Goal: Task Accomplishment & Management: Use online tool/utility

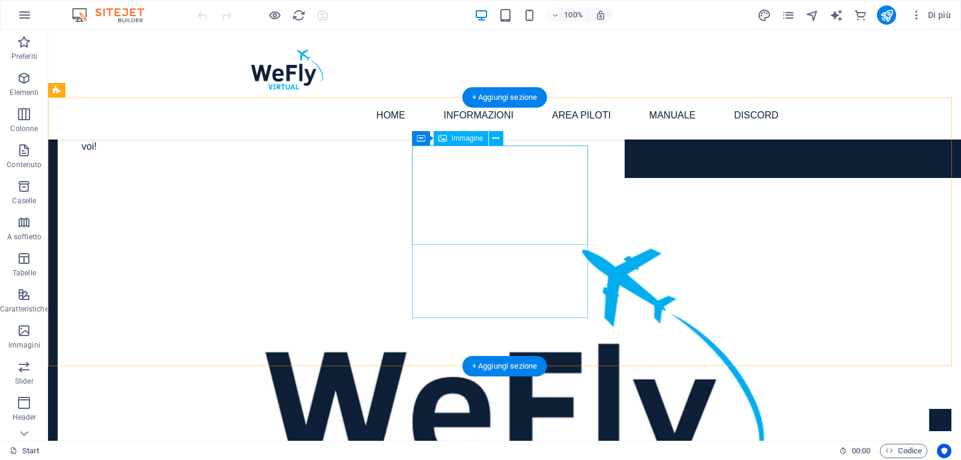
scroll to position [601, 0]
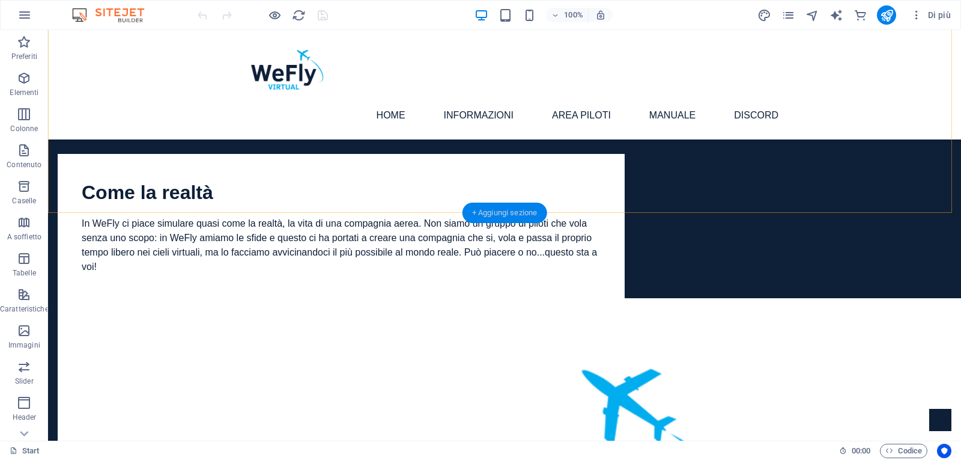
click at [501, 216] on div "+ Aggiungi sezione" at bounding box center [505, 212] width 85 height 20
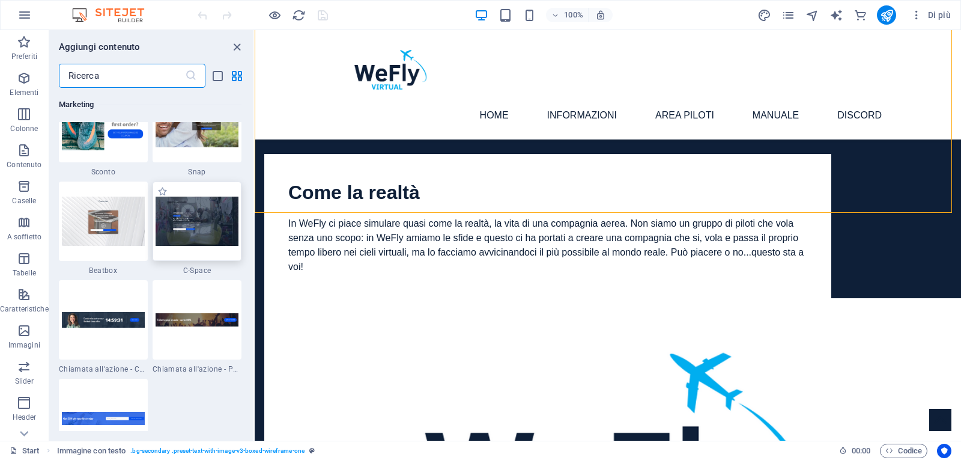
scroll to position [10731, 0]
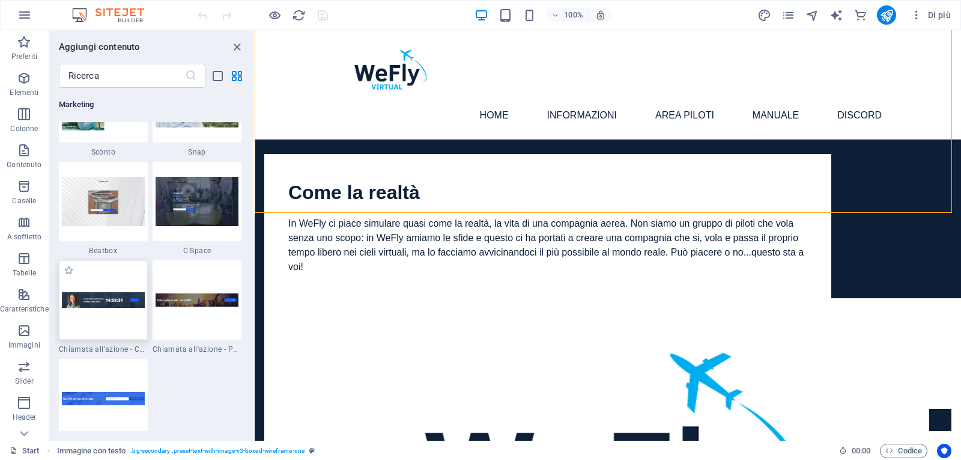
click at [109, 302] on img at bounding box center [103, 300] width 83 height 16
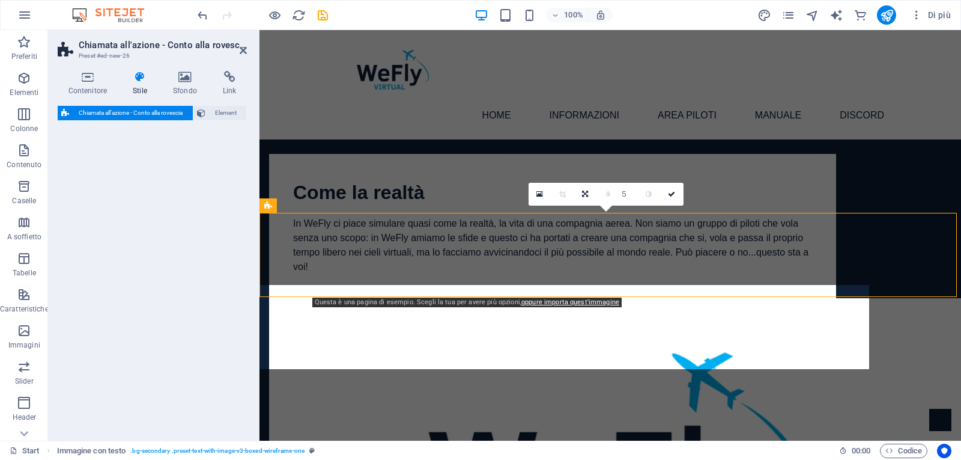
select select "rem"
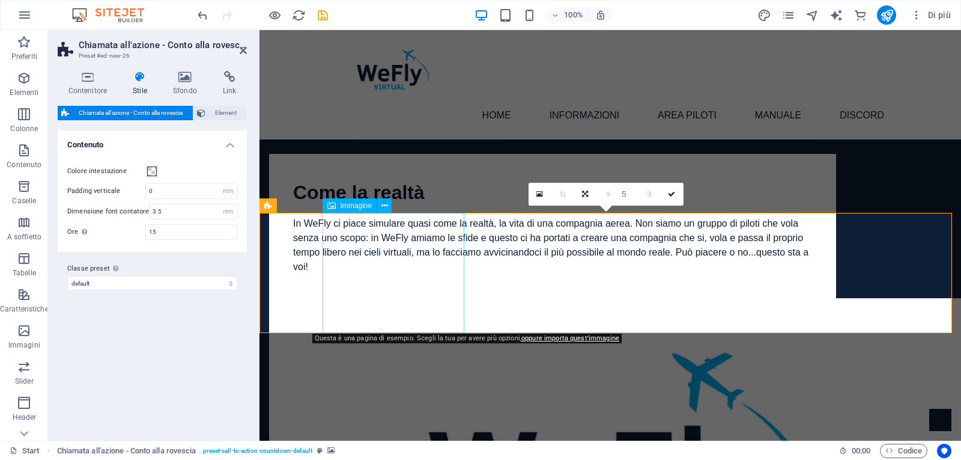
select select "px"
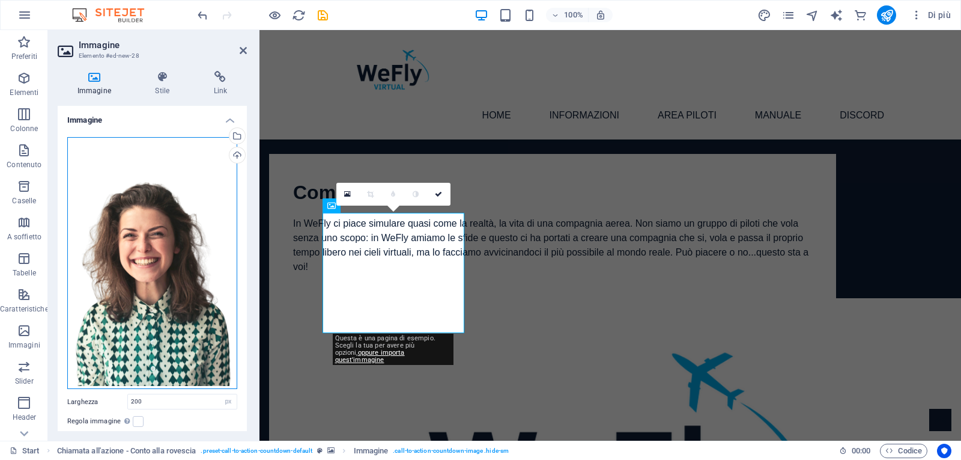
click at [193, 248] on div "Trascina qui i file, fai clic per sceglierli o selezionali da File o dalle nost…" at bounding box center [152, 263] width 170 height 252
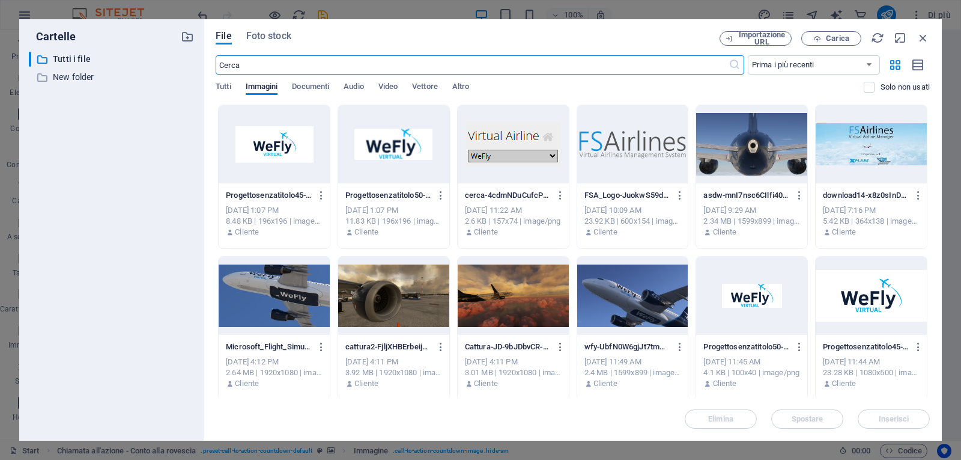
scroll to position [756, 0]
click at [868, 305] on div at bounding box center [871, 296] width 111 height 78
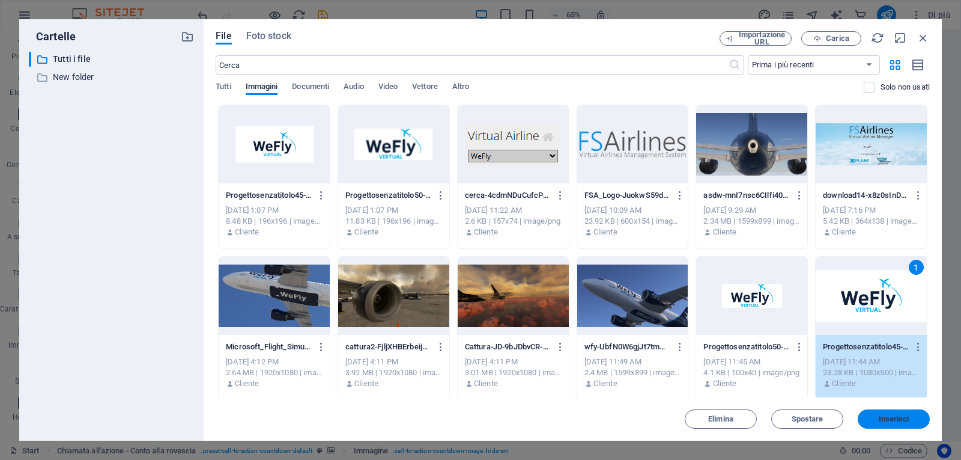
click at [903, 419] on span "Inserisci" at bounding box center [894, 418] width 31 height 7
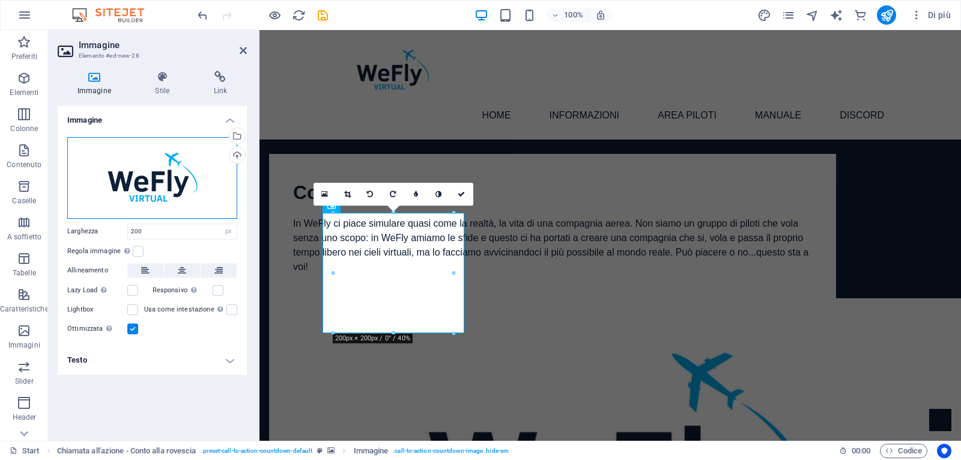
click at [163, 175] on div "Trascina qui i file, fai clic per sceglierli o selezionali da File o dalle nost…" at bounding box center [152, 178] width 170 height 82
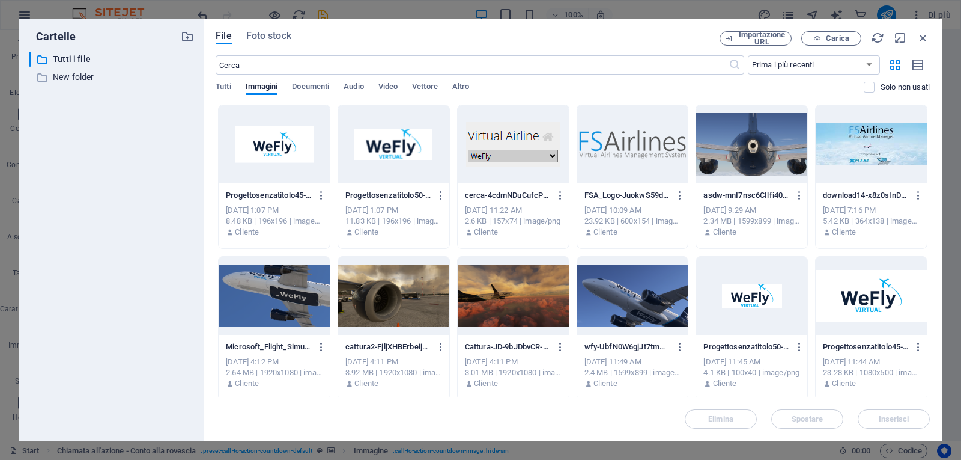
click at [163, 175] on div "​ Tutti i file Tutti i file ​ New folder New folder" at bounding box center [111, 241] width 165 height 379
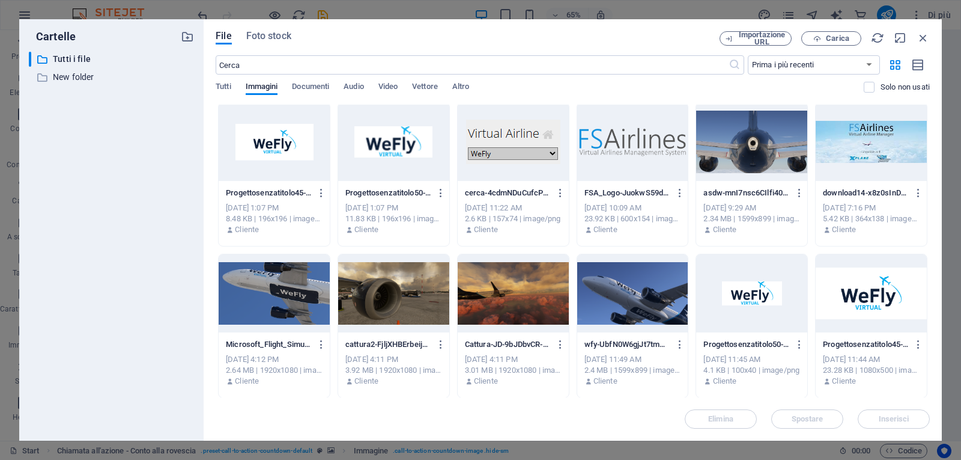
scroll to position [3, 0]
click at [633, 142] on div at bounding box center [632, 141] width 111 height 78
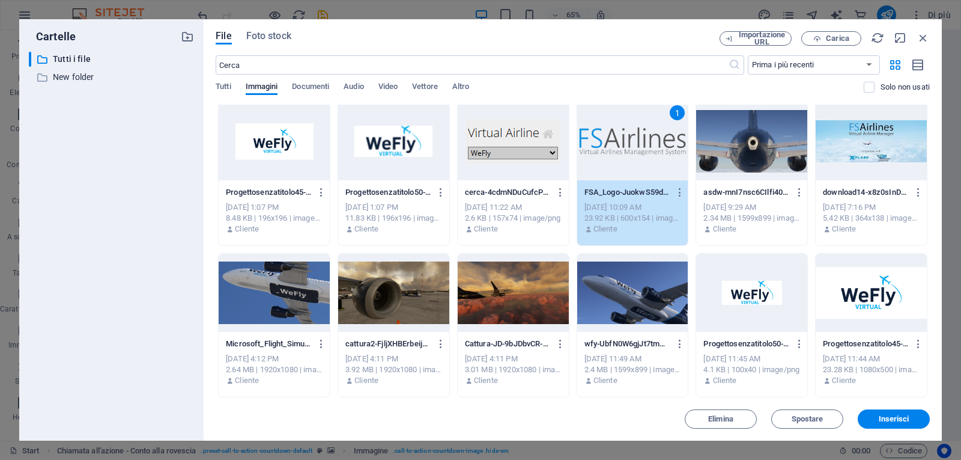
click at [759, 290] on div at bounding box center [751, 293] width 111 height 78
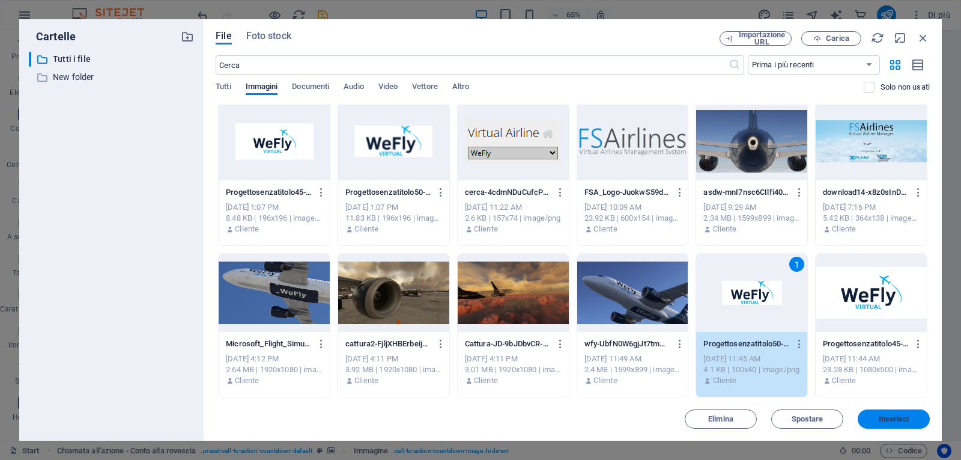
click at [913, 420] on span "Inserisci" at bounding box center [894, 418] width 62 height 7
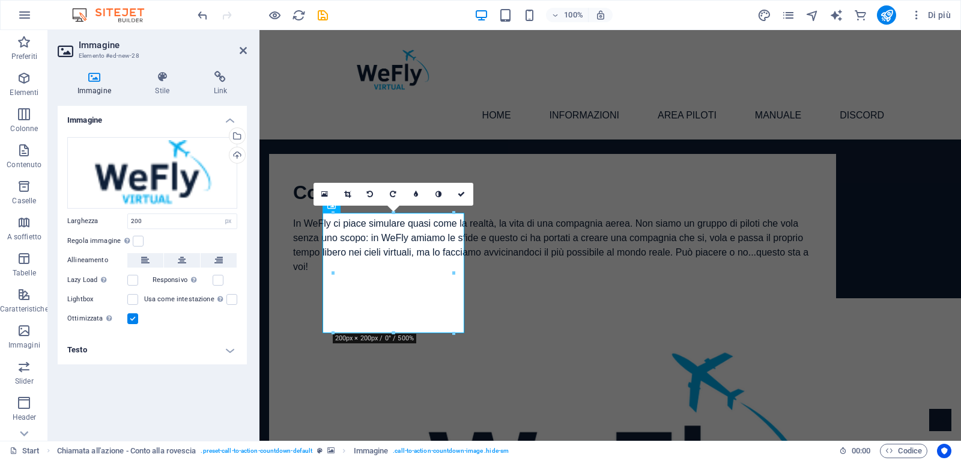
scroll to position [601, 0]
click at [157, 178] on div "Trascina qui i file, fai clic per sceglierli o selezionali da File o dalle nost…" at bounding box center [152, 172] width 170 height 71
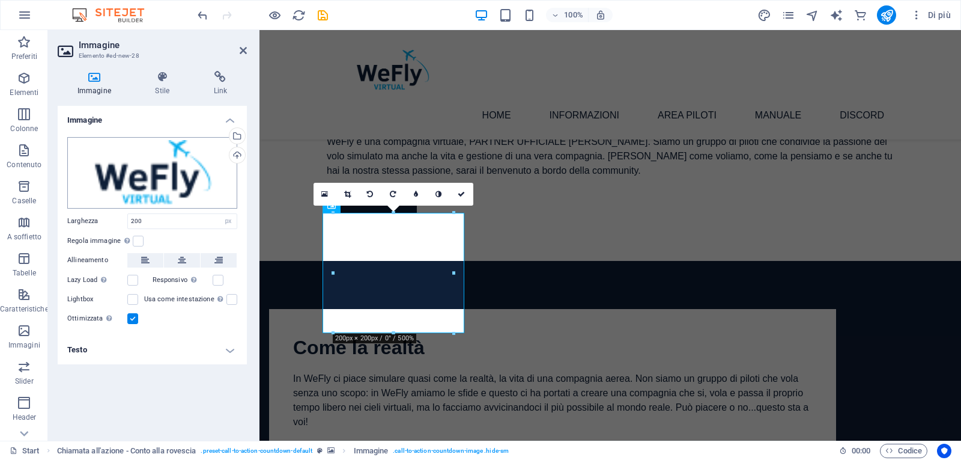
scroll to position [756, 0]
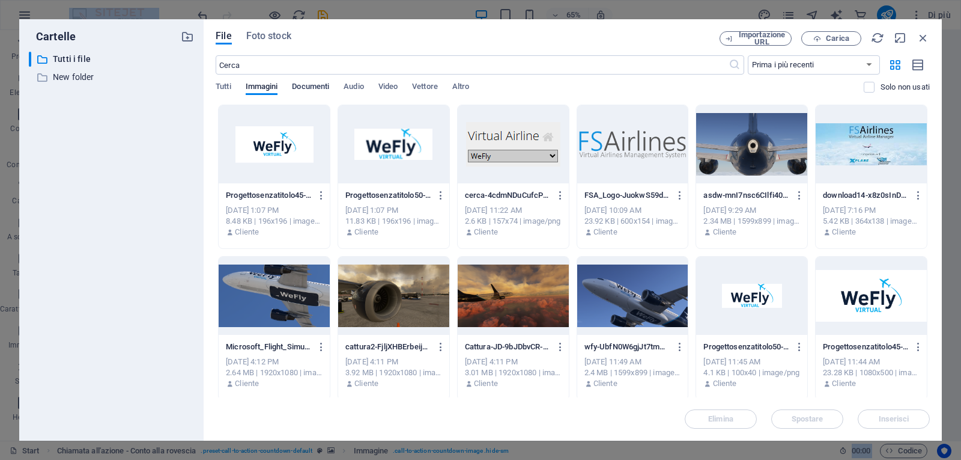
click at [305, 87] on span "Documenti" at bounding box center [310, 87] width 37 height 17
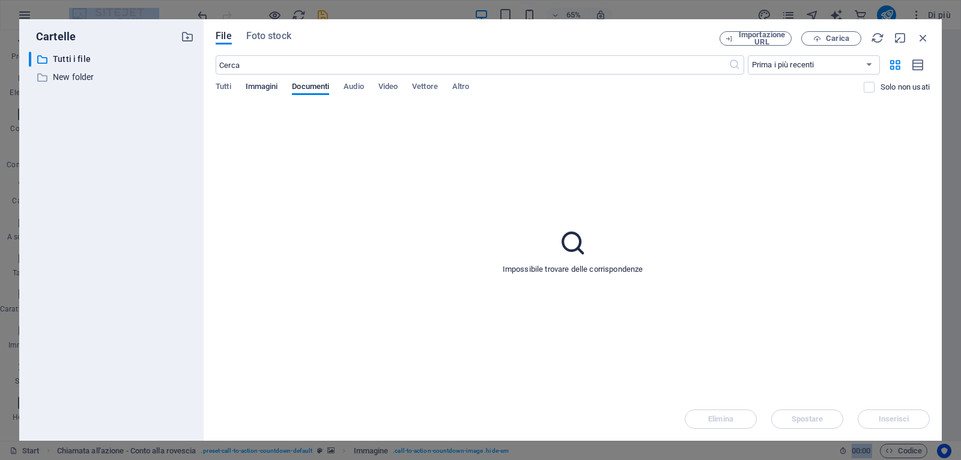
click at [257, 86] on span "Immagini" at bounding box center [262, 87] width 32 height 17
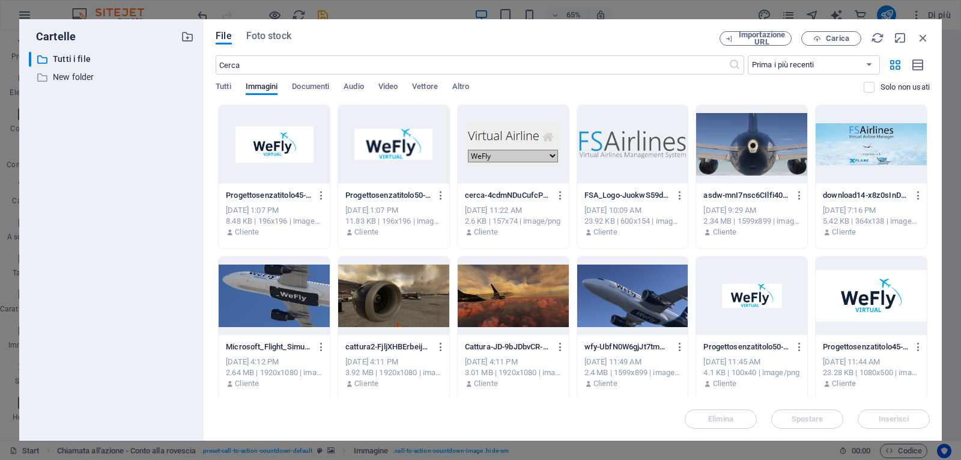
click at [619, 291] on div at bounding box center [632, 296] width 111 height 78
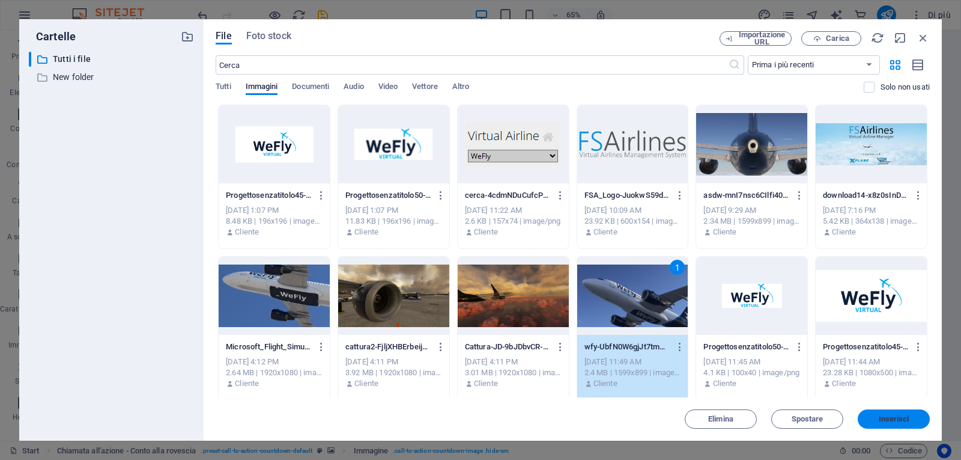
drag, startPoint x: 884, startPoint y: 415, endPoint x: 376, endPoint y: 296, distance: 521.4
click at [884, 415] on span "Inserisci" at bounding box center [894, 418] width 31 height 7
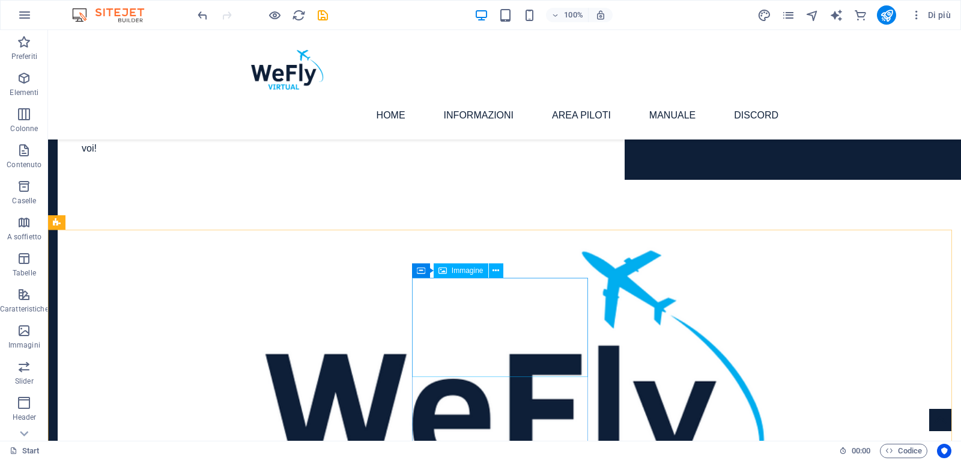
scroll to position [659, 0]
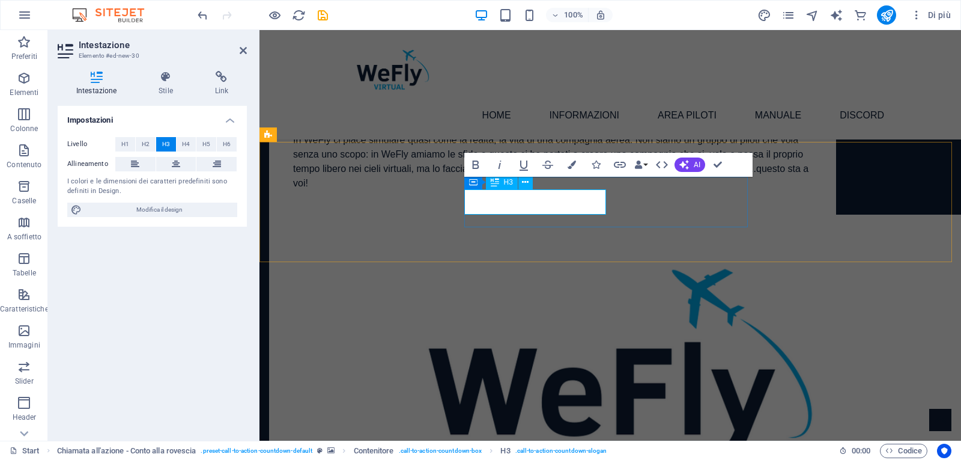
scroll to position [672, 0]
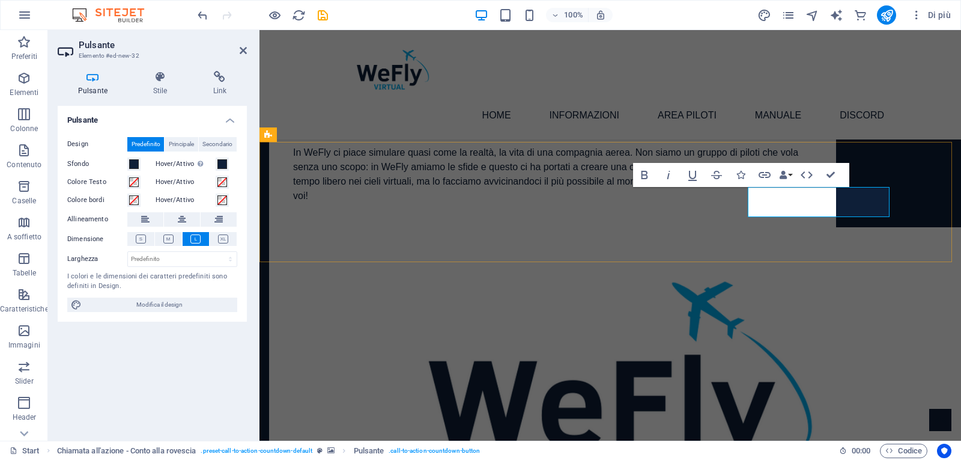
click at [214, 85] on h4 "Link" at bounding box center [220, 83] width 54 height 25
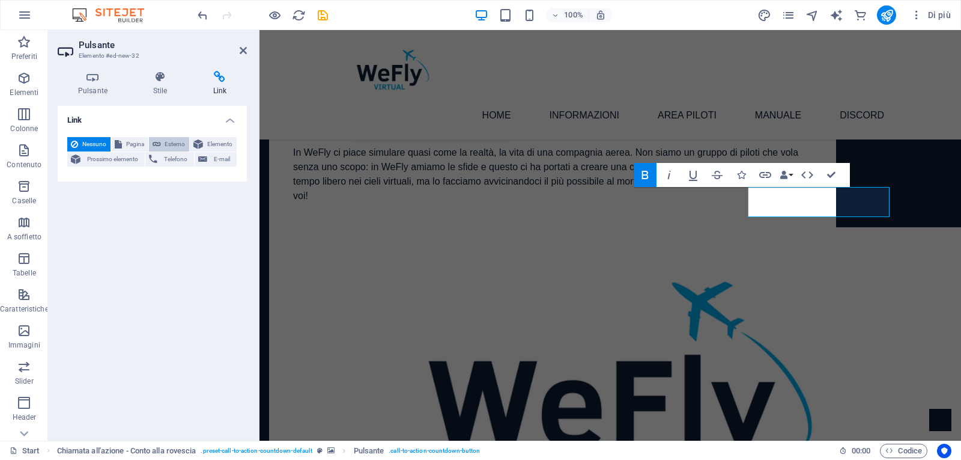
click at [177, 141] on span "Esterno" at bounding box center [176, 144] width 22 height 14
select select "blank"
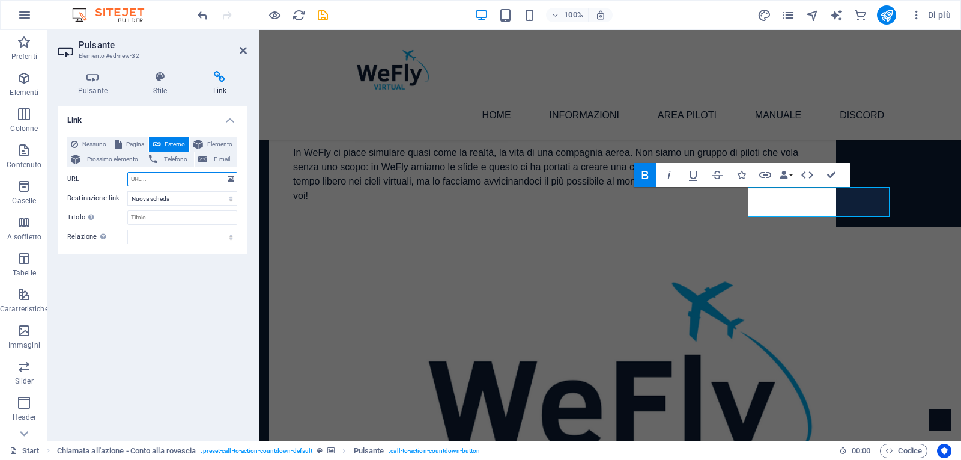
paste input "[URL][DOMAIN_NAME]"
type input "[URL][DOMAIN_NAME]"
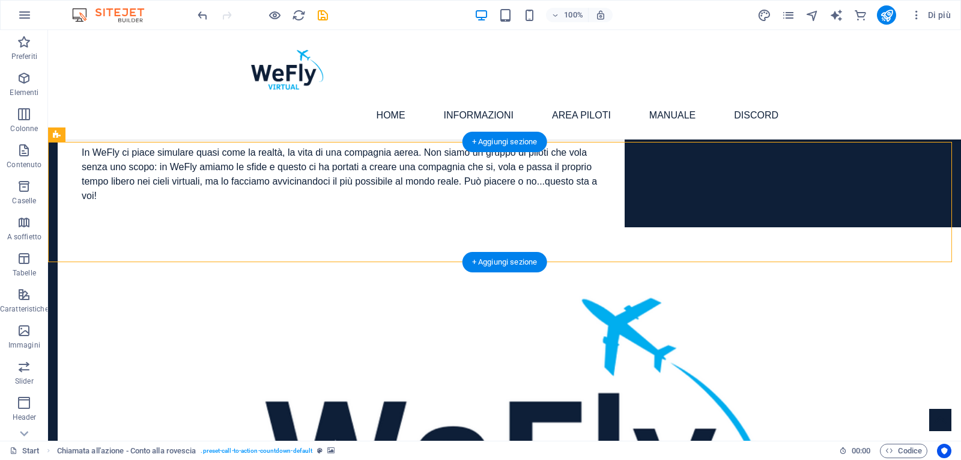
select select "rem"
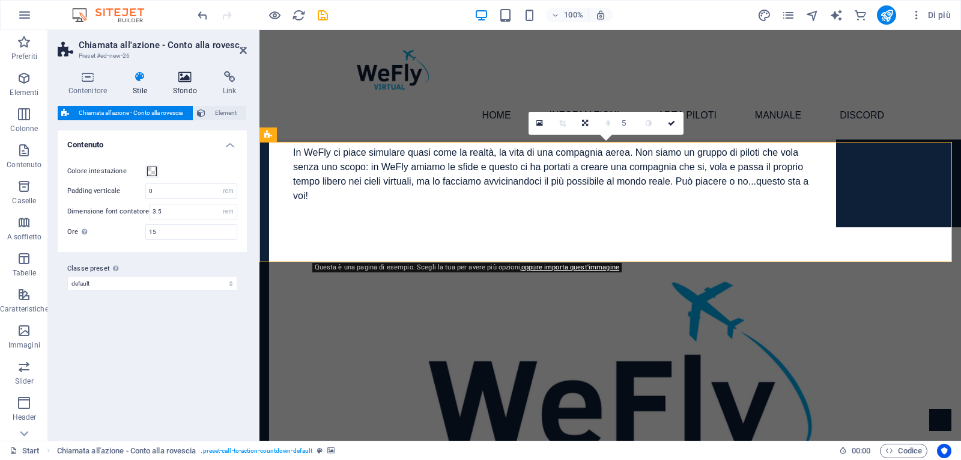
click at [187, 81] on icon at bounding box center [184, 77] width 45 height 12
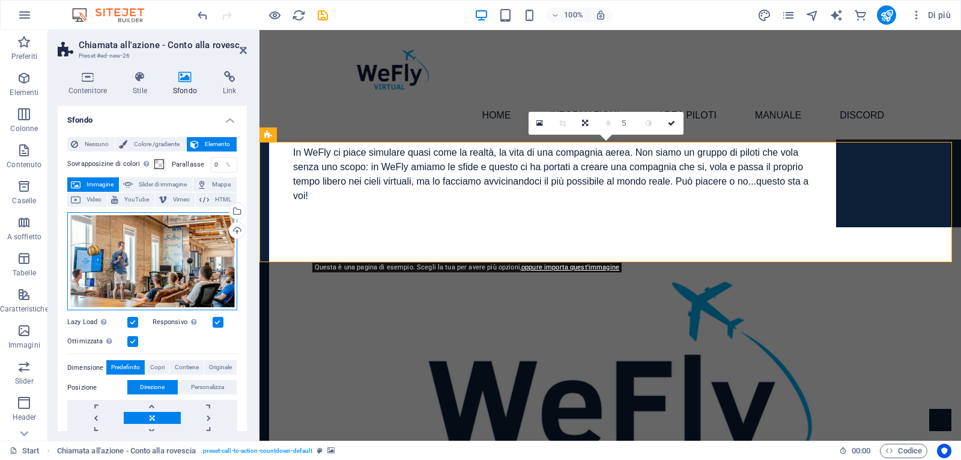
click at [190, 248] on div "Trascina qui i file, fai clic per sceglierli o selezionali da File o dalle nost…" at bounding box center [152, 261] width 170 height 99
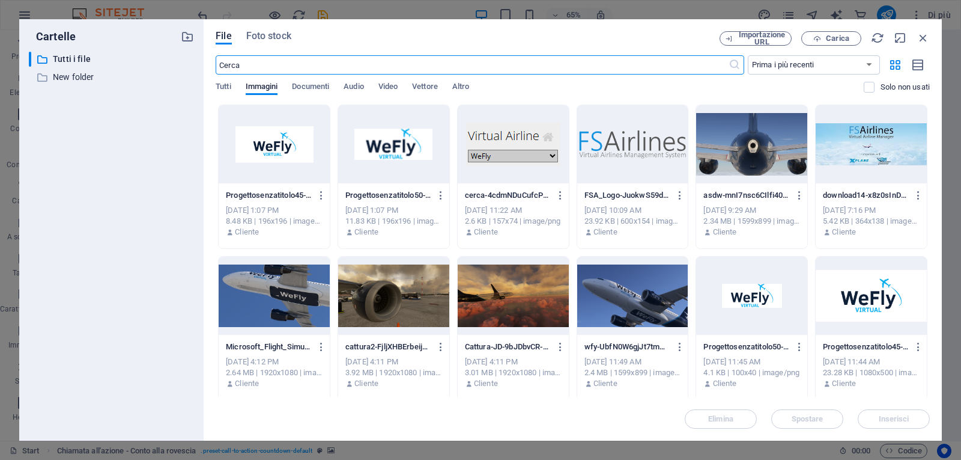
scroll to position [827, 0]
click at [924, 37] on icon "button" at bounding box center [923, 37] width 13 height 13
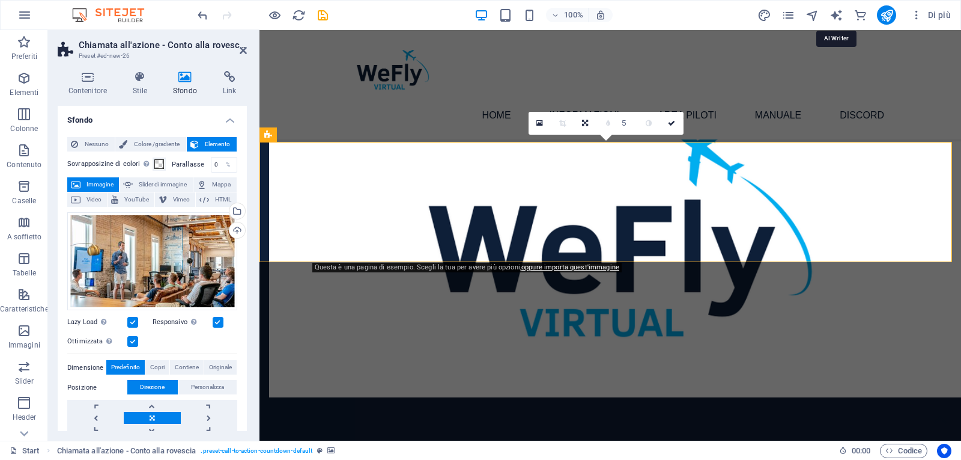
scroll to position [672, 0]
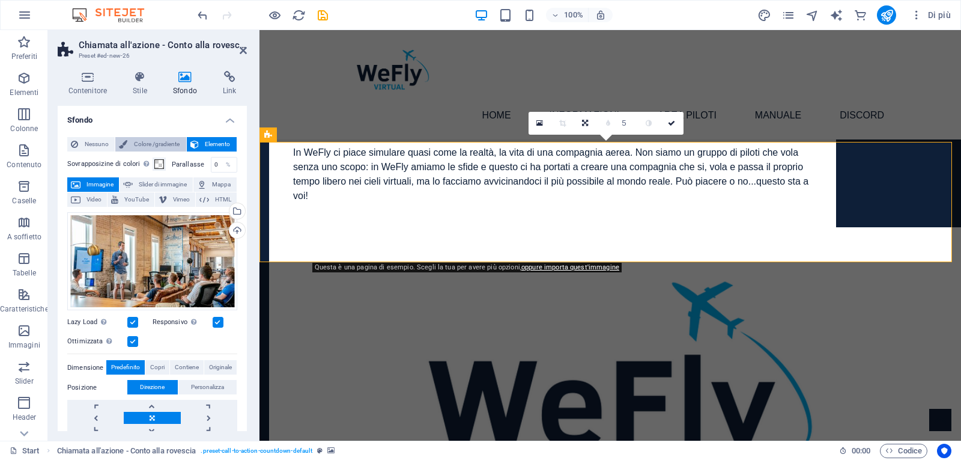
click at [156, 144] on span "Colore /gradiente" at bounding box center [156, 144] width 51 height 14
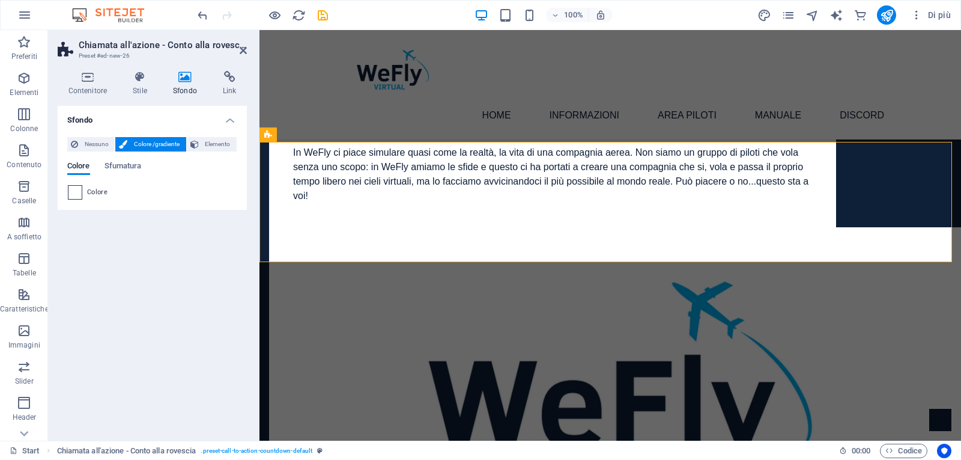
click at [76, 193] on span at bounding box center [74, 192] width 13 height 13
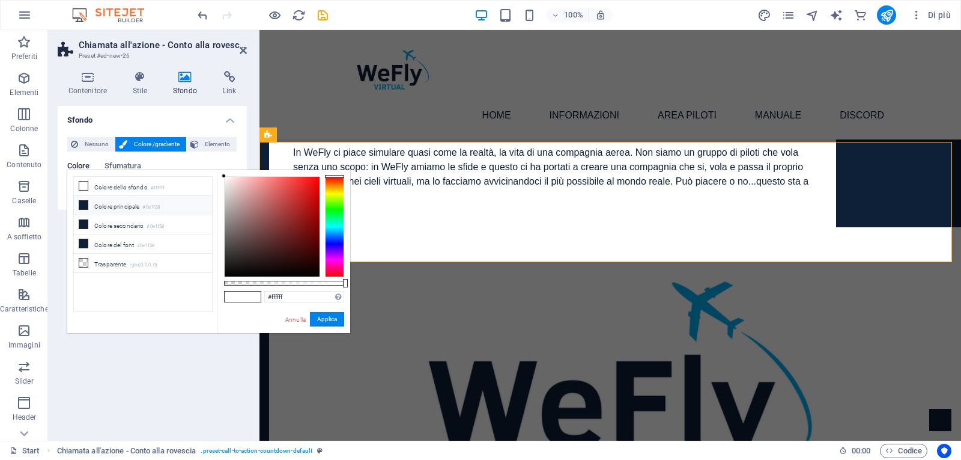
click at [150, 207] on small "#0e1f38" at bounding box center [150, 207] width 17 height 8
type input "#0e1f38"
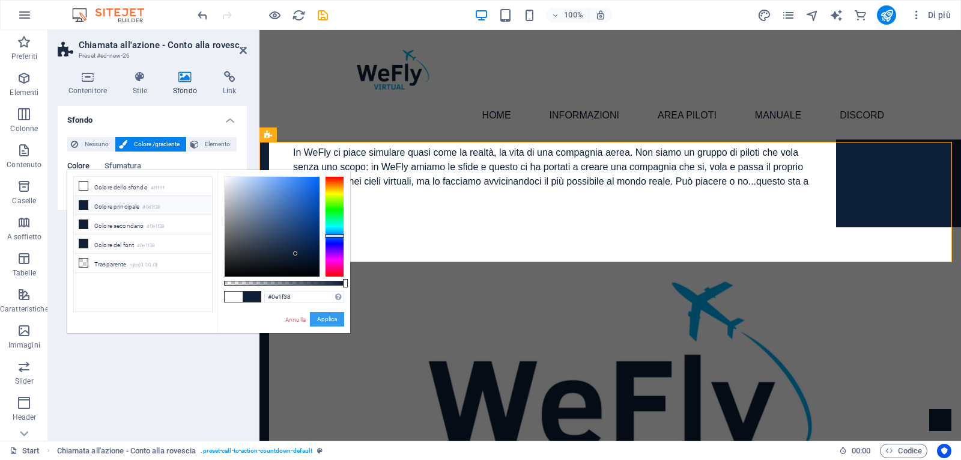
click at [329, 320] on button "Applica" at bounding box center [327, 319] width 34 height 14
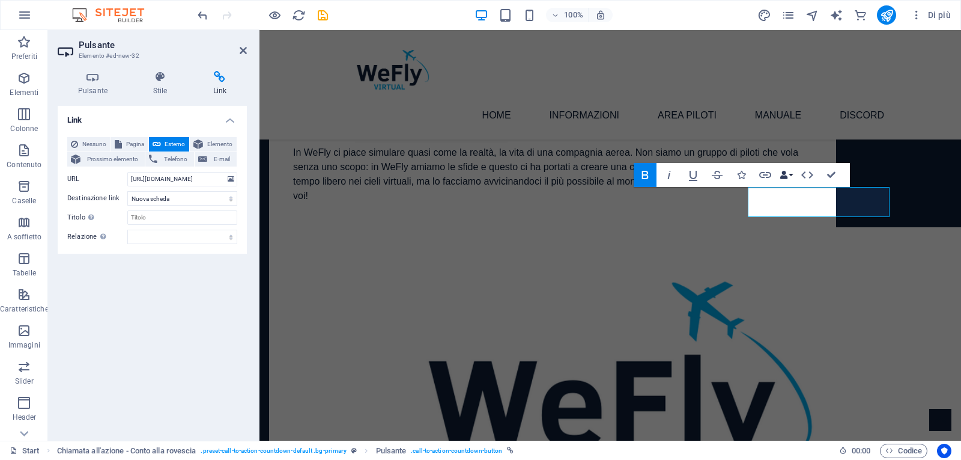
click at [788, 174] on button "Data Bindings" at bounding box center [786, 175] width 17 height 24
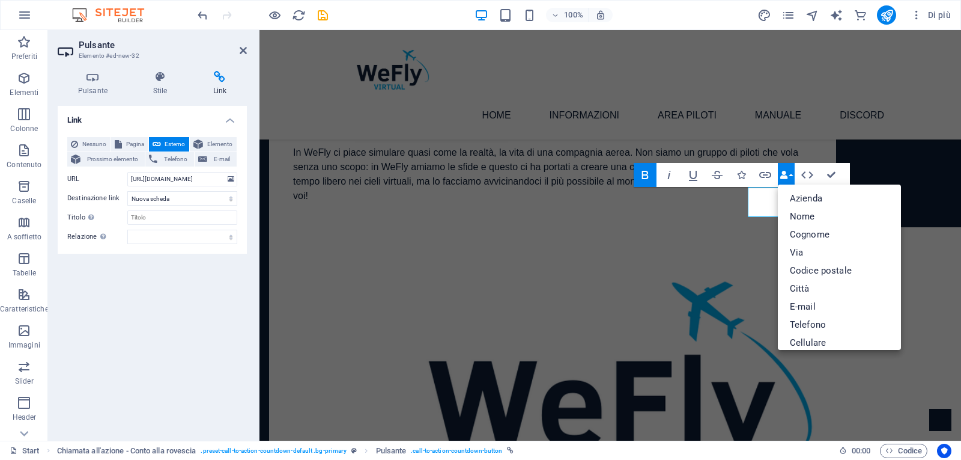
click at [788, 174] on button "Data Bindings" at bounding box center [786, 175] width 17 height 24
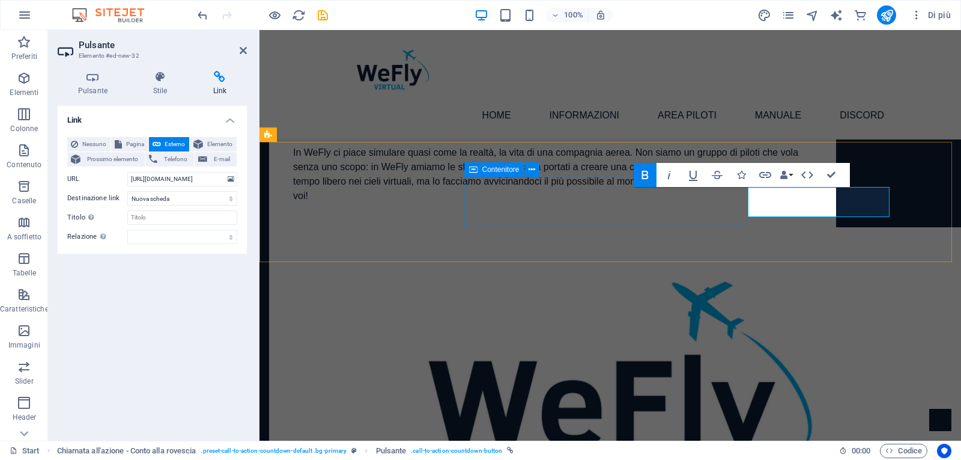
click at [473, 170] on icon at bounding box center [473, 169] width 8 height 14
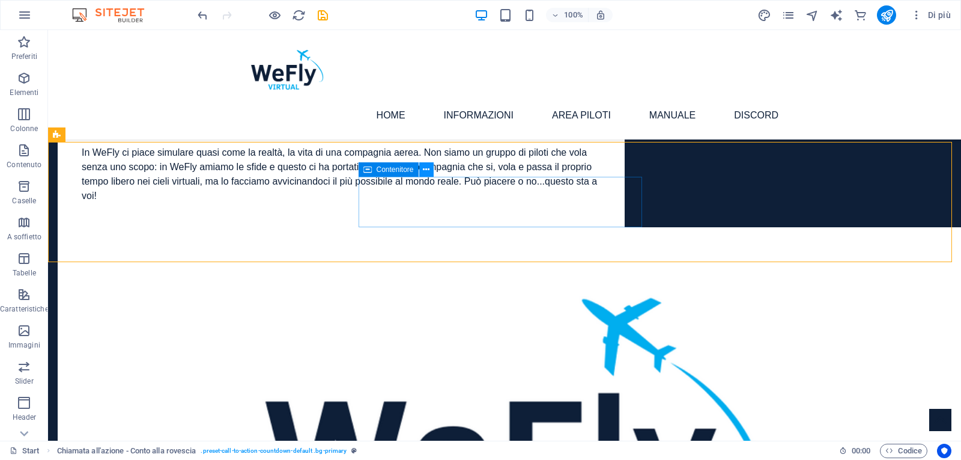
click at [430, 171] on icon at bounding box center [426, 169] width 7 height 13
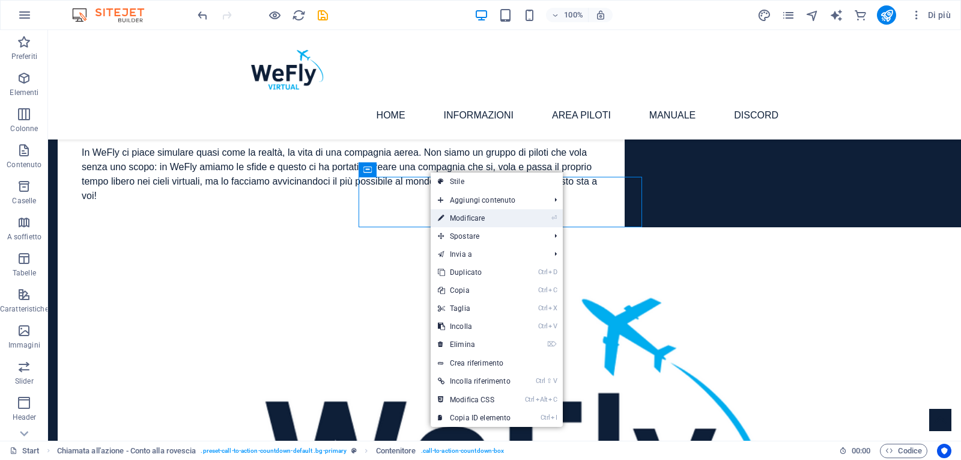
click at [467, 216] on link "⏎ Modificare" at bounding box center [474, 218] width 87 height 18
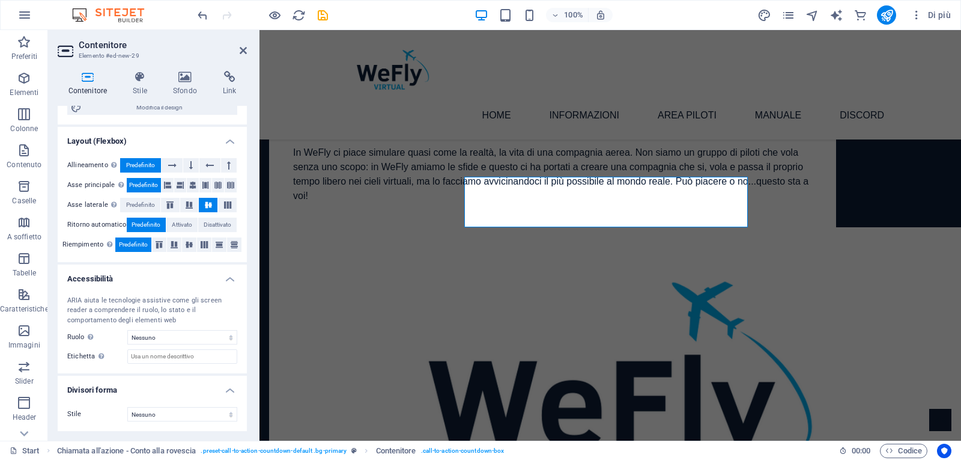
scroll to position [0, 0]
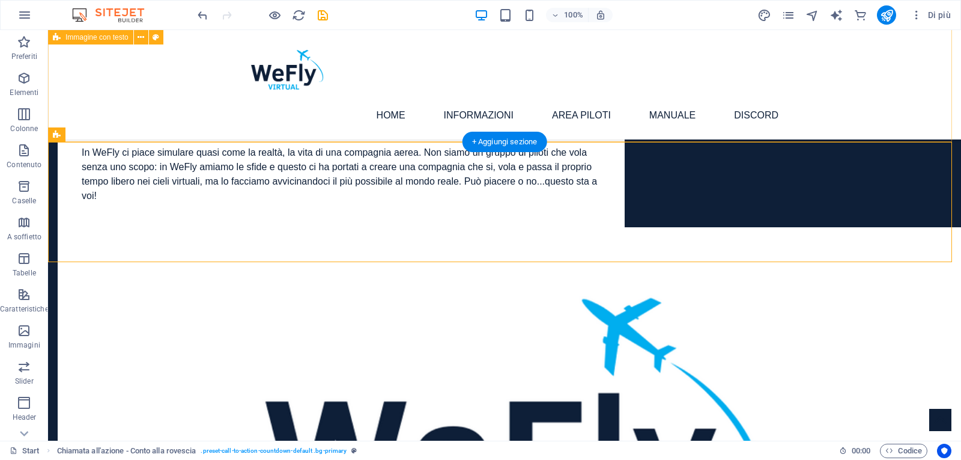
click at [417, 116] on div "Come la realtà In WeFly ci piace simulare quasi come la realtà, la vita di una …" at bounding box center [504, 366] width 913 height 663
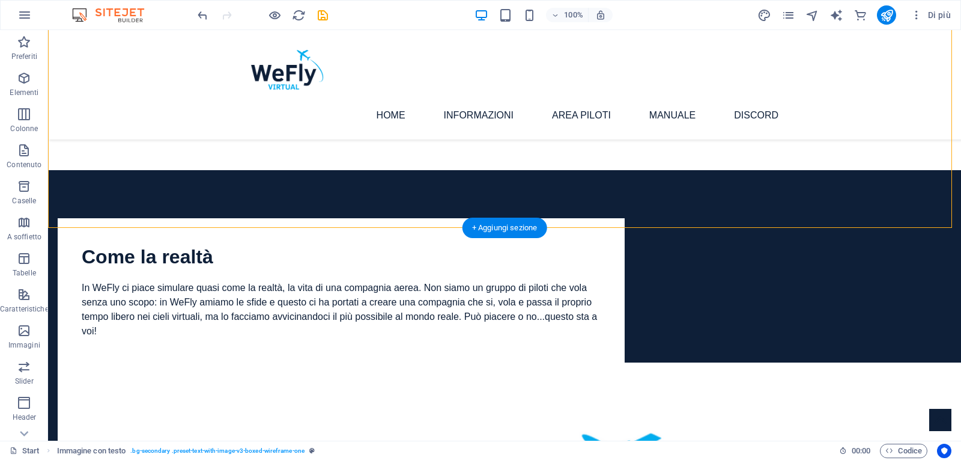
scroll to position [612, 0]
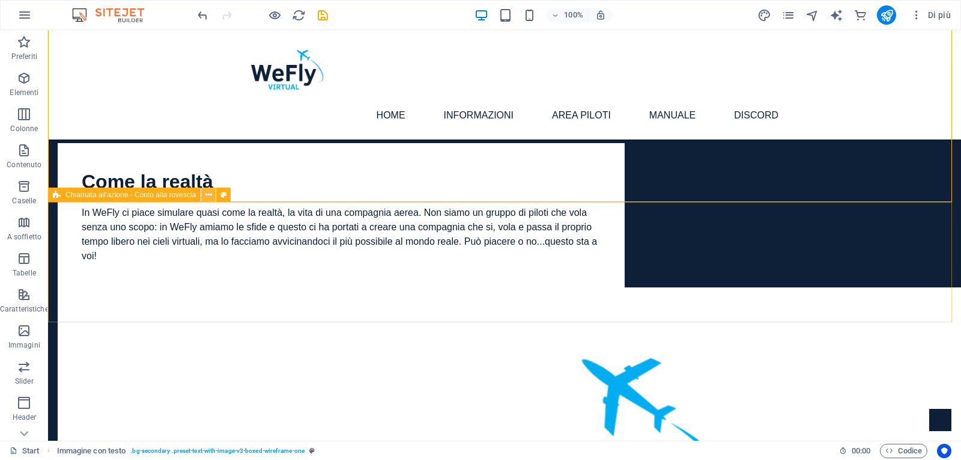
click at [210, 198] on icon at bounding box center [208, 195] width 7 height 13
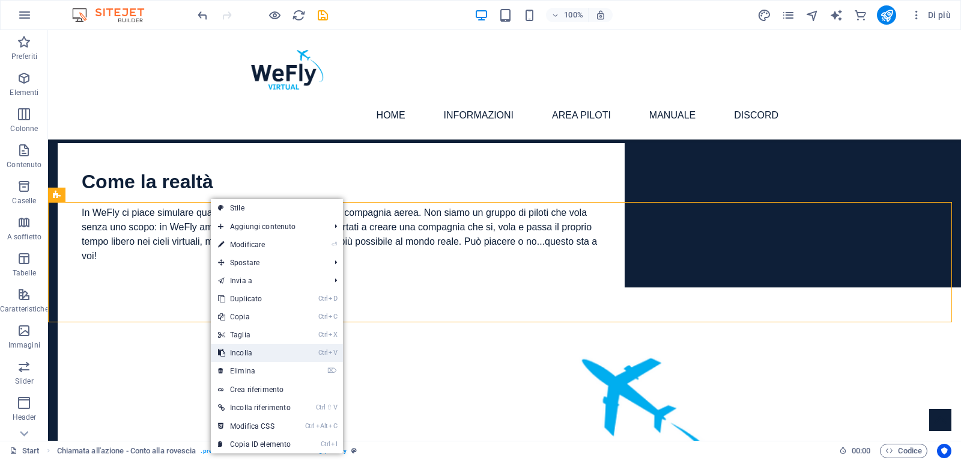
click at [250, 356] on link "Ctrl V Incolla" at bounding box center [254, 353] width 87 height 18
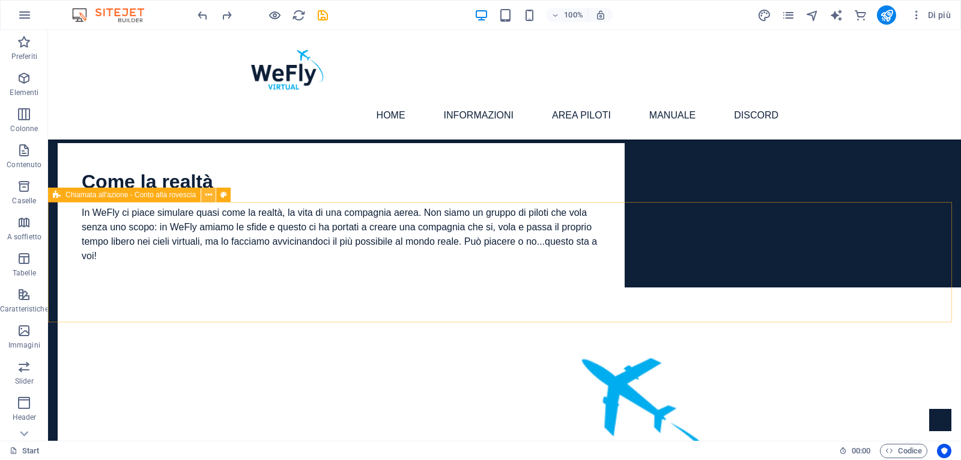
click at [206, 196] on icon at bounding box center [208, 195] width 7 height 13
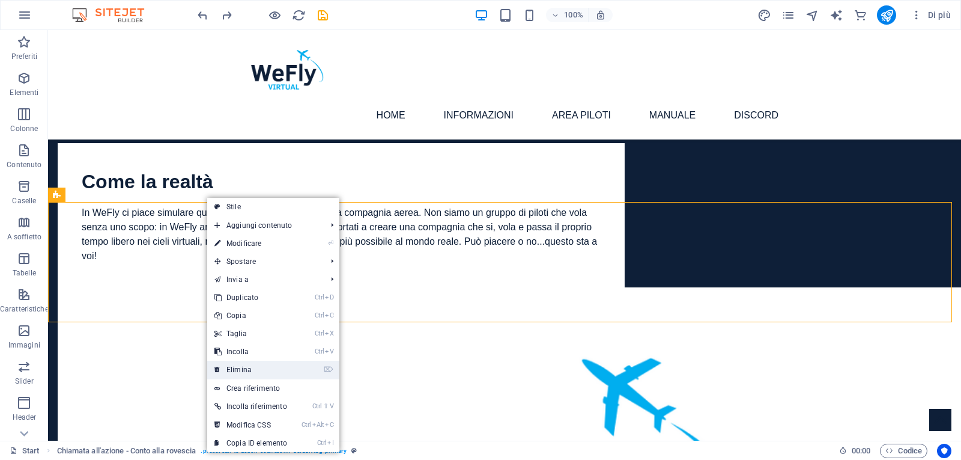
click at [237, 369] on link "⌦ Elimina" at bounding box center [250, 369] width 87 height 18
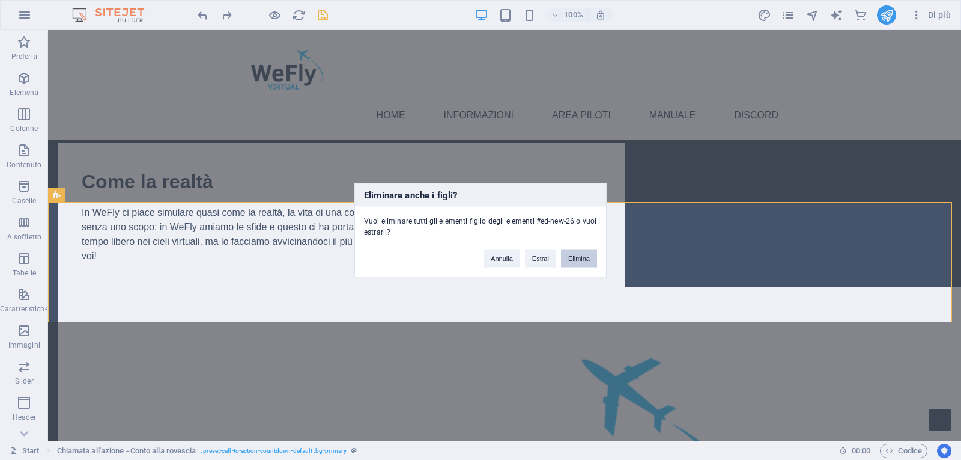
click at [580, 260] on button "Elimina" at bounding box center [579, 258] width 36 height 18
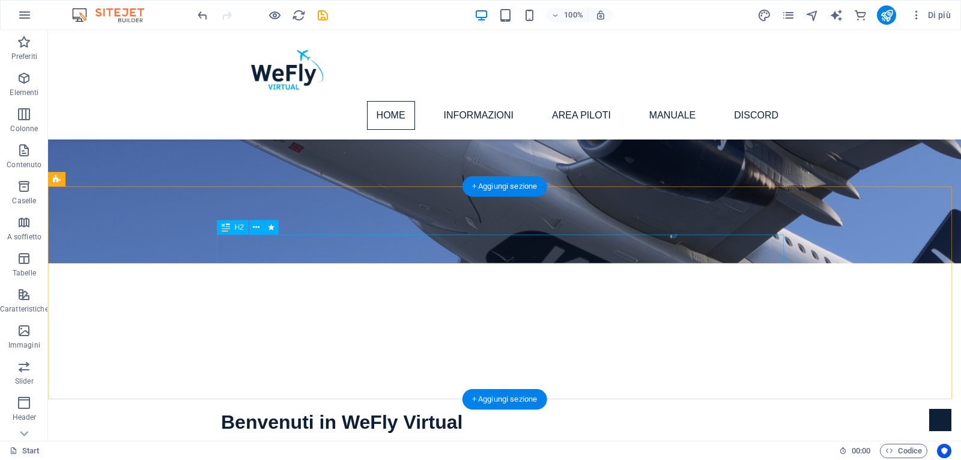
scroll to position [251, 0]
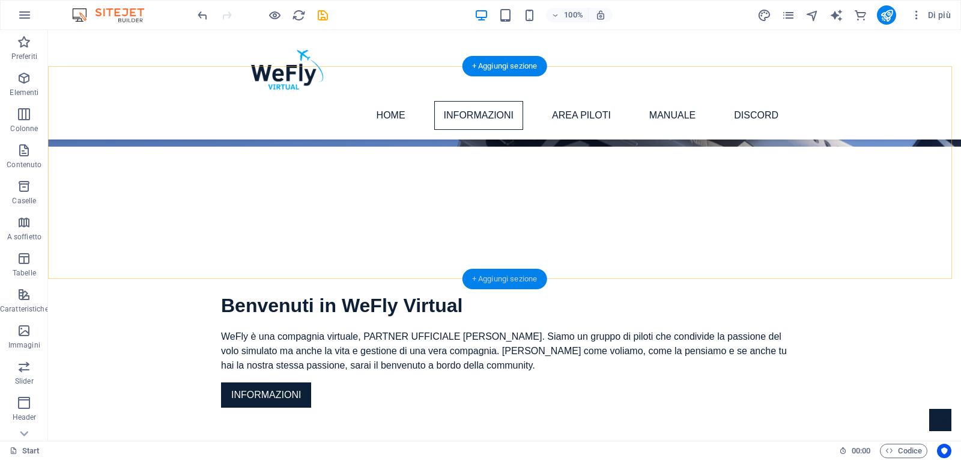
click at [505, 273] on div "+ Aggiungi sezione" at bounding box center [505, 279] width 85 height 20
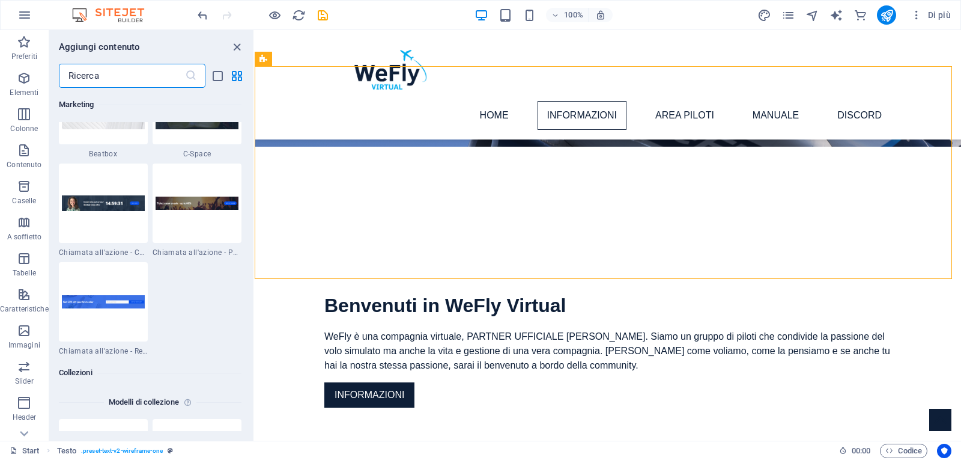
scroll to position [10830, 0]
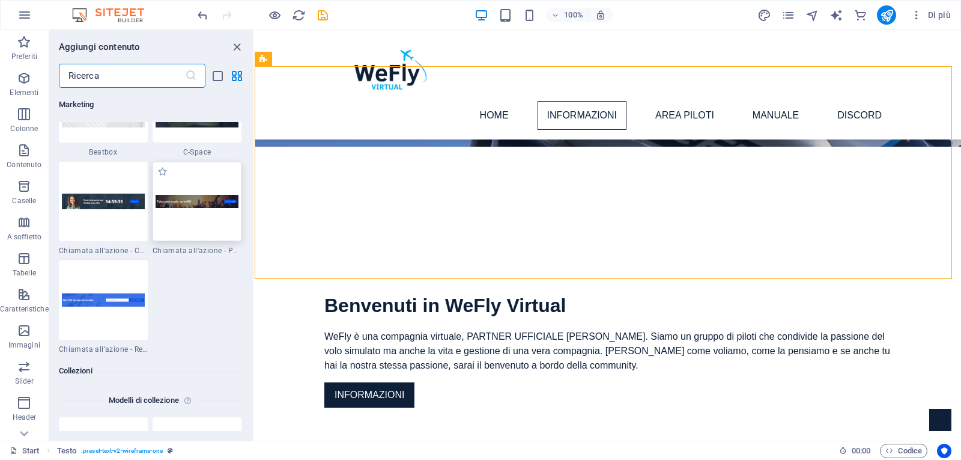
click at [200, 204] on img at bounding box center [197, 201] width 83 height 13
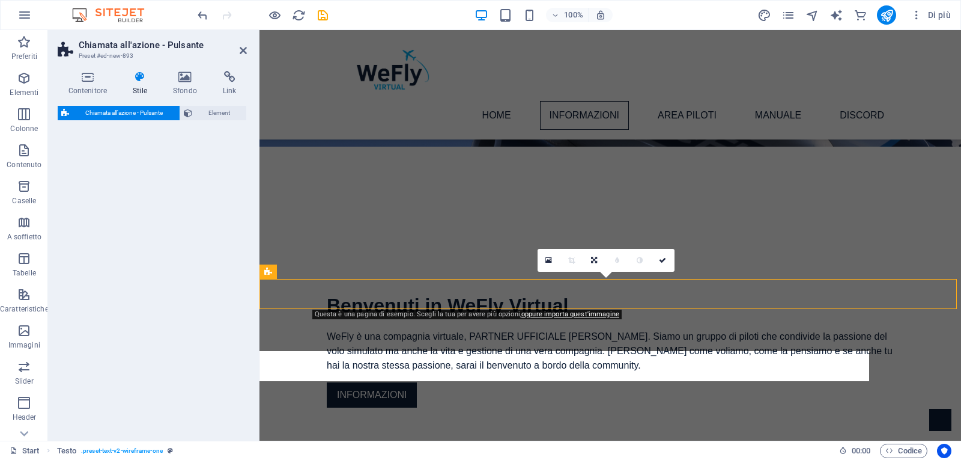
select select "rem"
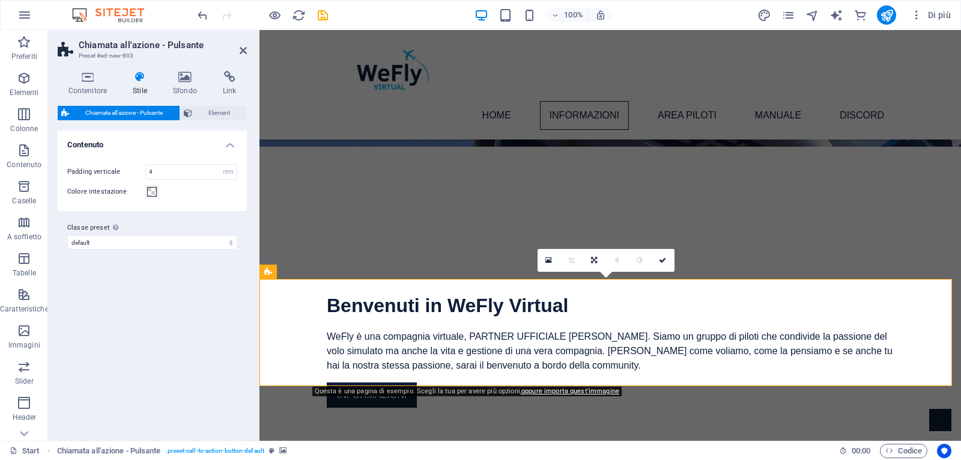
click at [182, 76] on icon at bounding box center [184, 77] width 45 height 12
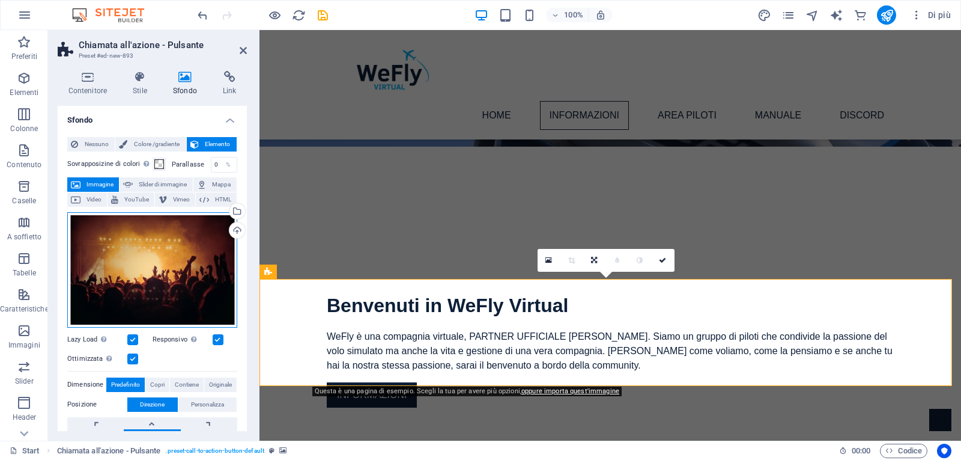
click at [175, 244] on div "Trascina qui i file, fai clic per sceglierli o selezionali da File o dalle nost…" at bounding box center [152, 269] width 170 height 115
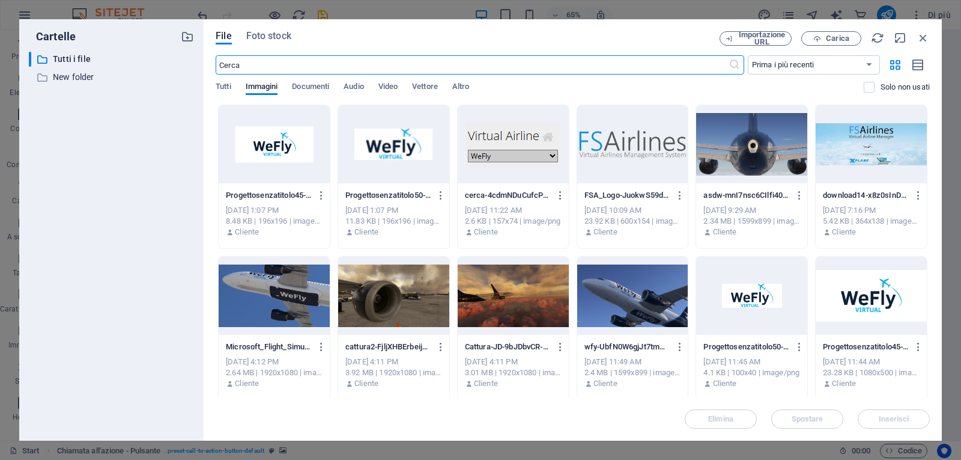
click at [636, 279] on div at bounding box center [632, 296] width 111 height 78
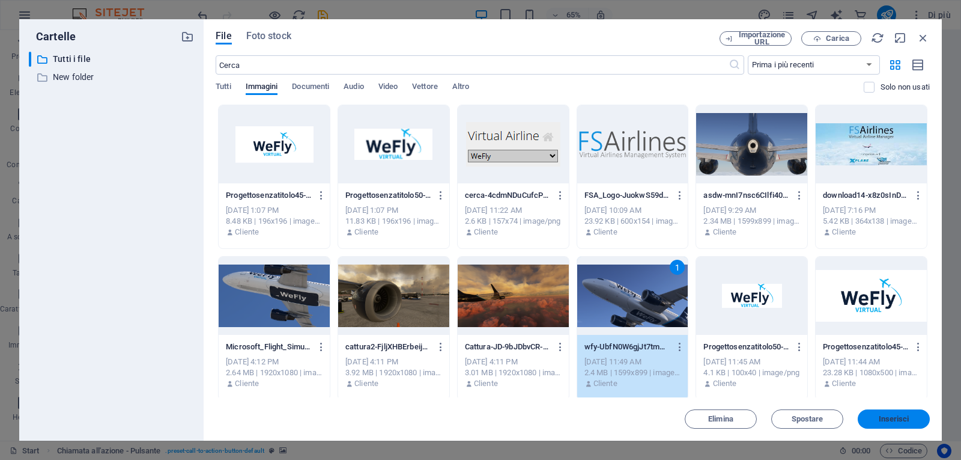
click at [885, 418] on span "Inserisci" at bounding box center [894, 418] width 31 height 7
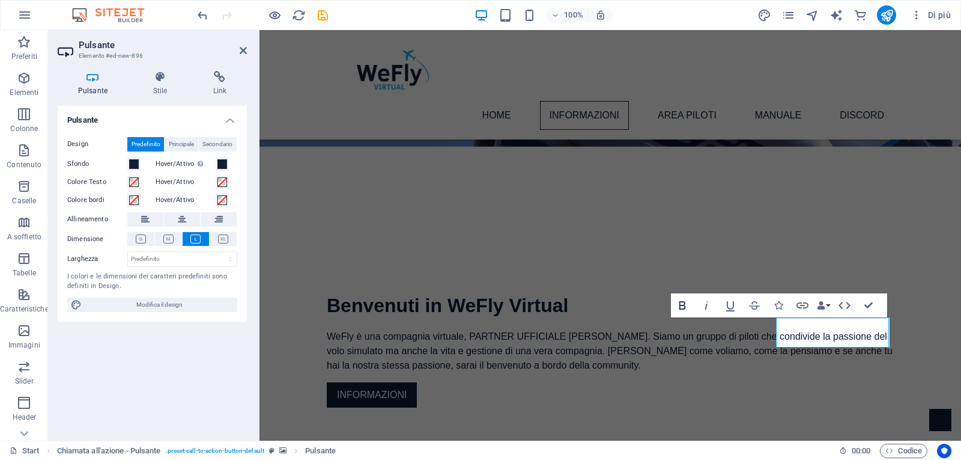
click at [678, 302] on icon "button" at bounding box center [682, 305] width 14 height 14
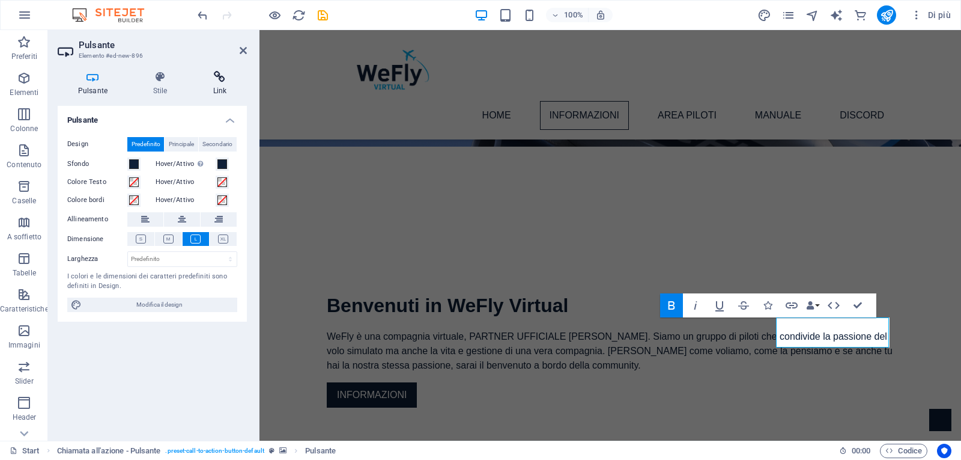
click at [217, 88] on h4 "Link" at bounding box center [220, 83] width 54 height 25
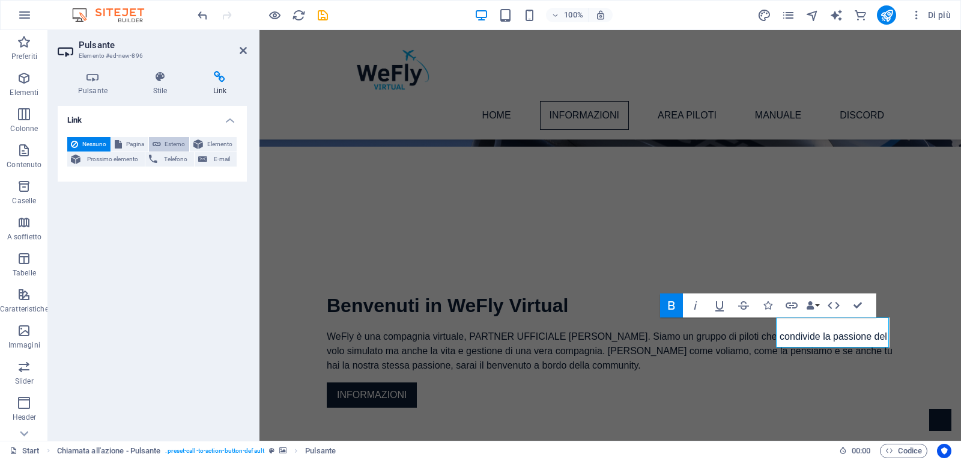
click at [173, 144] on span "Esterno" at bounding box center [176, 144] width 22 height 14
select select "blank"
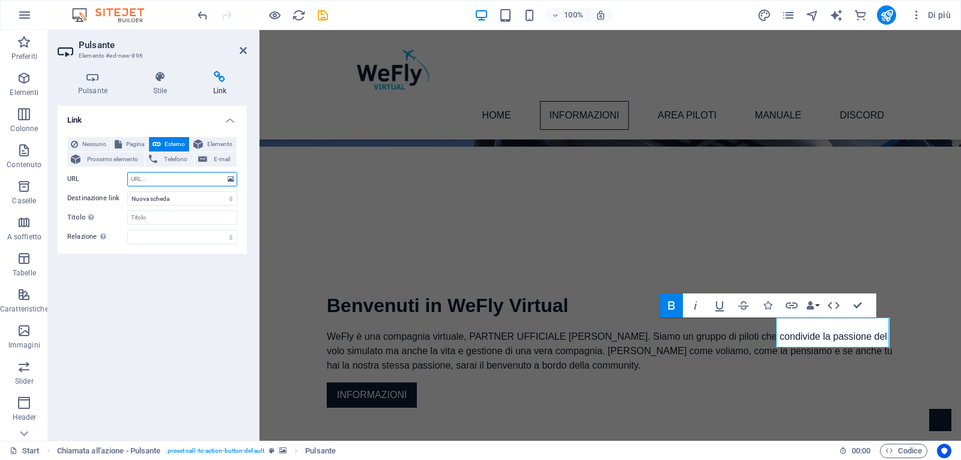
paste input "[URL][DOMAIN_NAME]"
type input "[URL][DOMAIN_NAME]"
click at [926, 243] on div "Benvenuti in WeFly Virtual WeFly è una compagnia virtuale, PARTNER UFFICIALE IV…" at bounding box center [611, 349] width 702 height 213
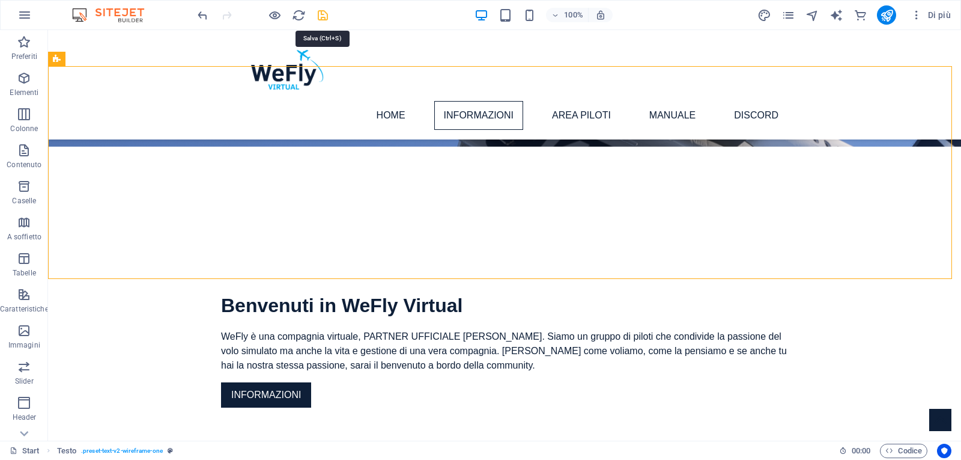
click at [320, 15] on icon "save" at bounding box center [323, 15] width 14 height 14
checkbox input "false"
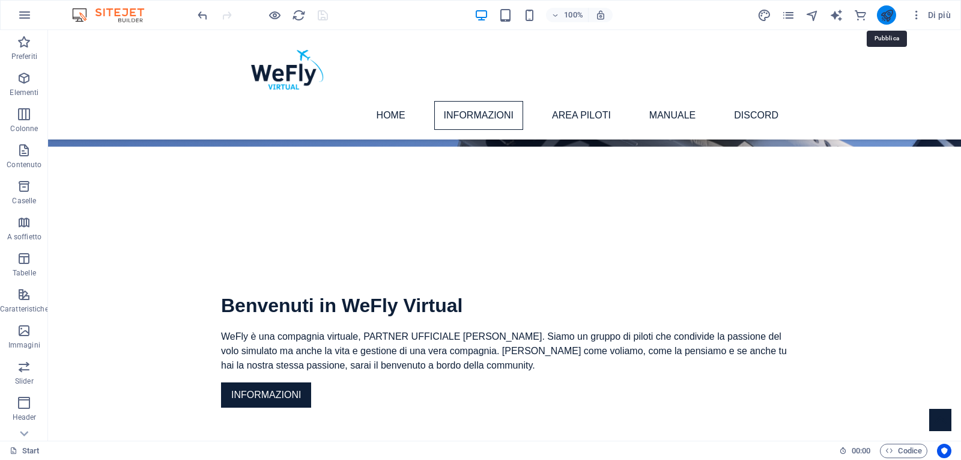
click at [889, 20] on icon "publish" at bounding box center [887, 15] width 14 height 14
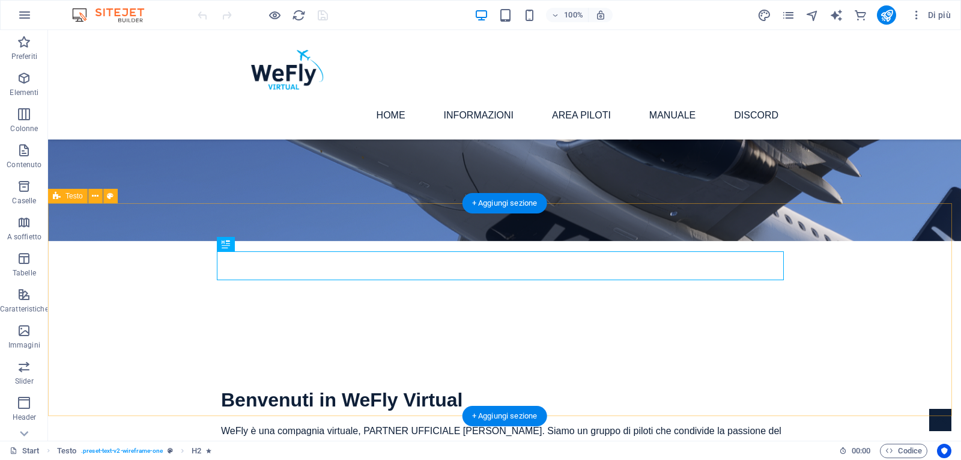
scroll to position [105, 0]
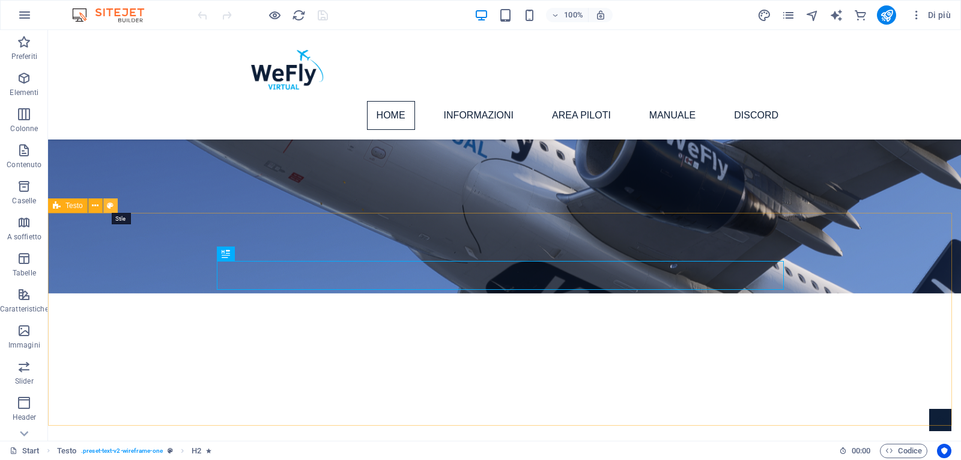
click at [111, 205] on icon at bounding box center [110, 205] width 7 height 13
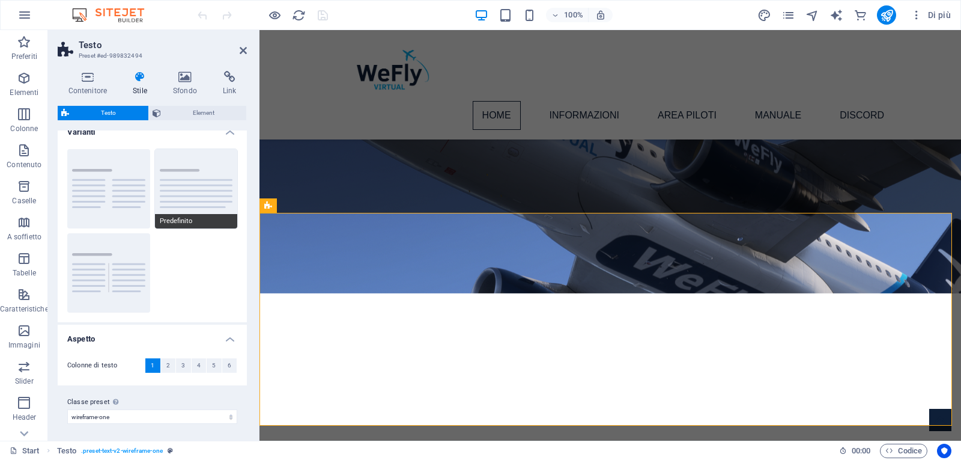
scroll to position [15, 0]
click at [208, 115] on span "Element" at bounding box center [204, 113] width 79 height 14
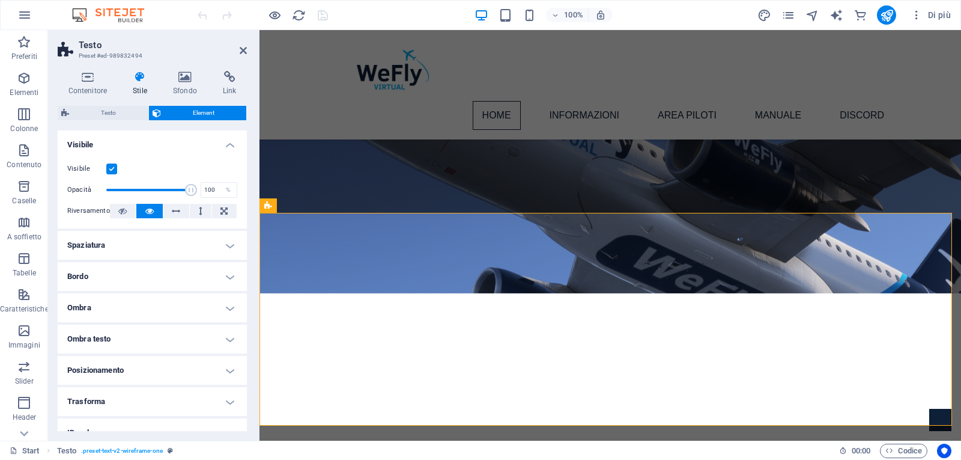
scroll to position [79, 0]
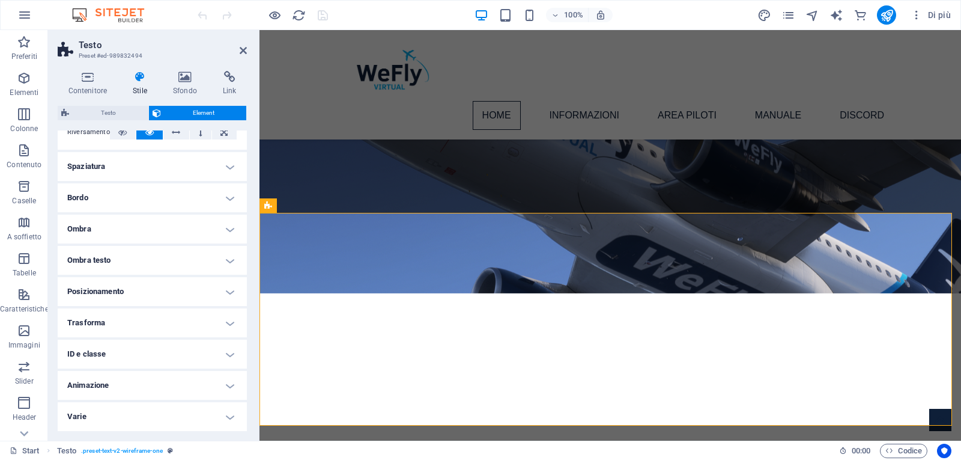
click at [215, 386] on h4 "Animazione" at bounding box center [152, 385] width 189 height 29
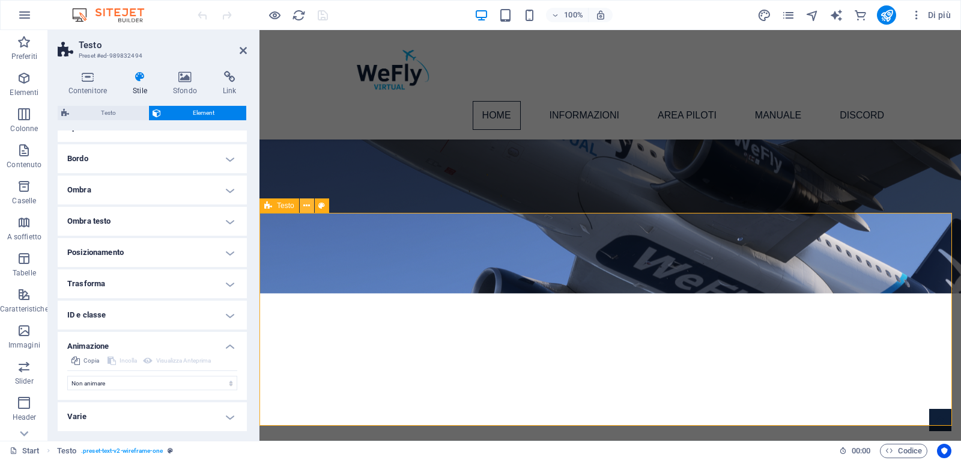
click at [311, 206] on button at bounding box center [307, 205] width 14 height 14
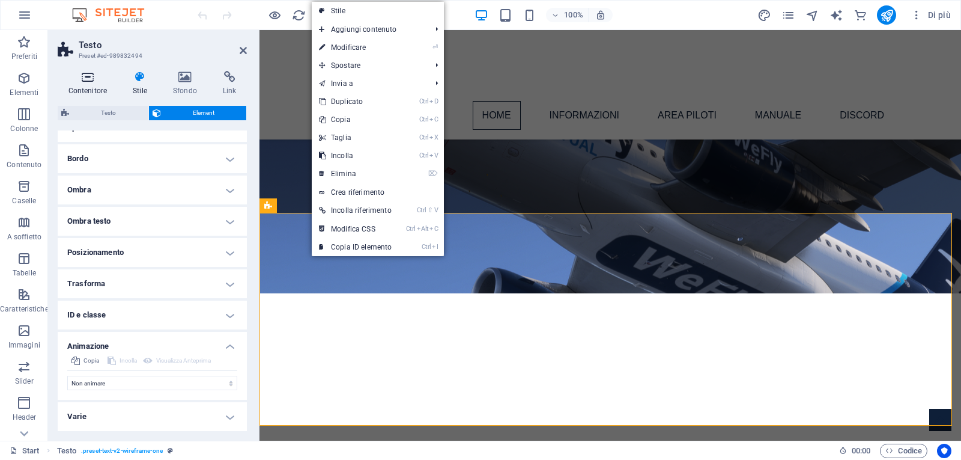
click at [85, 80] on icon at bounding box center [88, 77] width 60 height 12
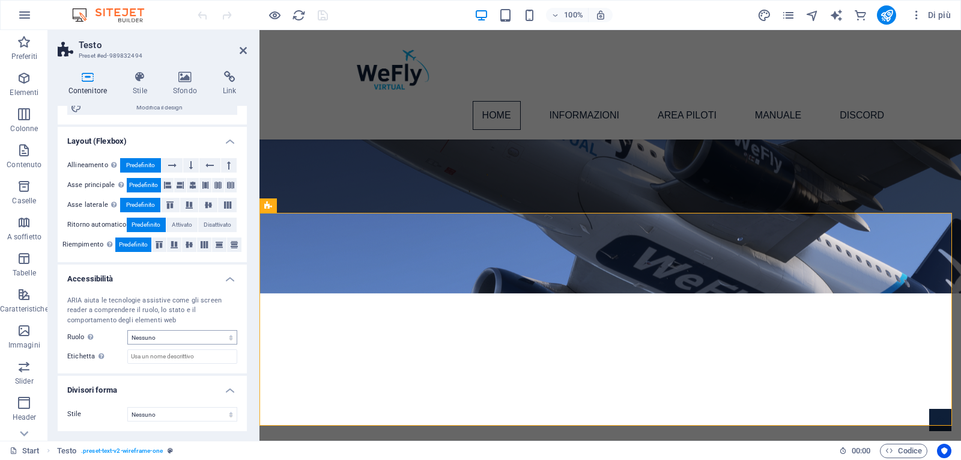
scroll to position [0, 0]
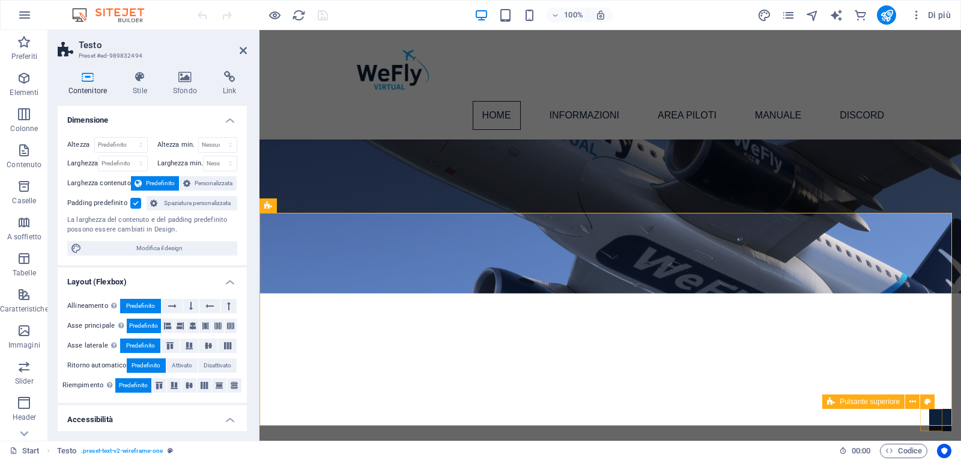
click at [930, 415] on figure at bounding box center [940, 420] width 22 height 22
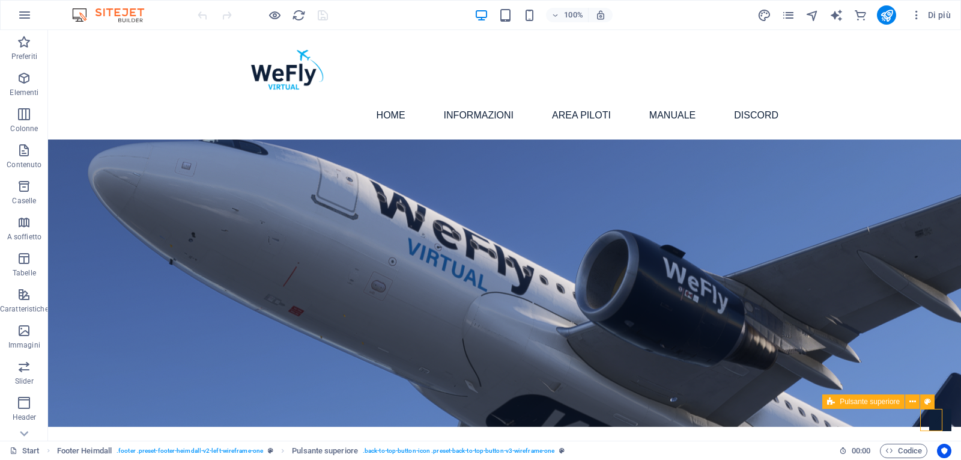
click at [932, 423] on figure at bounding box center [940, 420] width 22 height 22
select select "xMidYMid"
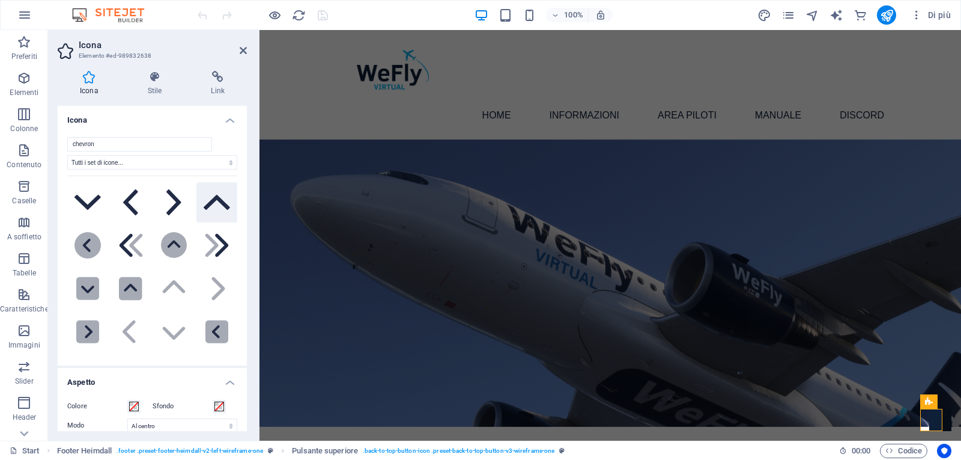
click at [208, 203] on icon at bounding box center [217, 202] width 26 height 15
click at [136, 406] on span at bounding box center [134, 406] width 10 height 10
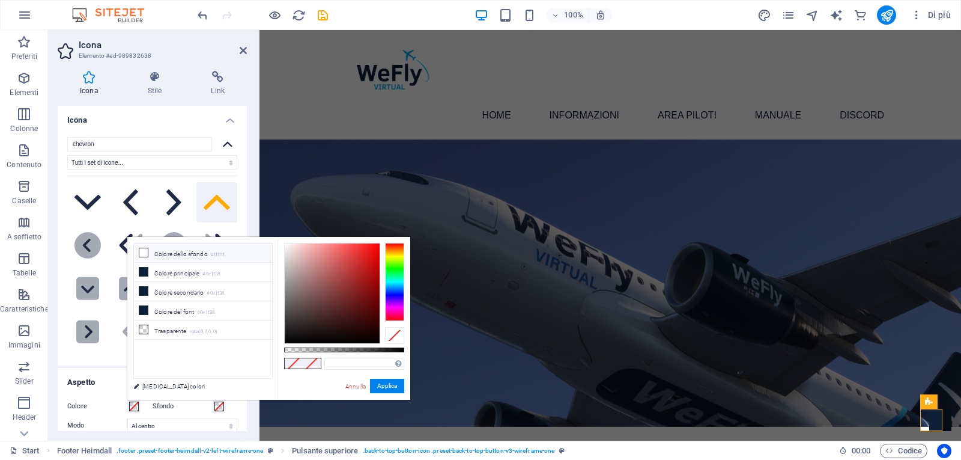
click at [214, 255] on small "#ffffff" at bounding box center [218, 255] width 14 height 8
type input "#ffffff"
click at [393, 387] on button "Applica" at bounding box center [387, 385] width 34 height 14
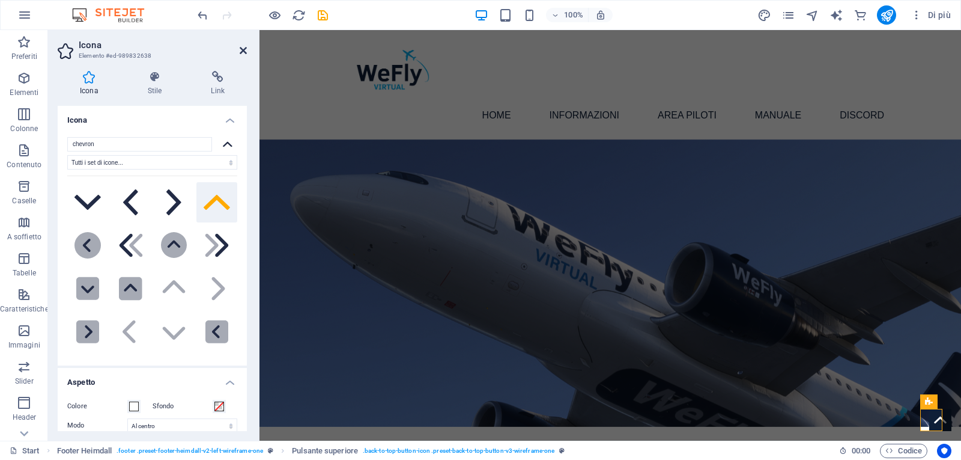
click at [243, 49] on icon at bounding box center [243, 51] width 7 height 10
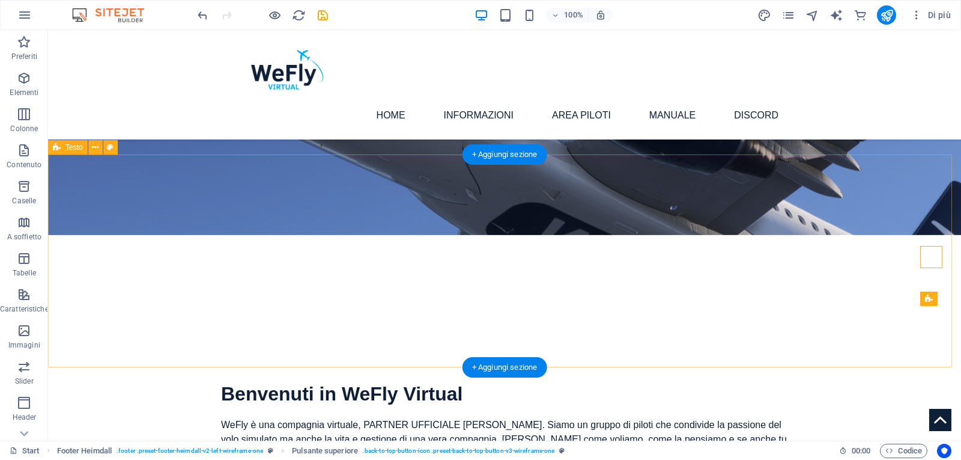
scroll to position [180, 0]
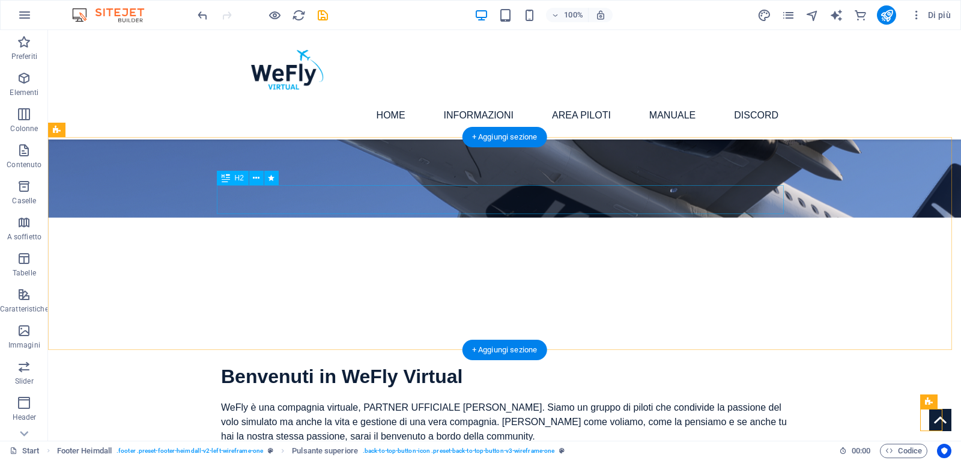
click at [450, 362] on div "Benvenuti in WeFly Virtual" at bounding box center [504, 376] width 567 height 29
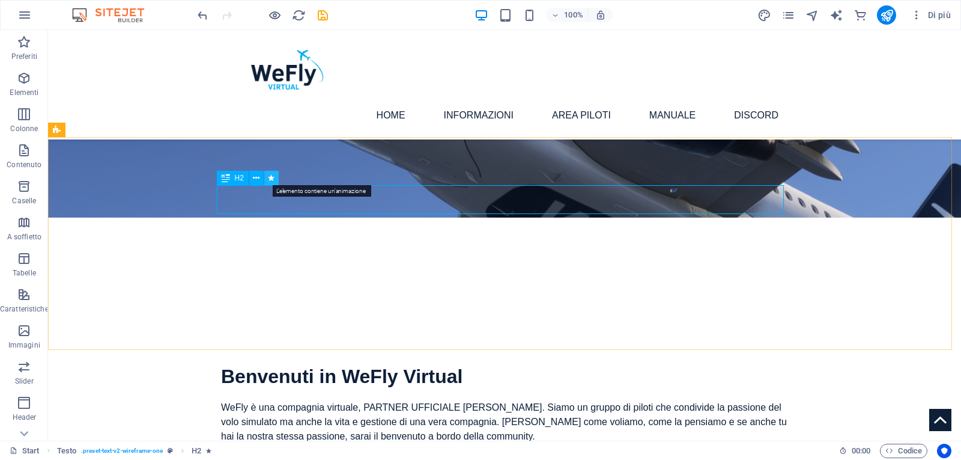
click at [269, 178] on icon at bounding box center [271, 178] width 7 height 13
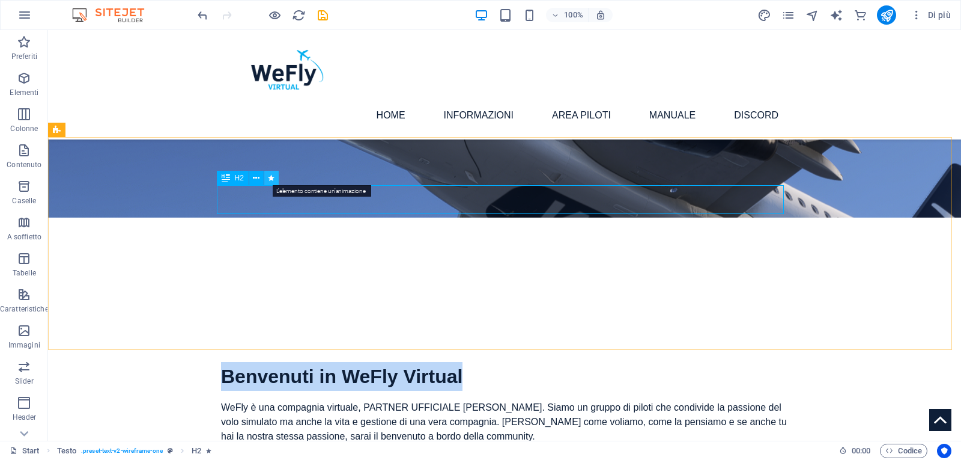
select select "fade"
select select "s"
select select "onload"
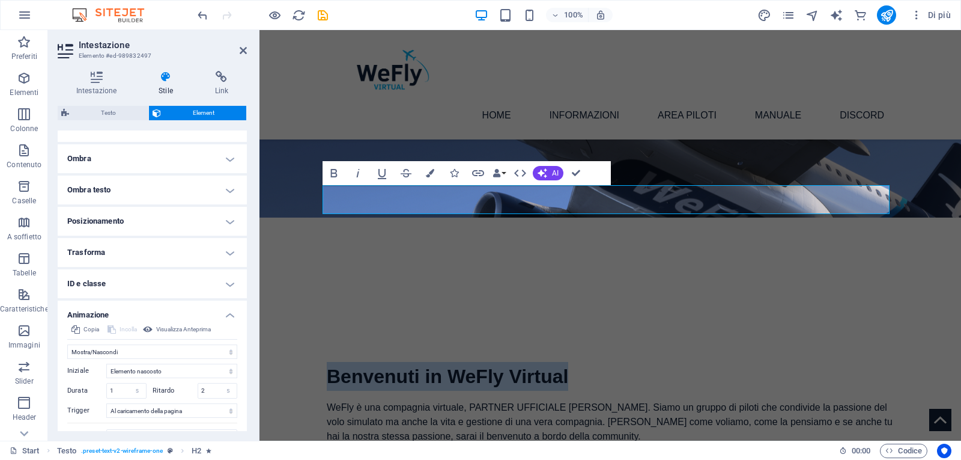
scroll to position [165, 0]
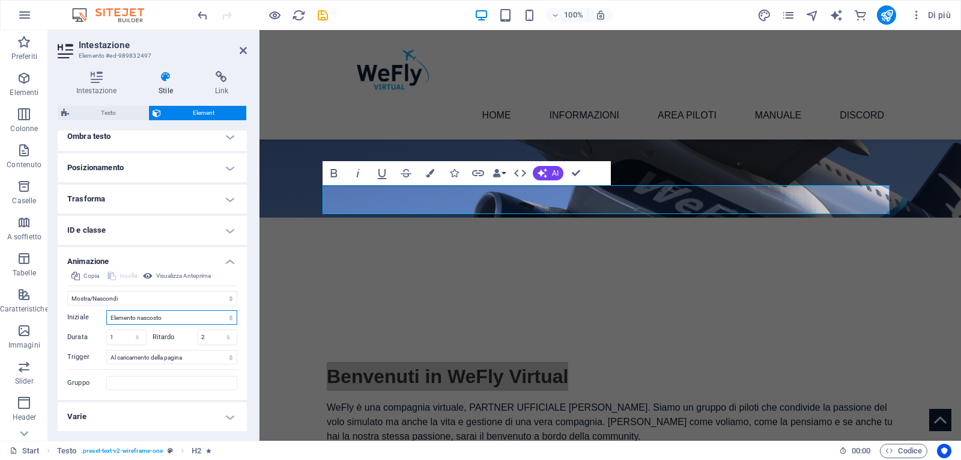
click at [213, 316] on select "Elemento nascosto Elemento visualizzato" at bounding box center [171, 317] width 131 height 14
click at [158, 359] on select "Nessun trigger automatico Al caricamento della pagina Scorrimento dell'elemento…" at bounding box center [171, 357] width 131 height 14
select select
click at [106, 350] on select "Nessun trigger automatico Al caricamento della pagina Scorrimento dell'elemento…" at bounding box center [171, 357] width 131 height 14
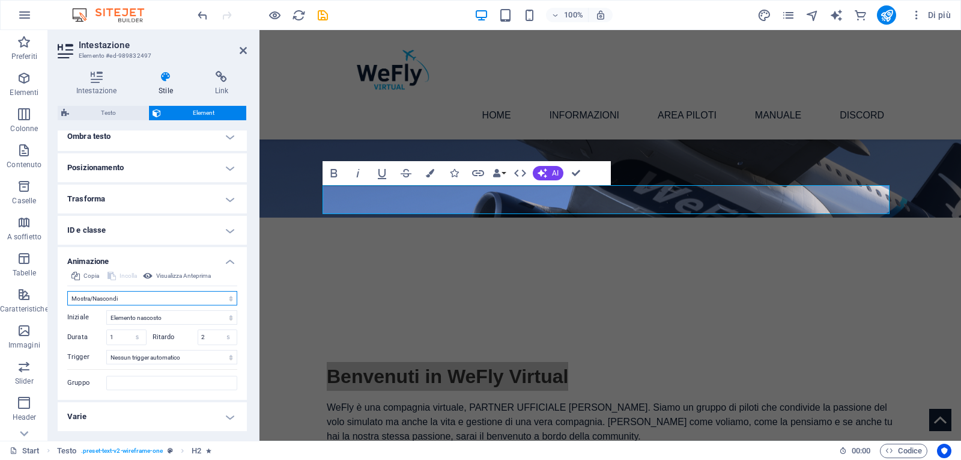
click at [112, 297] on select "Non animare Mostra/Nascondi Scorrimento verso l'alto/basso Zoom avanti/indietro…" at bounding box center [152, 298] width 170 height 14
select select "none"
click at [67, 305] on select "Non animare Mostra/Nascondi Scorrimento verso l'alto/basso Zoom avanti/indietro…" at bounding box center [152, 298] width 170 height 14
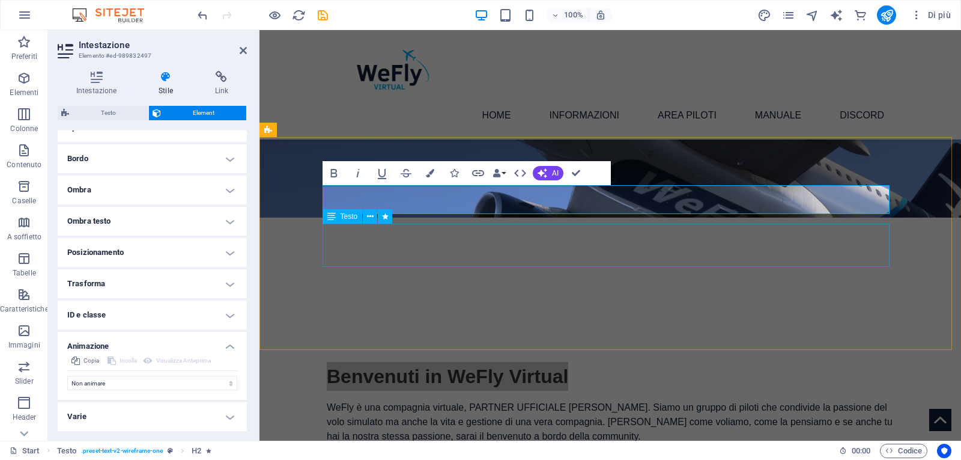
click at [407, 400] on div "WeFly è una compagnia virtuale, PARTNER UFFICIALE [PERSON_NAME]. Siamo un grupp…" at bounding box center [610, 421] width 567 height 43
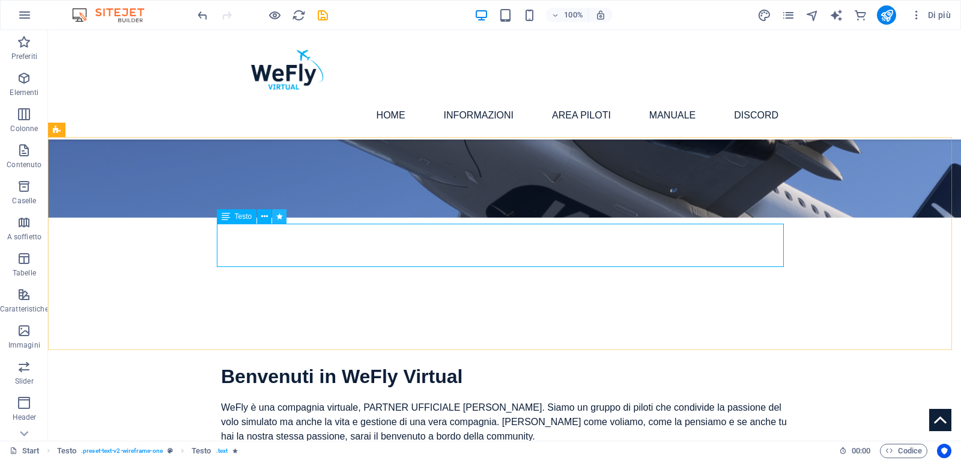
click at [276, 219] on icon at bounding box center [279, 216] width 7 height 13
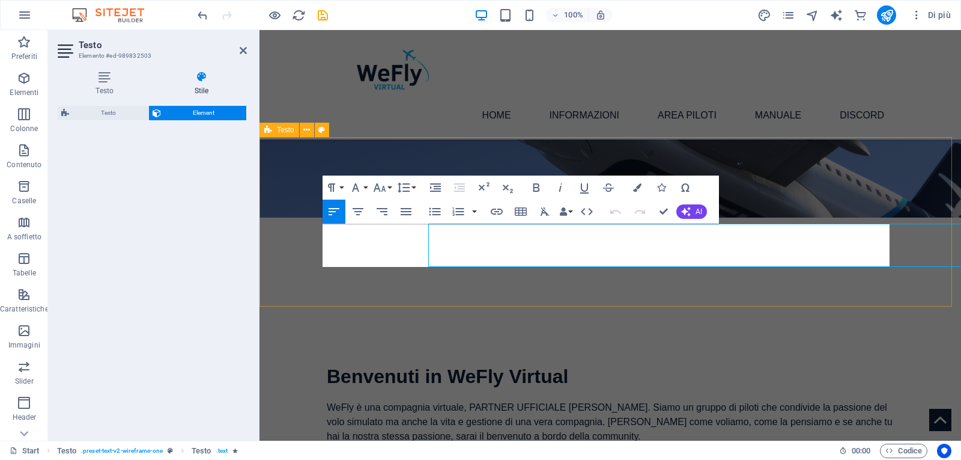
select select "move-bottom-to-top"
select select "s"
select select "scroll"
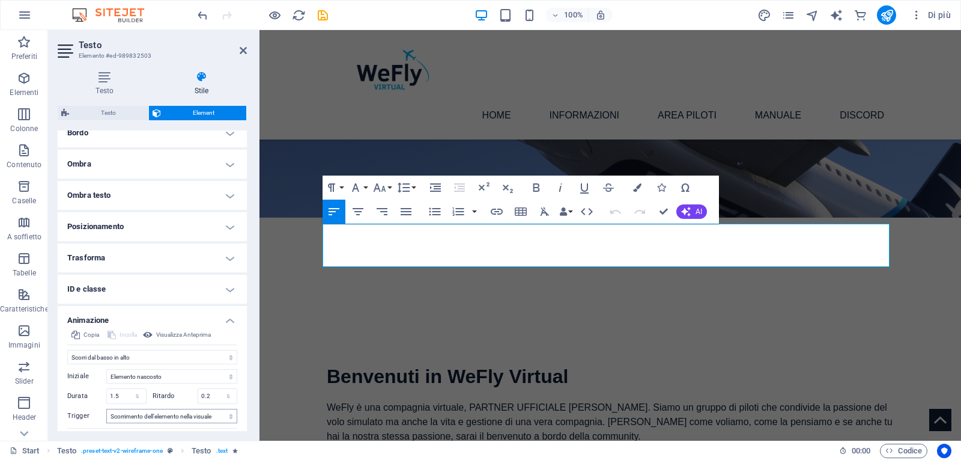
scroll to position [165, 0]
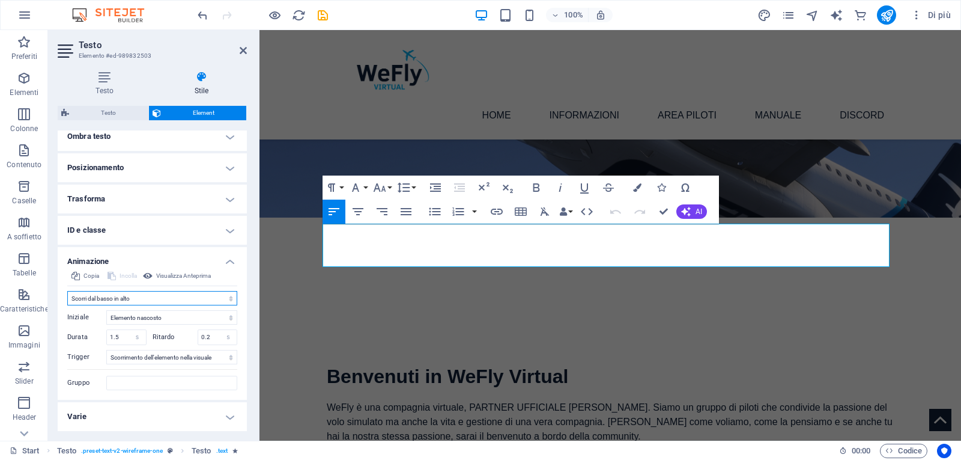
click at [119, 299] on select "Non animare Mostra/Nascondi Scorrimento verso l'alto/basso Zoom avanti/indietro…" at bounding box center [152, 298] width 170 height 14
select select "none"
click at [67, 305] on select "Non animare Mostra/Nascondi Scorrimento verso l'alto/basso Zoom avanti/indietro…" at bounding box center [152, 298] width 170 height 14
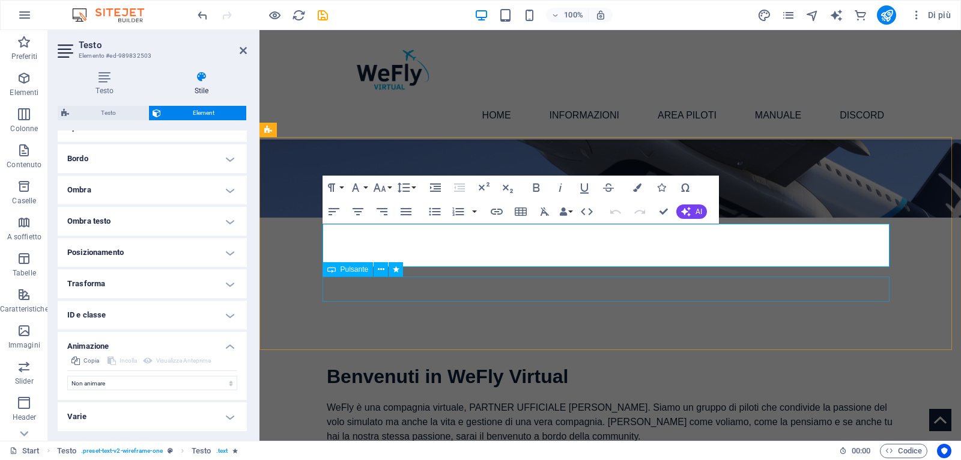
click at [454, 453] on div "INFORMAZIONI" at bounding box center [610, 465] width 567 height 25
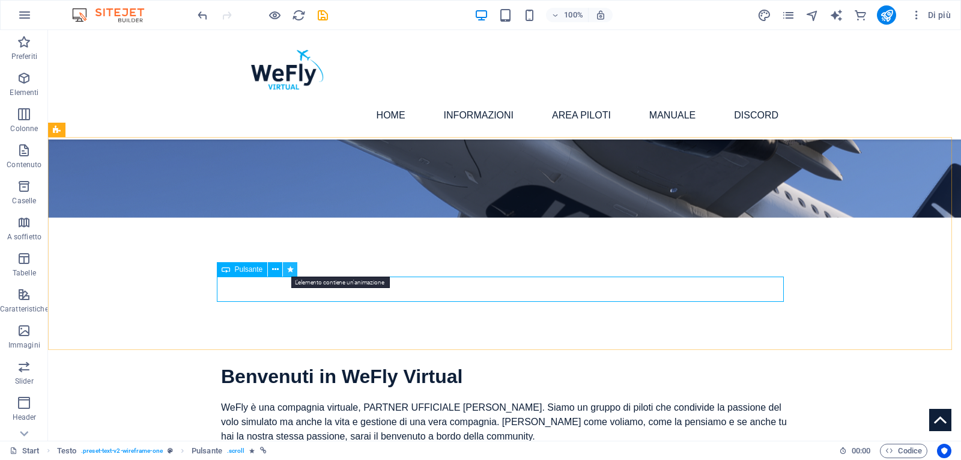
click at [291, 272] on icon at bounding box center [290, 269] width 7 height 13
select select "move-bottom-to-top"
select select "s"
select select "scroll"
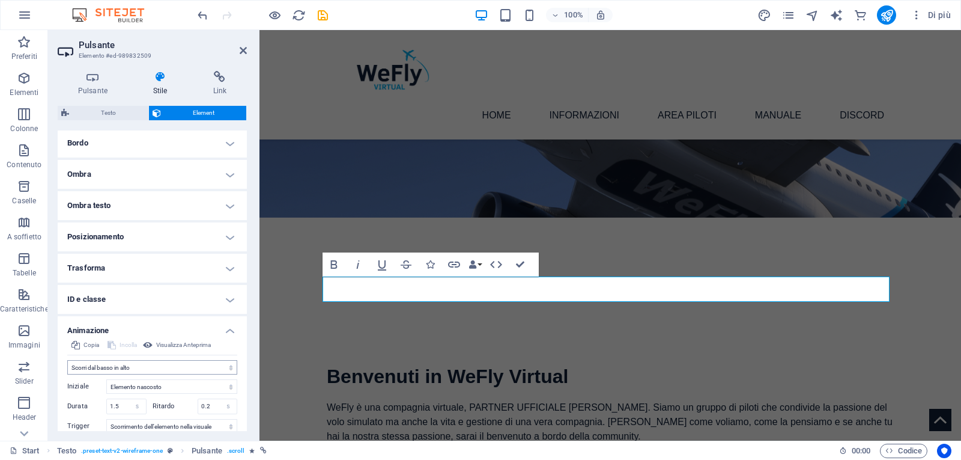
scroll to position [165, 0]
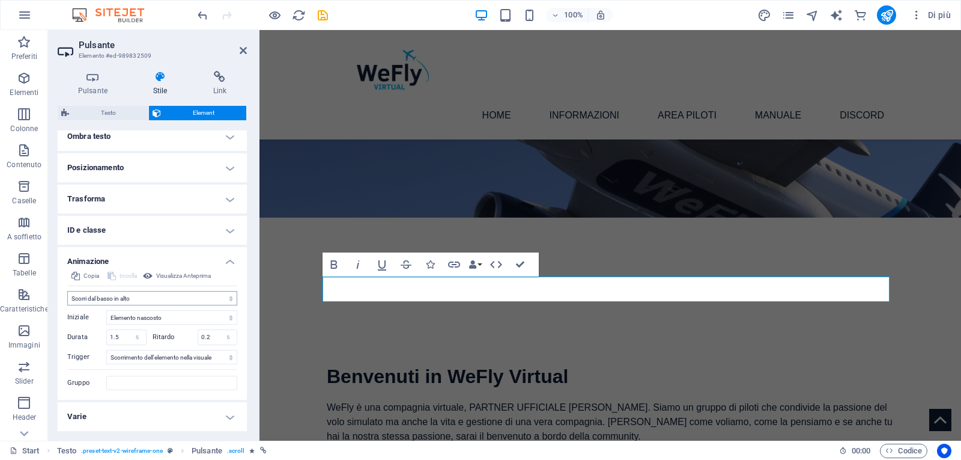
click at [135, 302] on select "Non animare Mostra/Nascondi Scorrimento verso l'alto/basso Zoom avanti/indietro…" at bounding box center [152, 298] width 170 height 14
select select "none"
click at [67, 305] on select "Non animare Mostra/Nascondi Scorrimento verso l'alto/basso Zoom avanti/indietro…" at bounding box center [152, 298] width 170 height 14
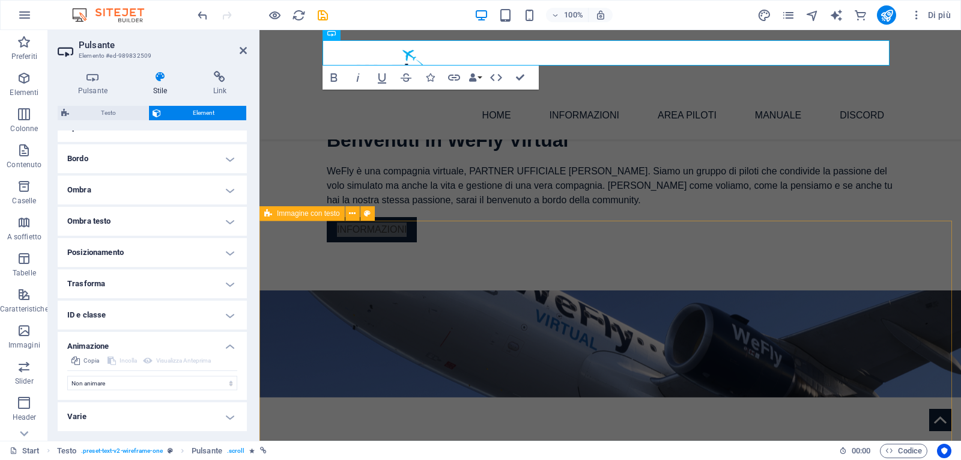
scroll to position [421, 0]
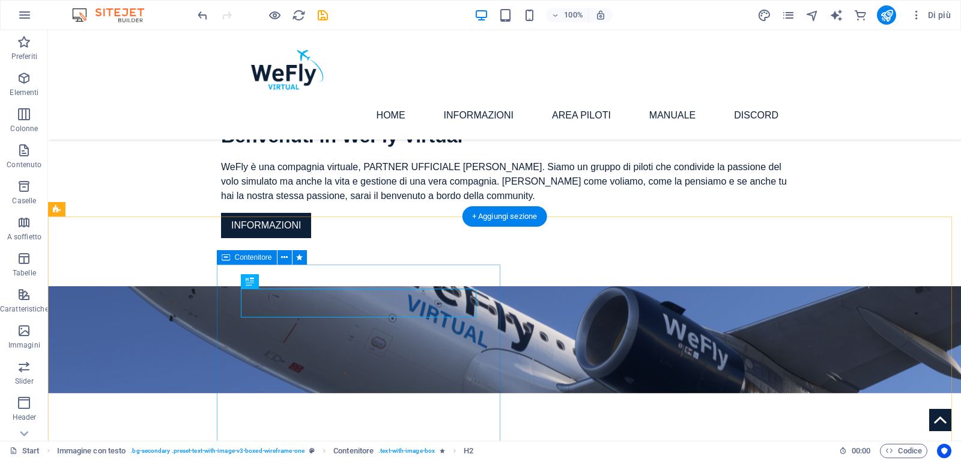
click at [299, 257] on icon at bounding box center [299, 257] width 7 height 13
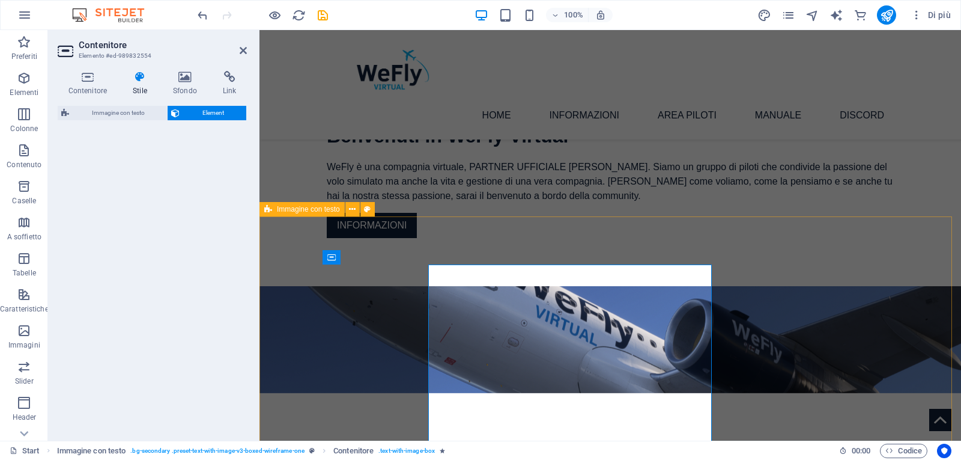
select select "fade"
select select "s"
select select "scroll"
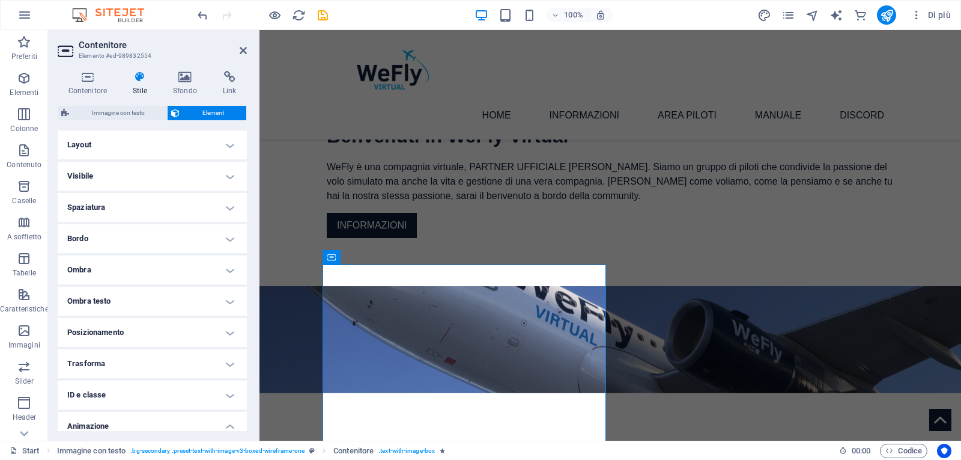
scroll to position [165, 0]
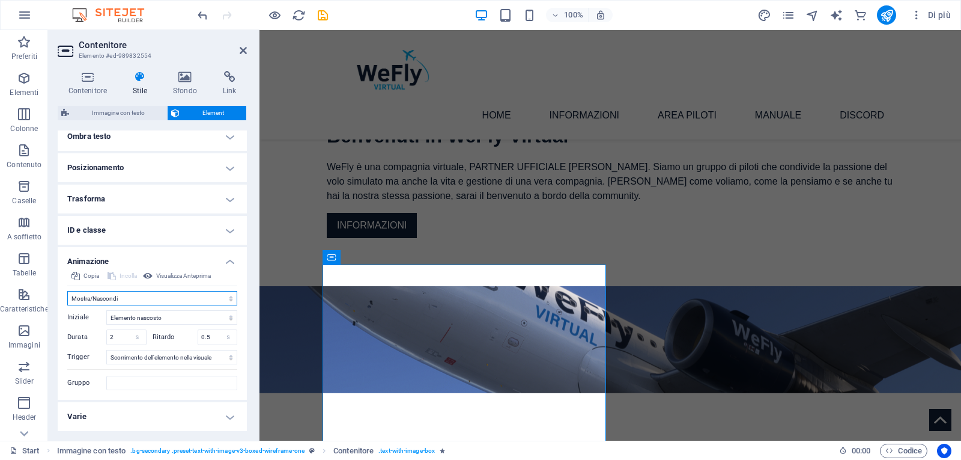
click at [150, 298] on select "Non animare Mostra/Nascondi Scorrimento verso l'alto/basso Zoom avanti/indietro…" at bounding box center [152, 298] width 170 height 14
select select "none"
click at [67, 305] on select "Non animare Mostra/Nascondi Scorrimento verso l'alto/basso Zoom avanti/indietro…" at bounding box center [152, 298] width 170 height 14
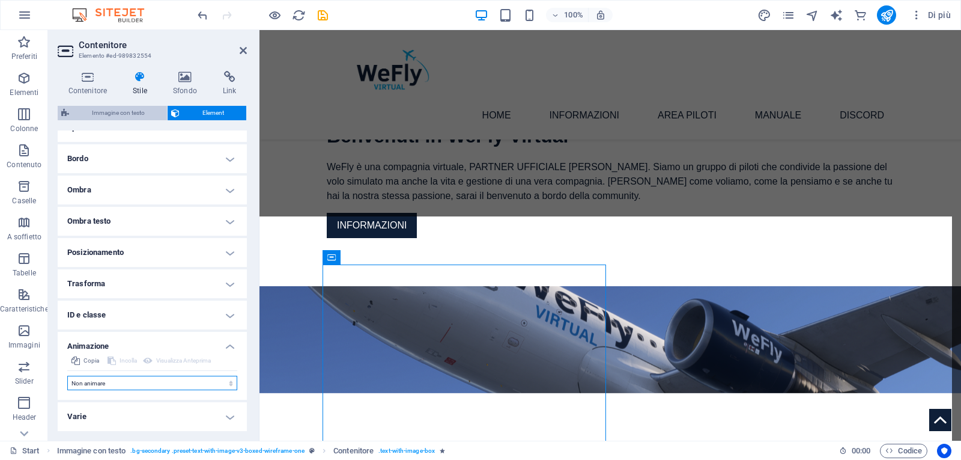
scroll to position [80, 0]
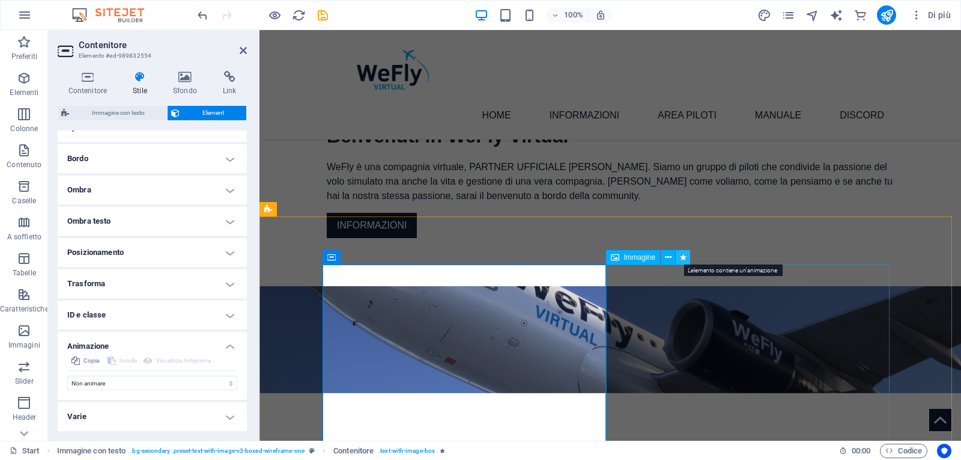
click at [683, 259] on icon at bounding box center [683, 257] width 7 height 13
select select "fade"
select select "s"
select select "scroll"
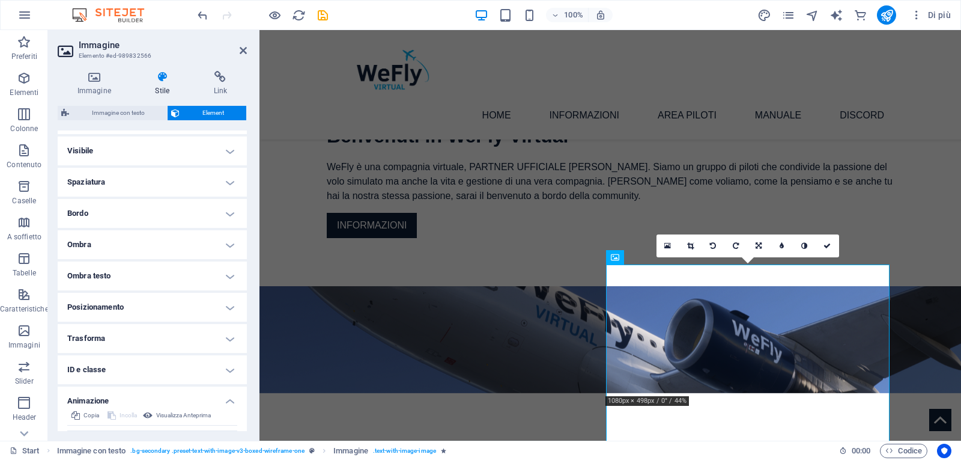
scroll to position [60, 0]
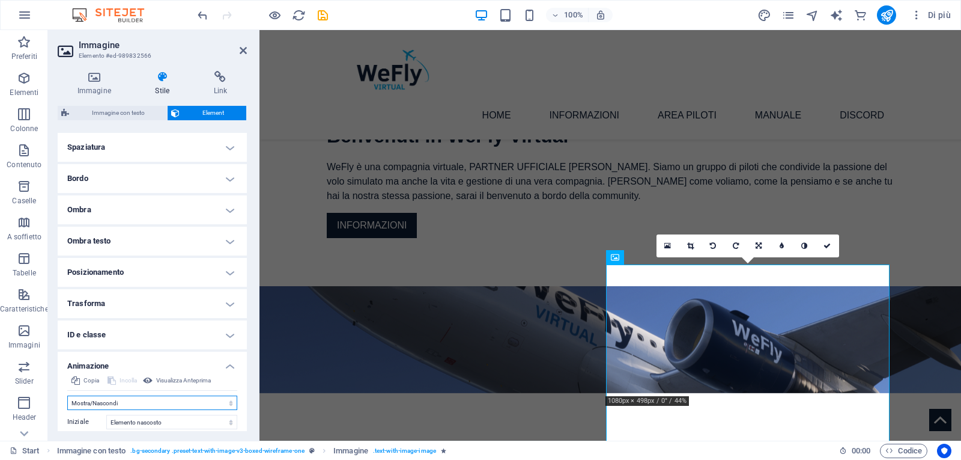
click at [105, 403] on select "Non animare Mostra/Nascondi Scorrimento verso l'alto/basso Zoom avanti/indietro…" at bounding box center [152, 402] width 170 height 14
select select "none"
click at [67, 395] on select "Non animare Mostra/Nascondi Scorrimento verso l'alto/basso Zoom avanti/indietro…" at bounding box center [152, 402] width 170 height 14
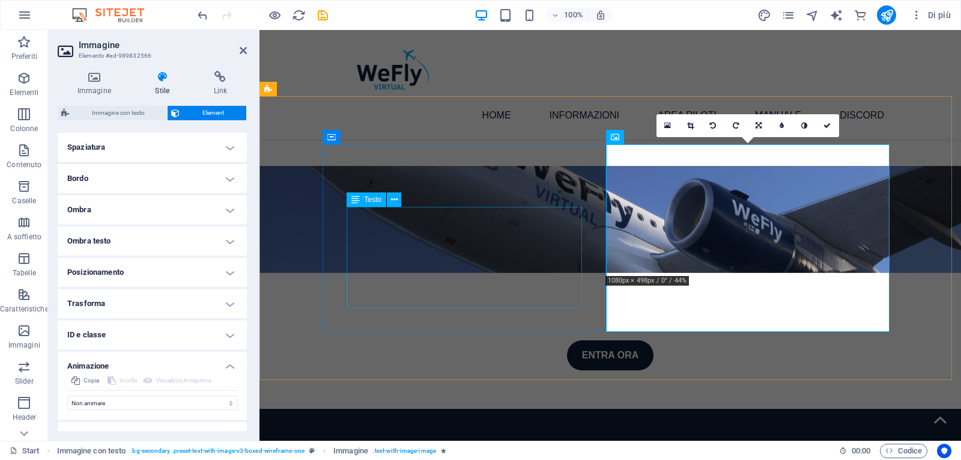
scroll to position [721, 0]
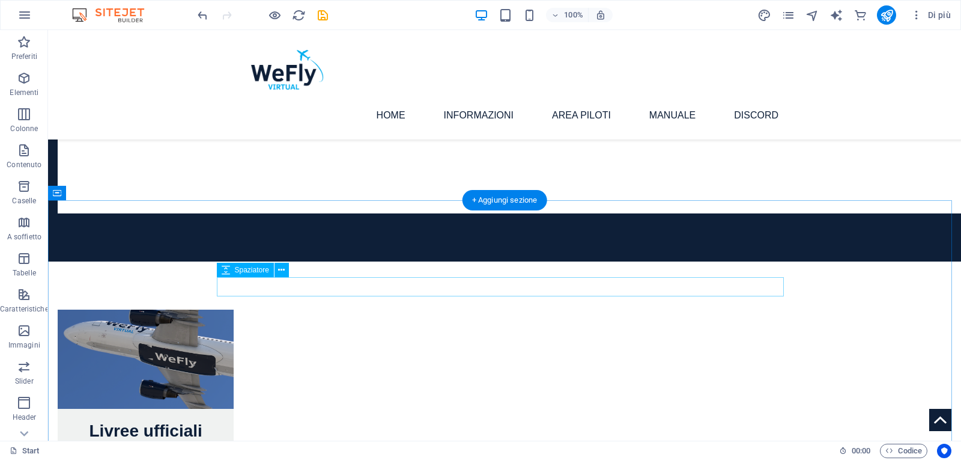
scroll to position [1382, 0]
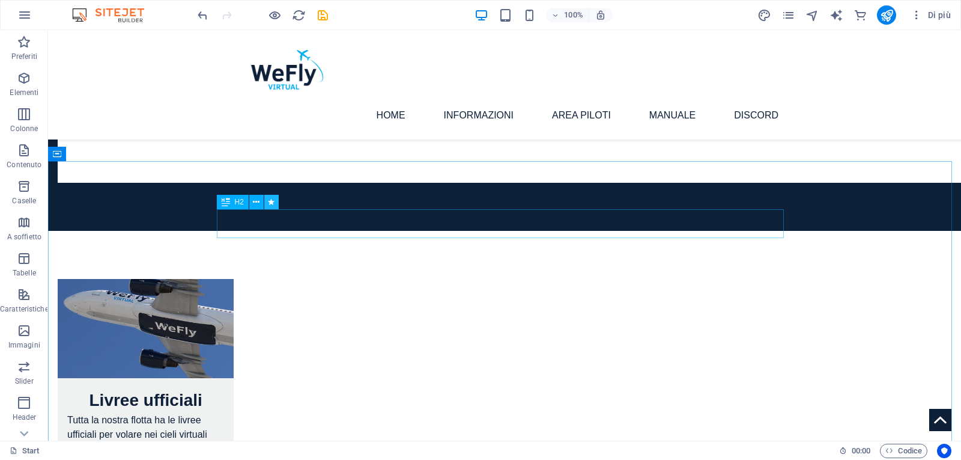
click at [270, 205] on icon at bounding box center [271, 202] width 7 height 13
select select "fade"
select select "s"
select select "scroll"
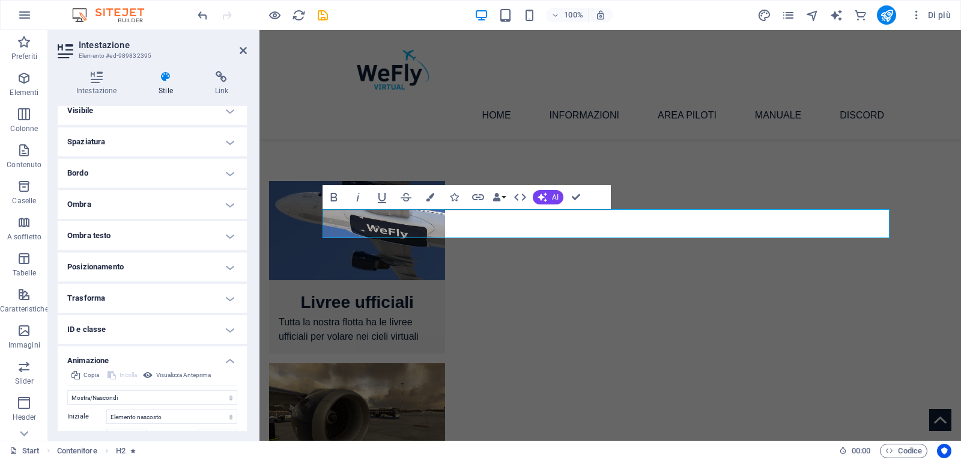
scroll to position [60, 0]
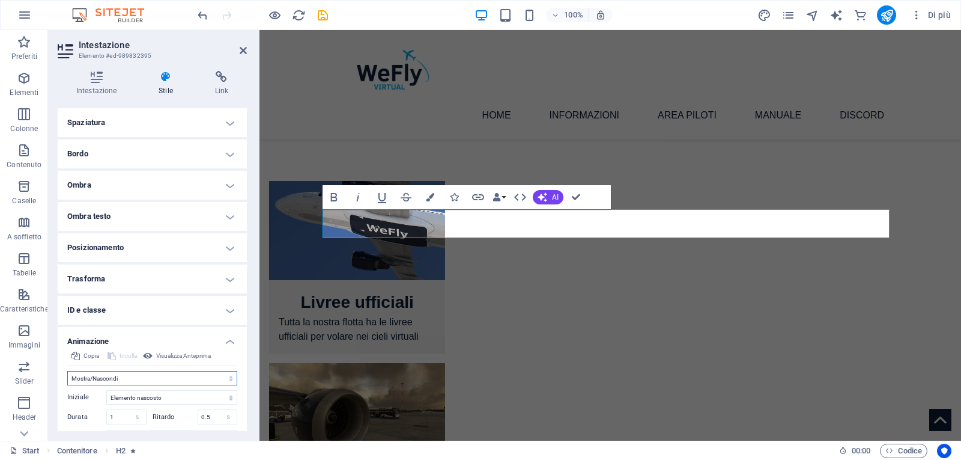
click at [135, 374] on select "Non animare Mostra/Nascondi Scorrimento verso l'alto/basso Zoom avanti/indietro…" at bounding box center [152, 378] width 170 height 14
select select "none"
click at [67, 375] on select "Non animare Mostra/Nascondi Scorrimento verso l'alto/basso Zoom avanti/indietro…" at bounding box center [152, 378] width 170 height 14
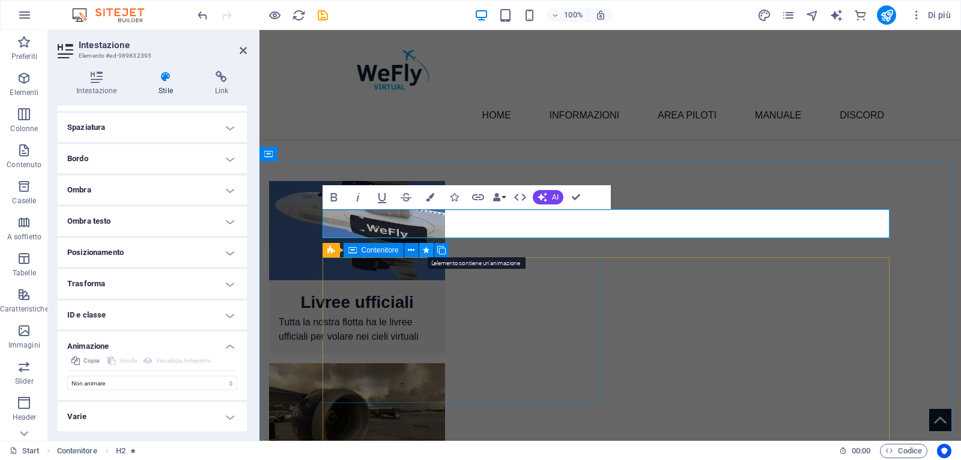
click at [428, 250] on icon at bounding box center [426, 250] width 7 height 13
select select "move-bottom-to-top"
select select "s"
select select "scroll"
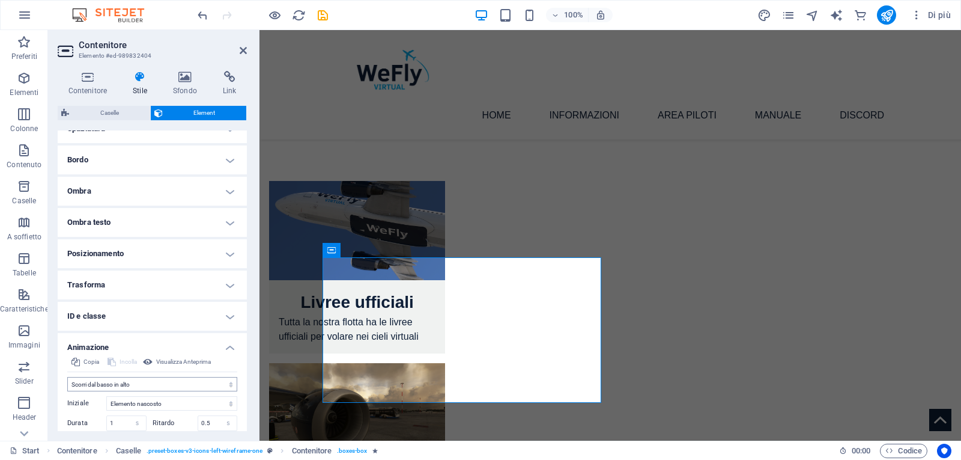
scroll to position [165, 0]
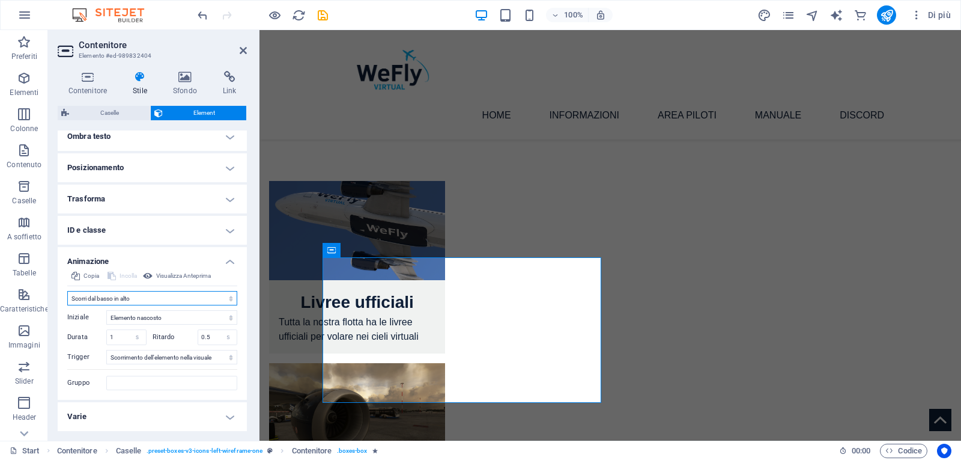
click at [118, 293] on select "Non animare Mostra/Nascondi Scorrimento verso l'alto/basso Zoom avanti/indietro…" at bounding box center [152, 298] width 170 height 14
select select "none"
click at [67, 305] on select "Non animare Mostra/Nascondi Scorrimento verso l'alto/basso Zoom avanti/indietro…" at bounding box center [152, 298] width 170 height 14
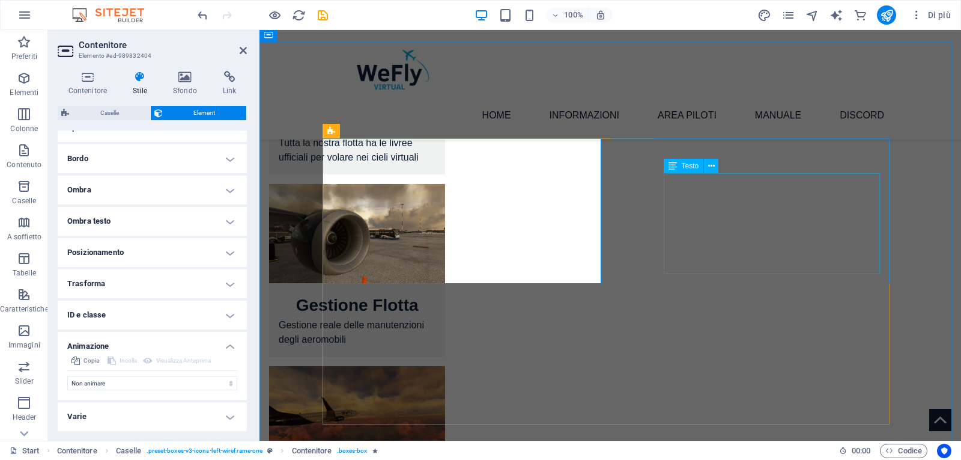
scroll to position [1562, 0]
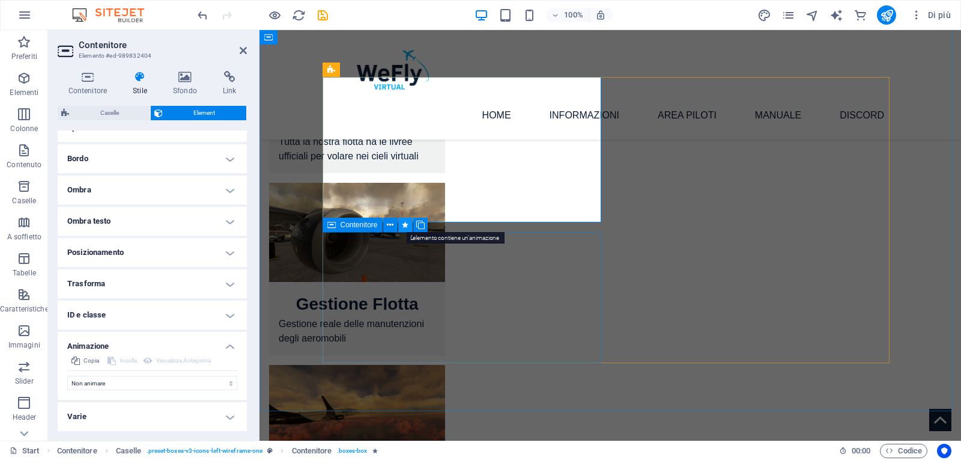
click at [408, 225] on icon at bounding box center [405, 225] width 7 height 13
select select "move-bottom-to-top"
select select "s"
select select "scroll"
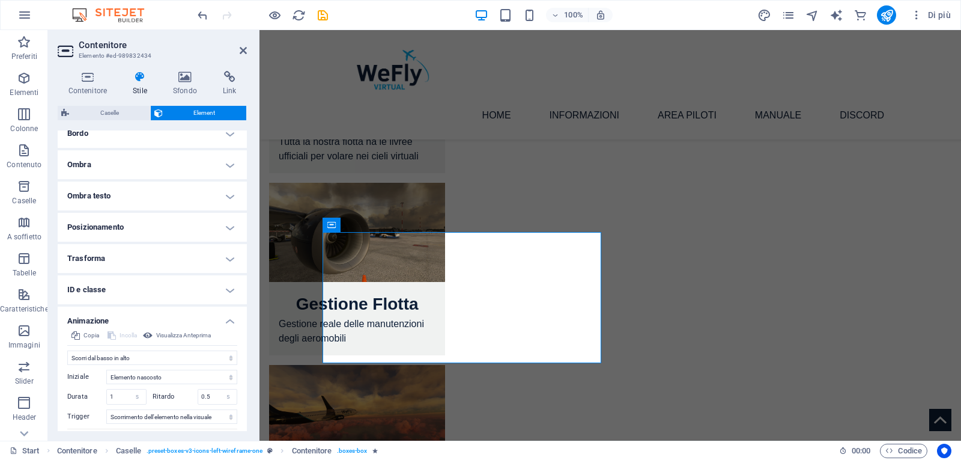
scroll to position [165, 0]
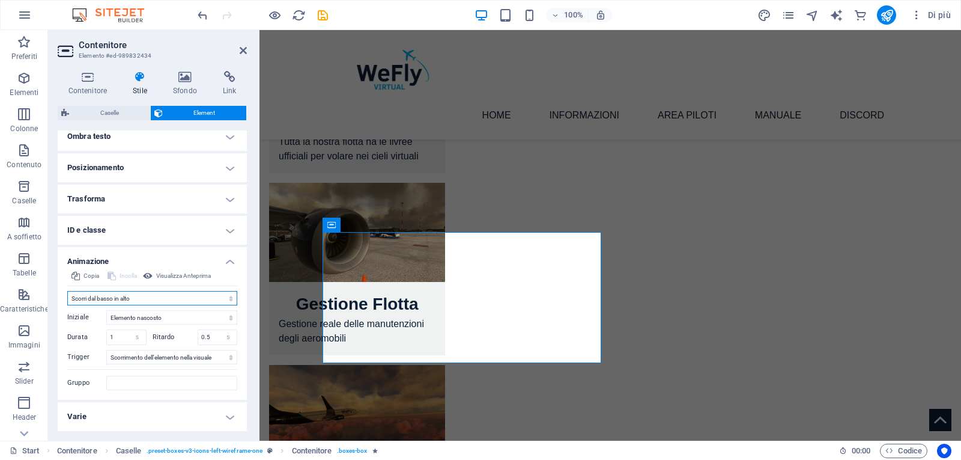
click at [106, 299] on select "Non animare Mostra/Nascondi Scorrimento verso l'alto/basso Zoom avanti/indietro…" at bounding box center [152, 298] width 170 height 14
select select "none"
click at [67, 305] on select "Non animare Mostra/Nascondi Scorrimento verso l'alto/basso Zoom avanti/indietro…" at bounding box center [152, 298] width 170 height 14
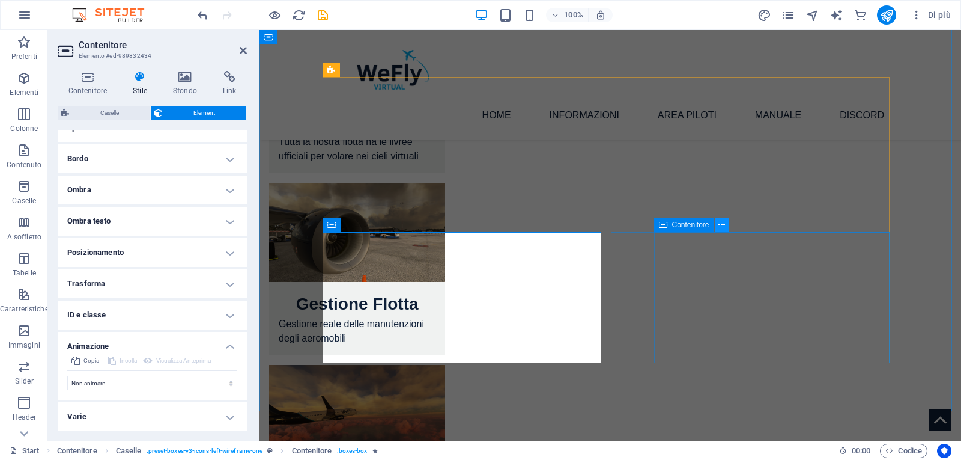
click at [723, 223] on icon at bounding box center [721, 225] width 7 height 13
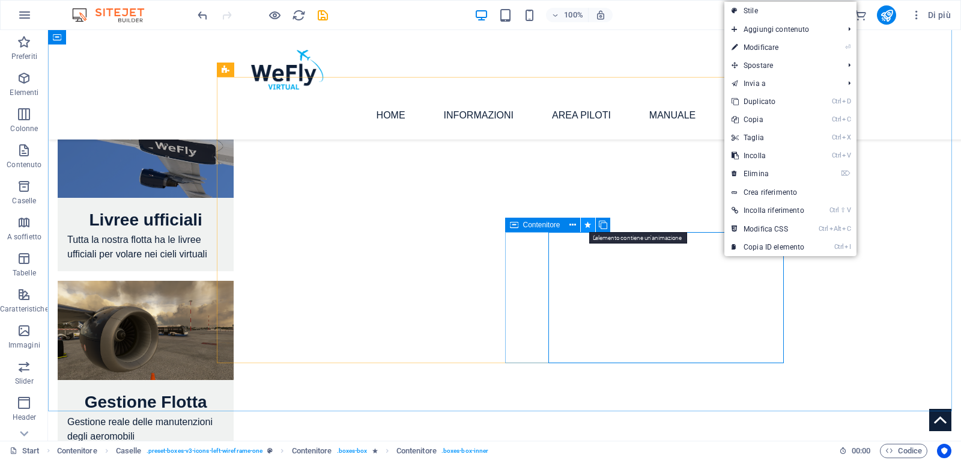
click at [589, 226] on icon at bounding box center [588, 225] width 7 height 13
select select "move-bottom-to-top"
select select "s"
select select "scroll"
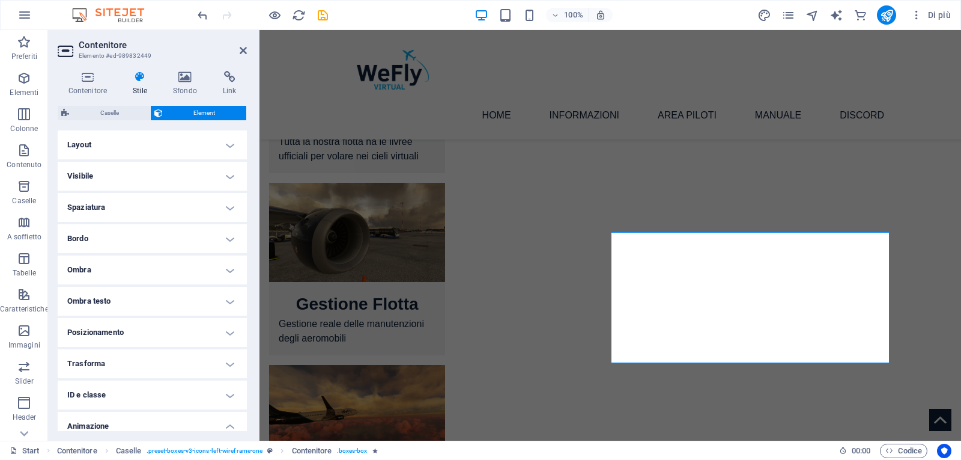
scroll to position [165, 0]
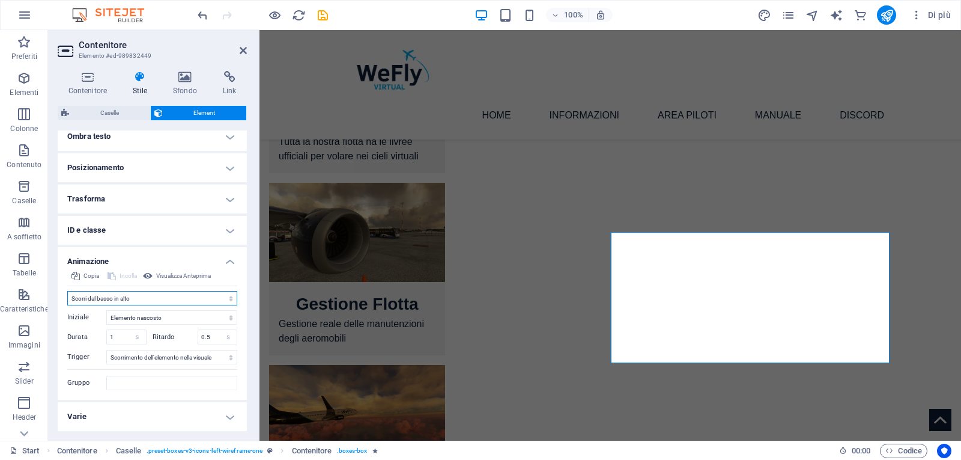
click at [109, 299] on select "Non animare Mostra/Nascondi Scorrimento verso l'alto/basso Zoom avanti/indietro…" at bounding box center [152, 298] width 170 height 14
select select "none"
click at [67, 305] on select "Non animare Mostra/Nascondi Scorrimento verso l'alto/basso Zoom avanti/indietro…" at bounding box center [152, 298] width 170 height 14
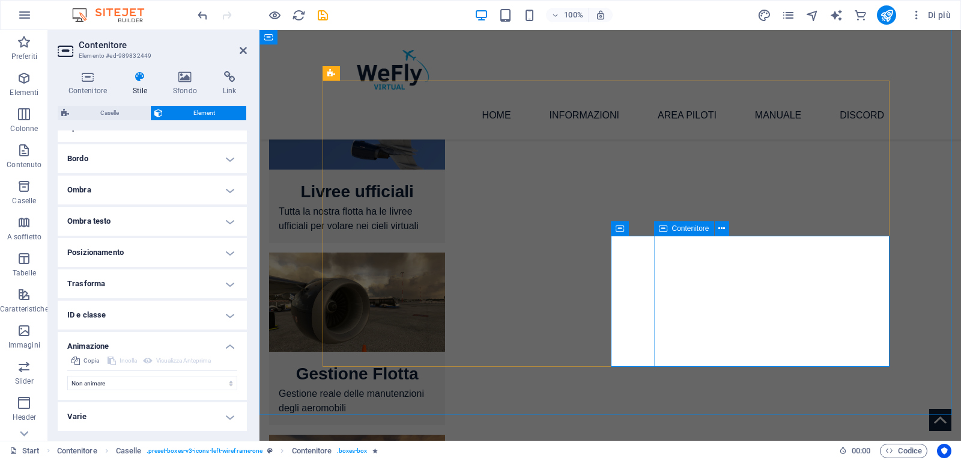
scroll to position [1442, 0]
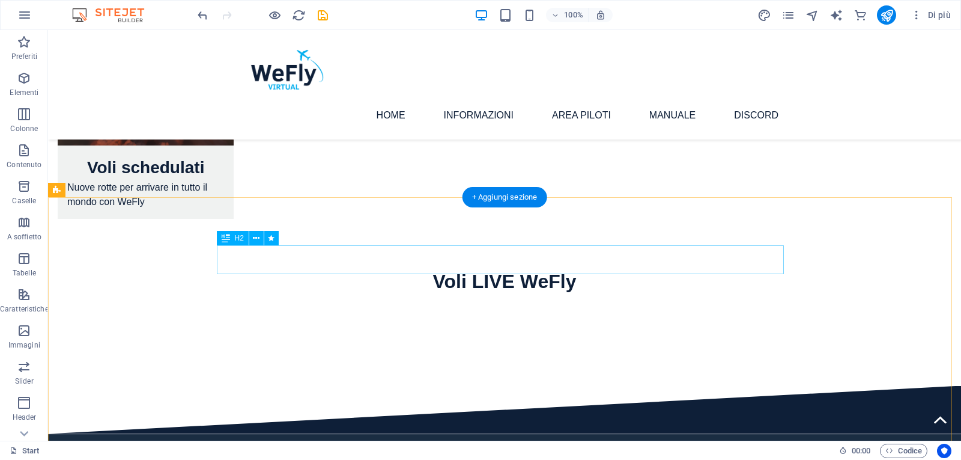
scroll to position [1982, 0]
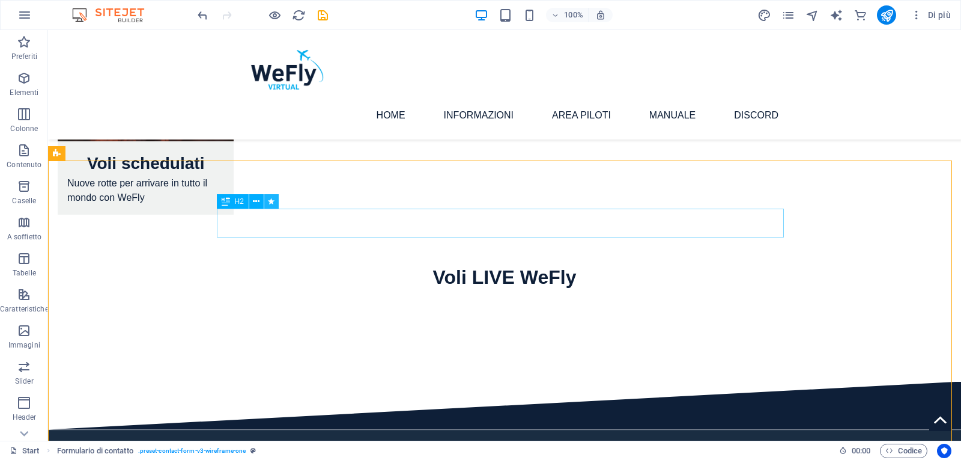
click at [270, 202] on icon at bounding box center [271, 201] width 7 height 13
select select "fade"
select select "s"
select select "scroll"
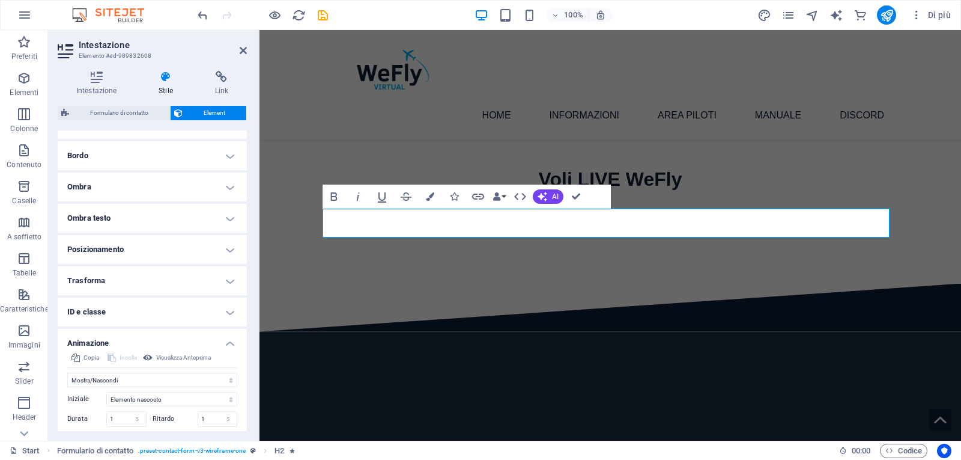
scroll to position [165, 0]
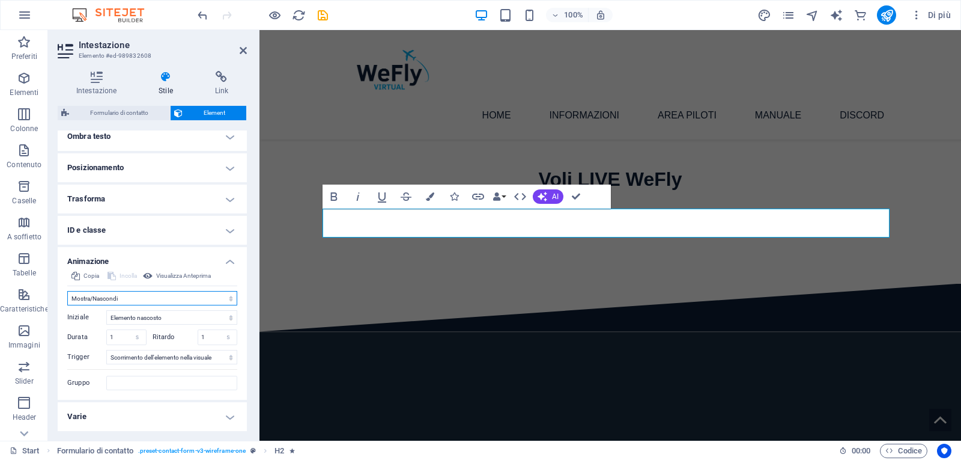
click at [108, 293] on select "Non animare Mostra/Nascondi Scorrimento verso l'alto/basso Zoom avanti/indietro…" at bounding box center [152, 298] width 170 height 14
select select "none"
click at [67, 305] on select "Non animare Mostra/Nascondi Scorrimento verso l'alto/basso Zoom avanti/indietro…" at bounding box center [152, 298] width 170 height 14
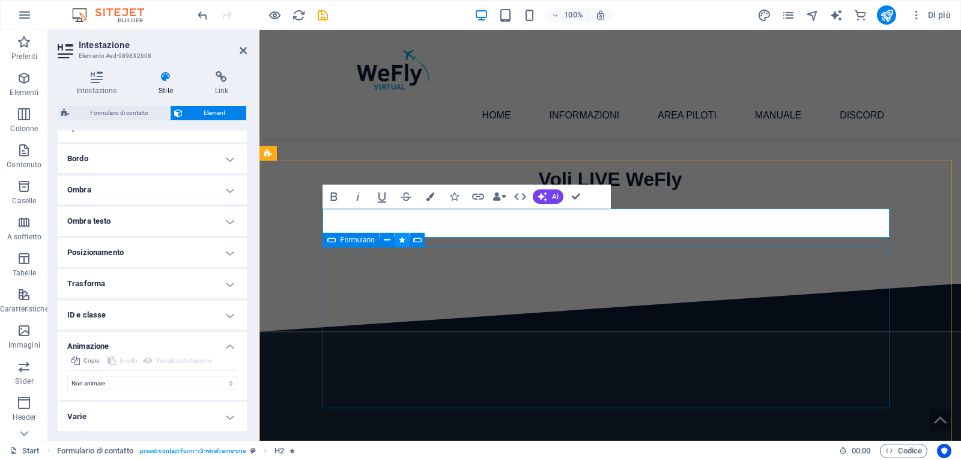
click at [400, 241] on icon at bounding box center [402, 240] width 7 height 13
select select "fade"
select select "s"
select select "scroll"
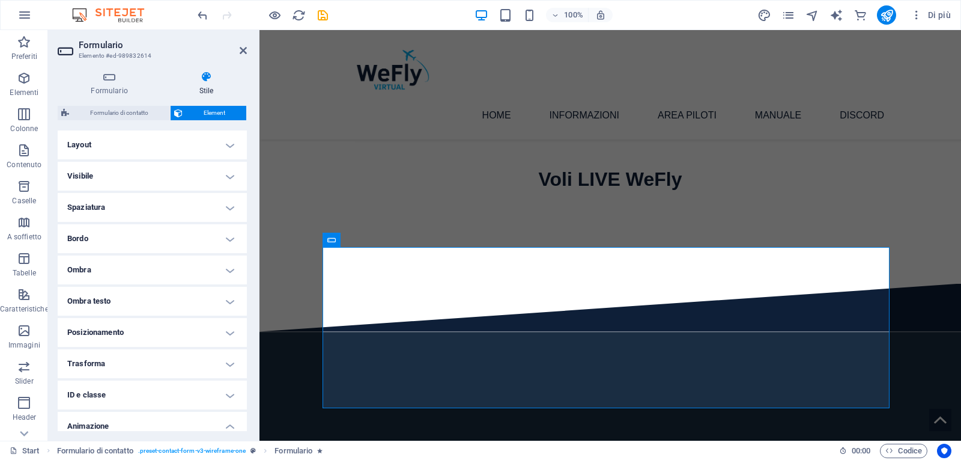
scroll to position [165, 0]
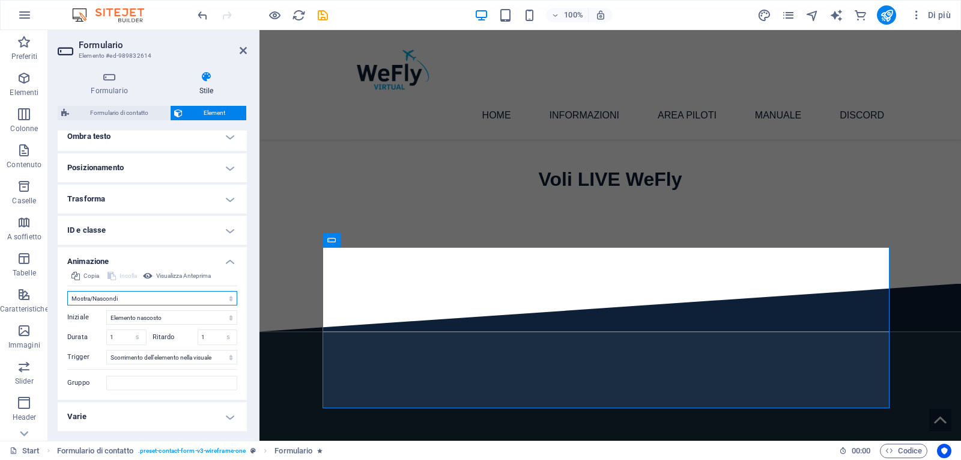
click at [127, 302] on select "Non animare Mostra/Nascondi Scorrimento verso l'alto/basso Zoom avanti/indietro…" at bounding box center [152, 298] width 170 height 14
select select "none"
click at [67, 305] on select "Non animare Mostra/Nascondi Scorrimento verso l'alto/basso Zoom avanti/indietro…" at bounding box center [152, 298] width 170 height 14
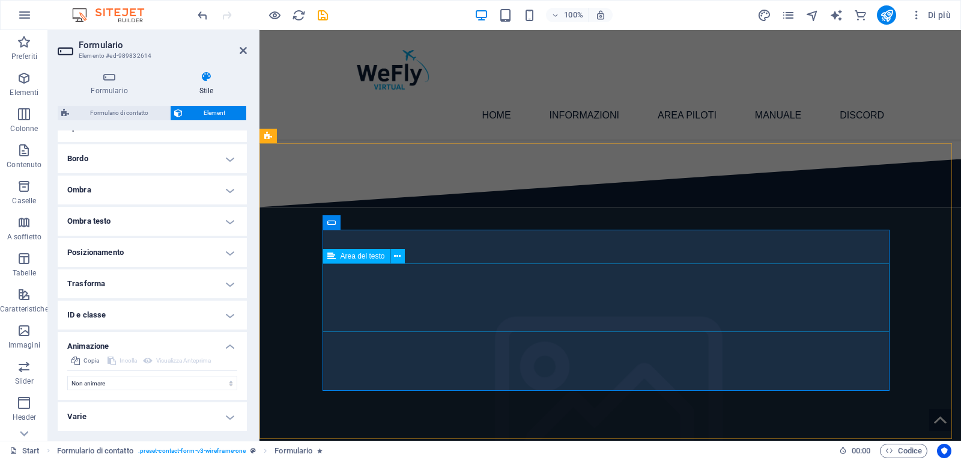
scroll to position [2160, 0]
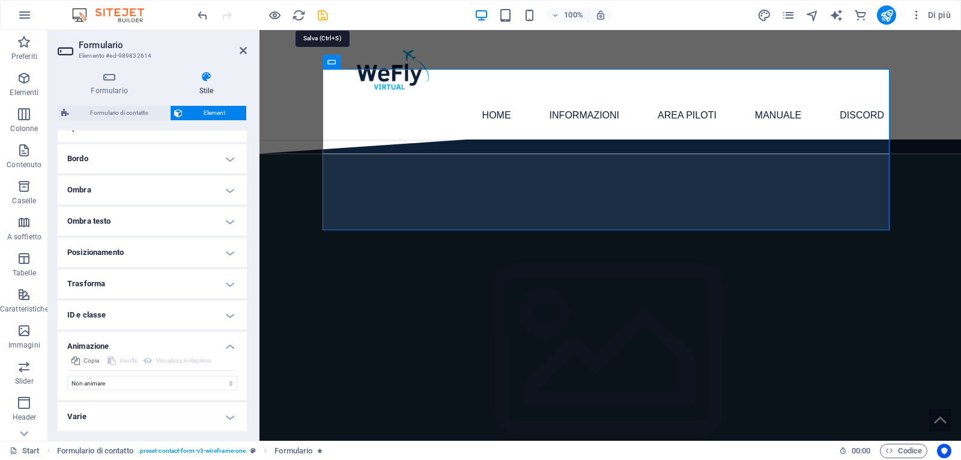
click at [320, 19] on icon "save" at bounding box center [323, 15] width 14 height 14
checkbox input "false"
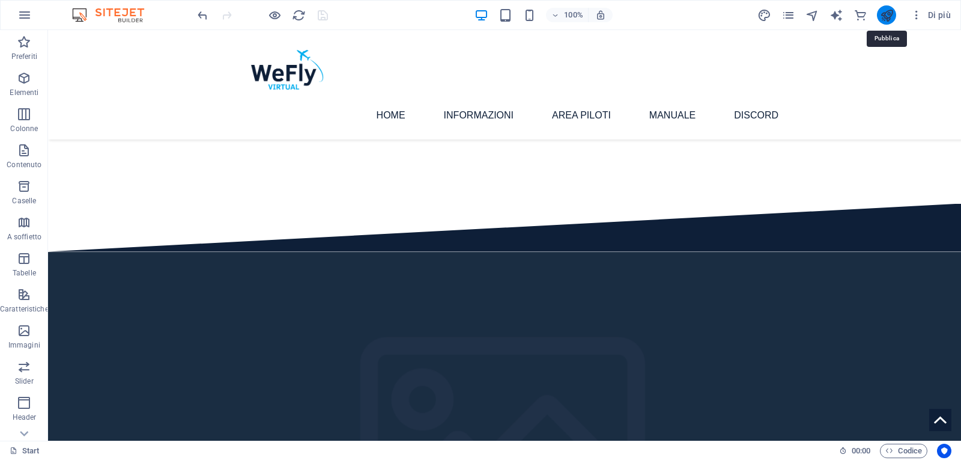
click at [889, 16] on icon "publish" at bounding box center [887, 15] width 14 height 14
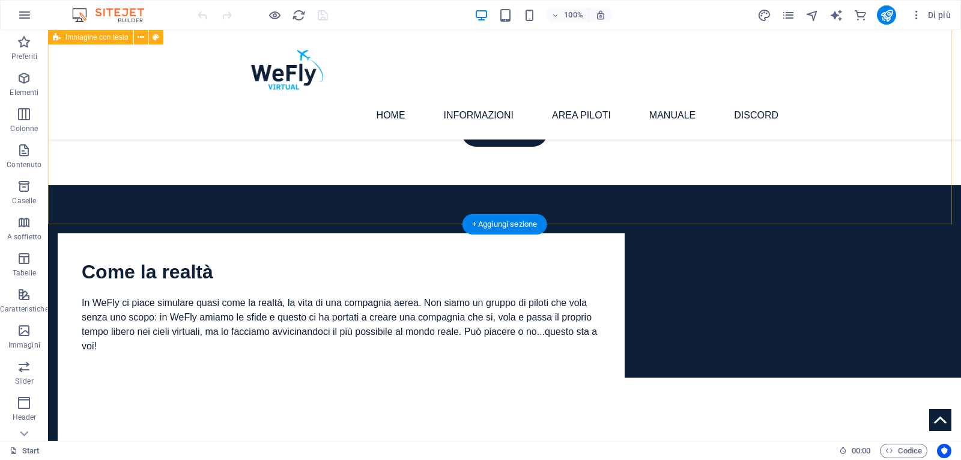
scroll to position [765, 0]
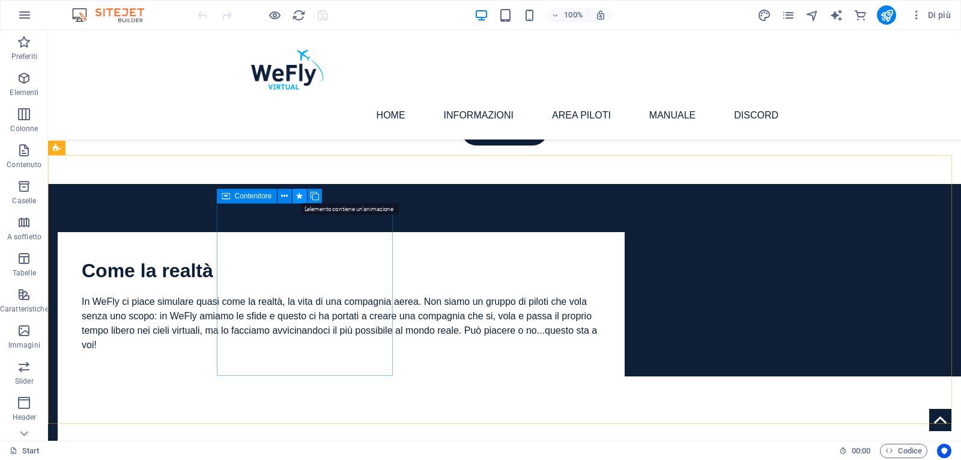
click at [300, 197] on icon at bounding box center [299, 196] width 7 height 13
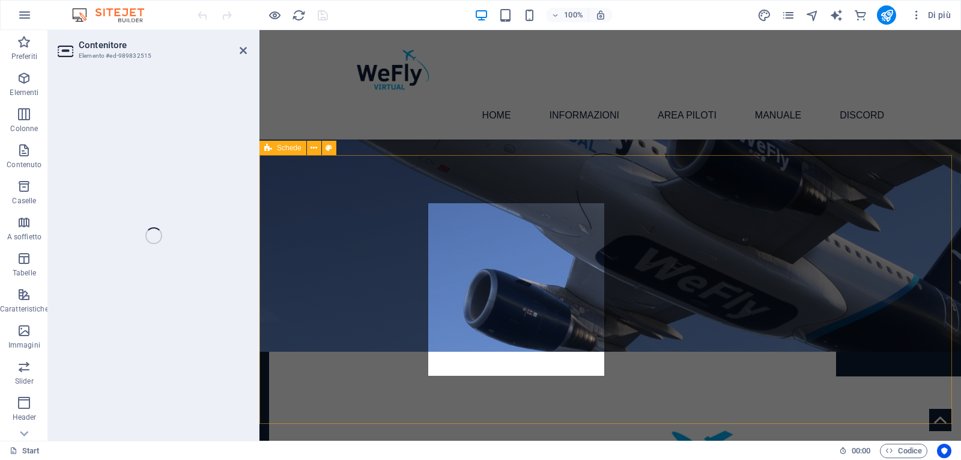
select select "move-bottom-to-top"
select select "s"
select select "scroll"
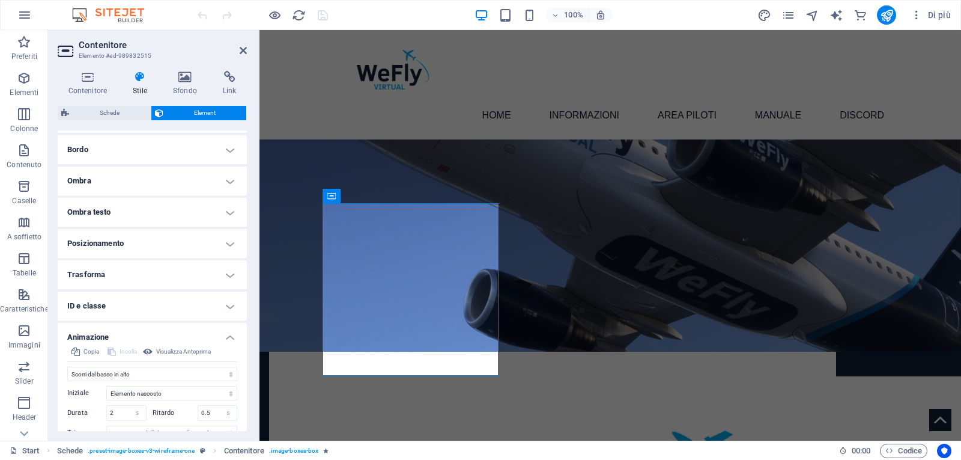
scroll to position [165, 0]
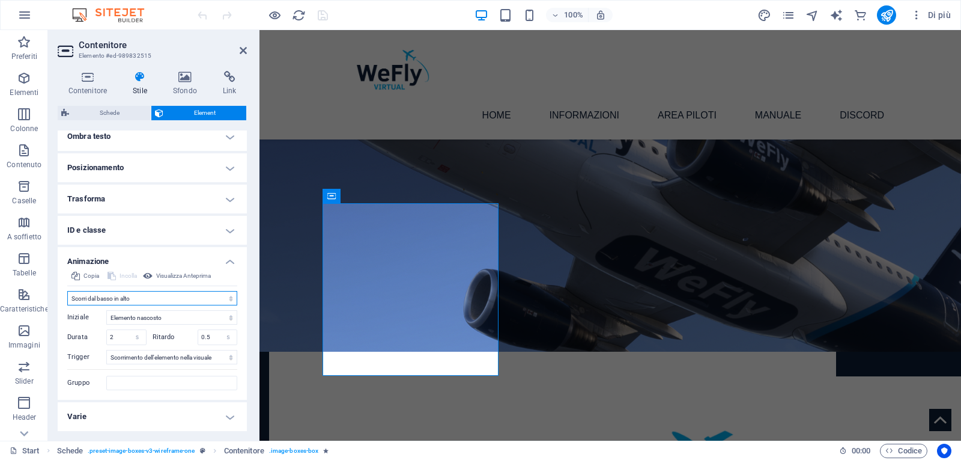
click at [109, 299] on select "Non animare Mostra/Nascondi Scorrimento verso l'alto/basso Zoom avanti/indietro…" at bounding box center [152, 298] width 170 height 14
select select "none"
click at [67, 305] on select "Non animare Mostra/Nascondi Scorrimento verso l'alto/basso Zoom avanti/indietro…" at bounding box center [152, 298] width 170 height 14
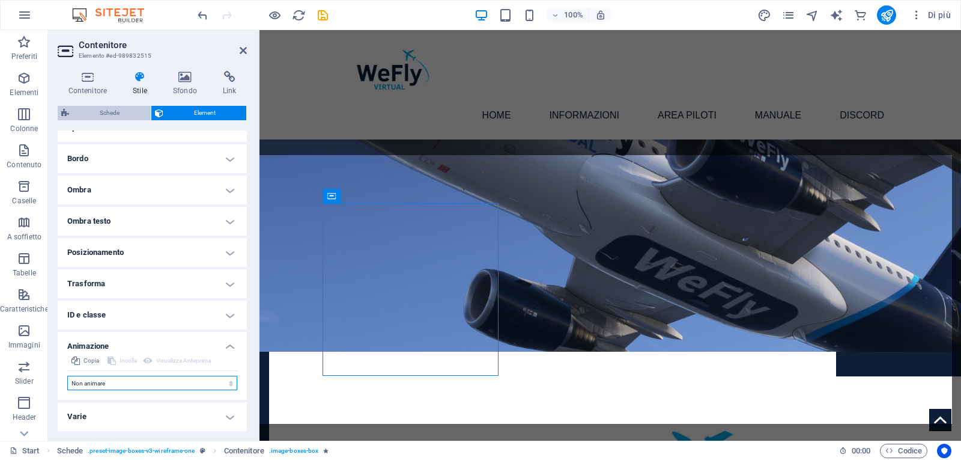
scroll to position [80, 0]
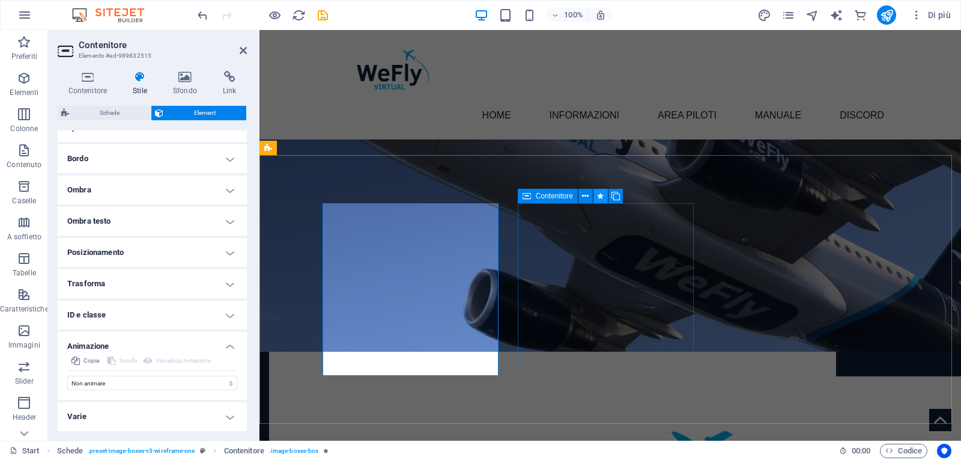
click at [600, 196] on icon at bounding box center [600, 196] width 7 height 13
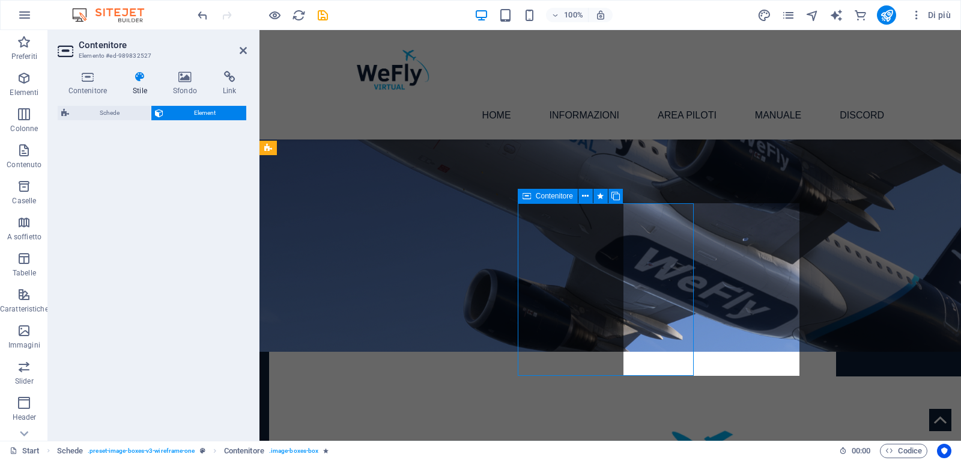
select select "move-bottom-to-top"
select select "s"
select select "scroll"
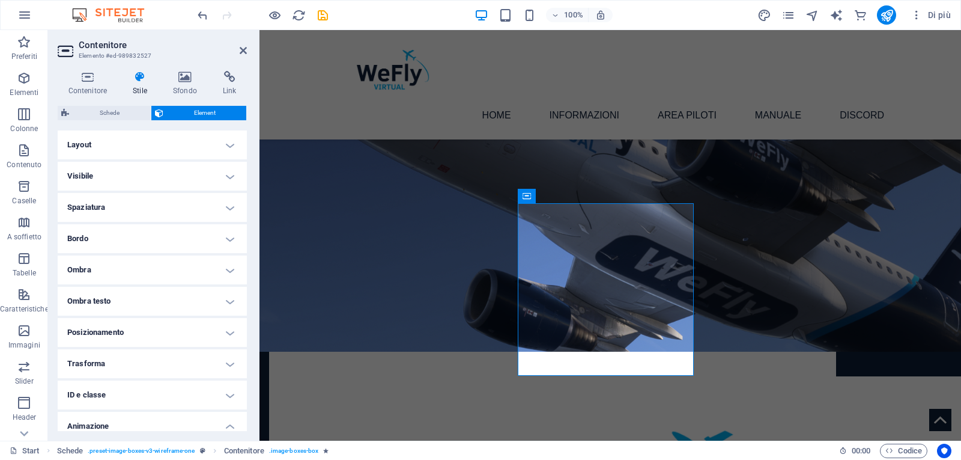
scroll to position [165, 0]
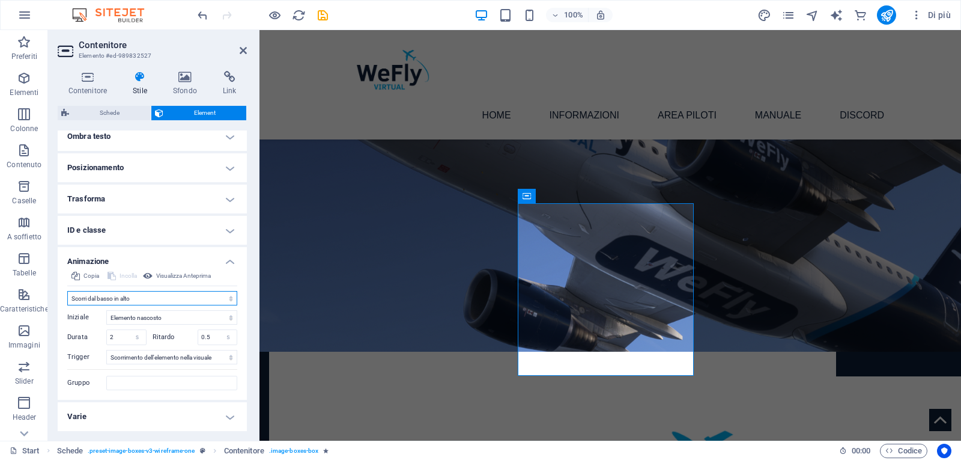
click at [120, 301] on select "Non animare Mostra/Nascondi Scorrimento verso l'alto/basso Zoom avanti/indietro…" at bounding box center [152, 298] width 170 height 14
select select "none"
click at [67, 305] on select "Non animare Mostra/Nascondi Scorrimento verso l'alto/basso Zoom avanti/indietro…" at bounding box center [152, 298] width 170 height 14
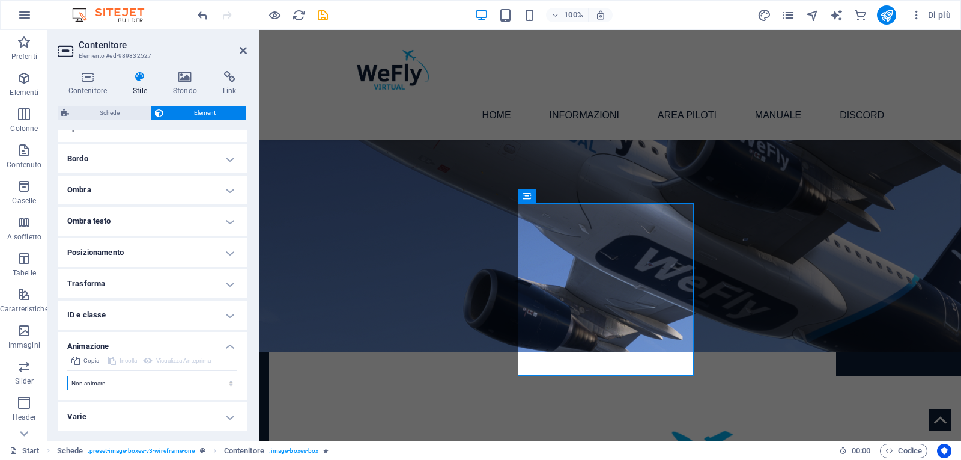
scroll to position [80, 0]
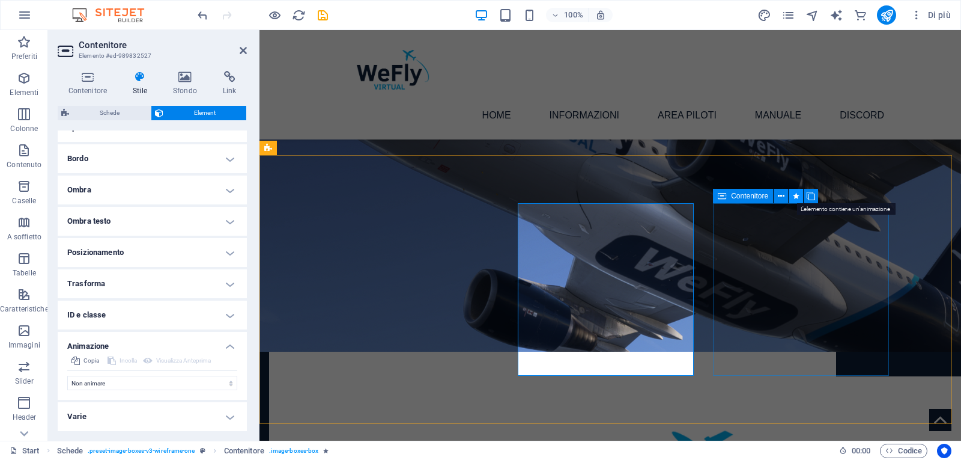
click at [795, 196] on icon at bounding box center [796, 196] width 7 height 13
select select "move-bottom-to-top"
select select "s"
select select "scroll"
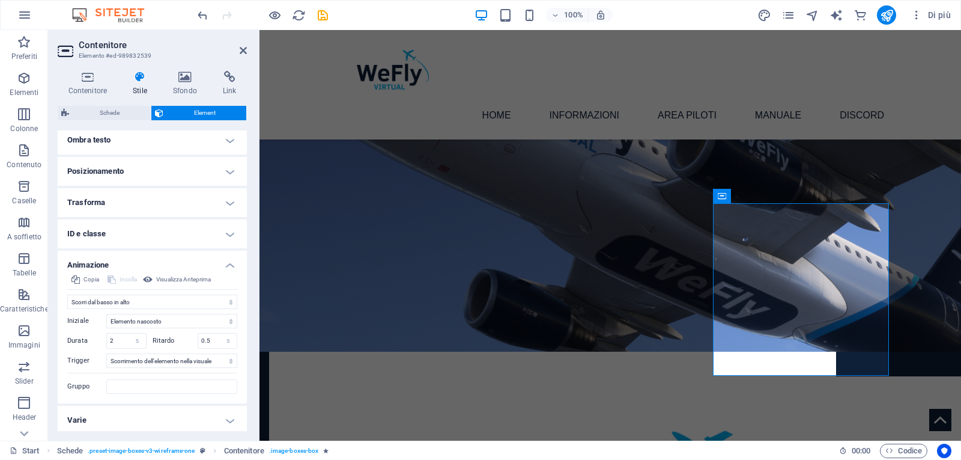
scroll to position [165, 0]
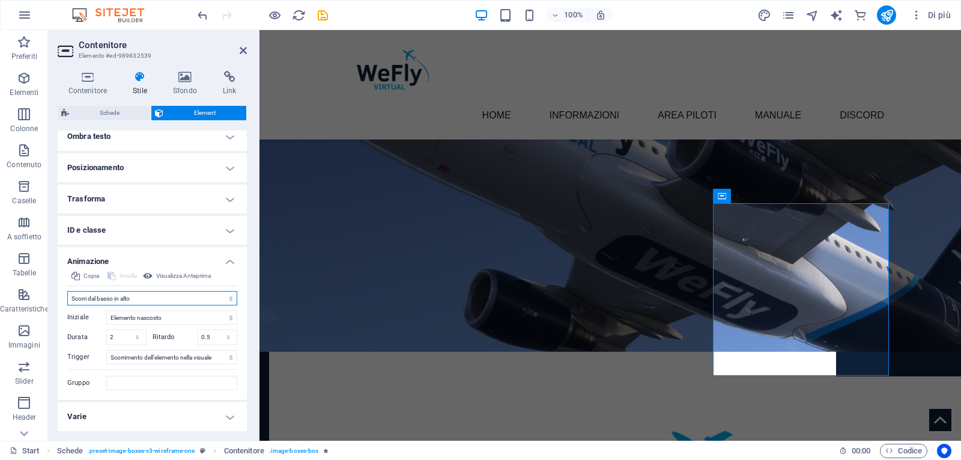
click at [115, 299] on select "Non animare Mostra/Nascondi Scorrimento verso l'alto/basso Zoom avanti/indietro…" at bounding box center [152, 298] width 170 height 14
select select "none"
click at [67, 305] on select "Non animare Mostra/Nascondi Scorrimento verso l'alto/basso Zoom avanti/indietro…" at bounding box center [152, 298] width 170 height 14
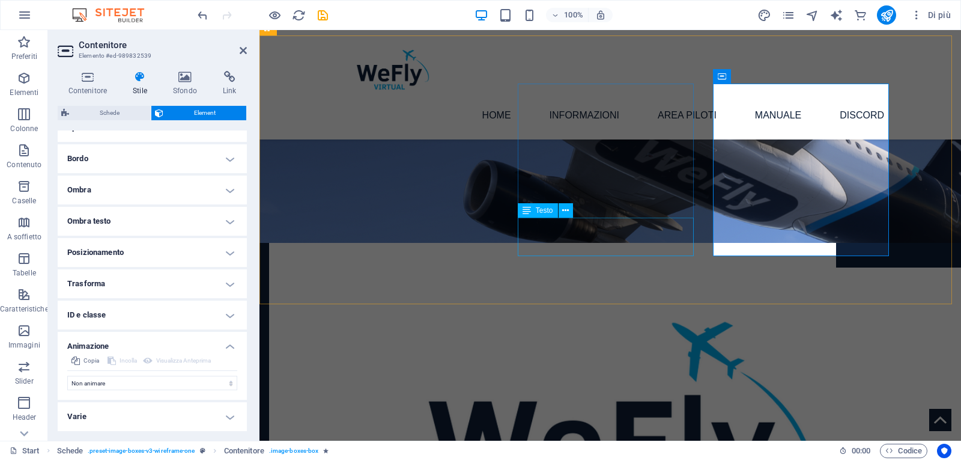
scroll to position [885, 0]
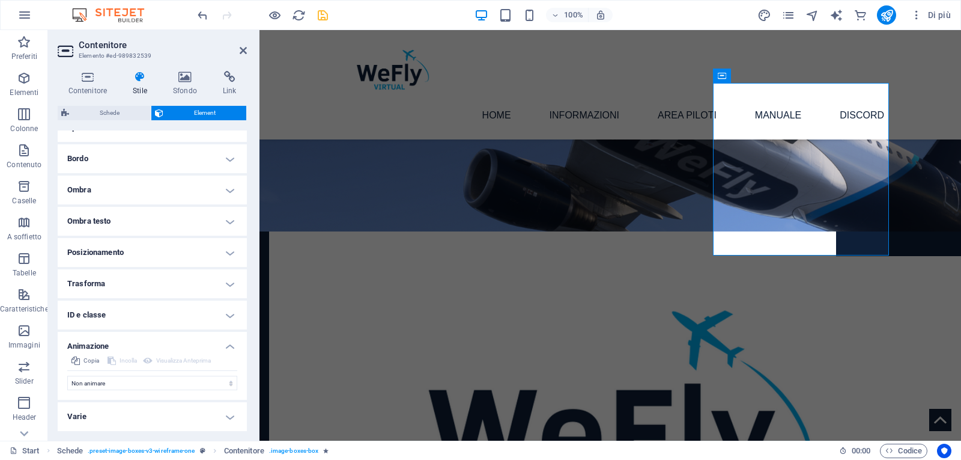
click at [325, 20] on icon "save" at bounding box center [323, 15] width 14 height 14
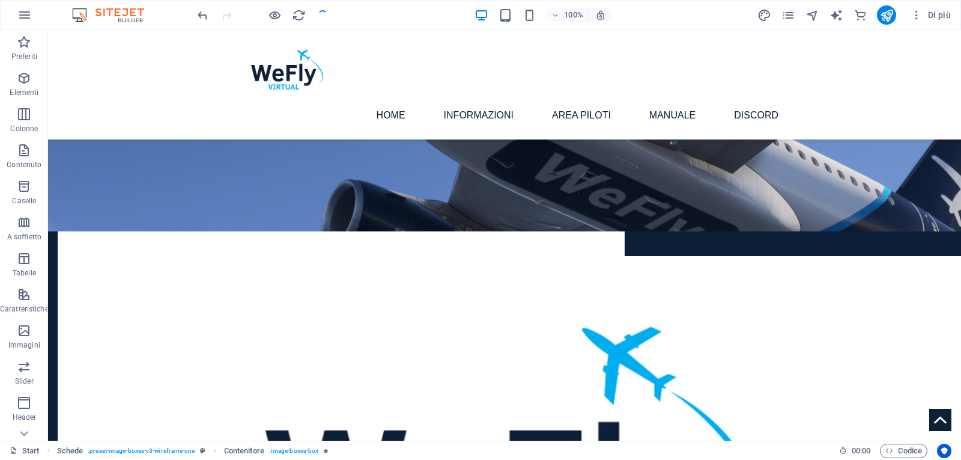
checkbox input "false"
click at [888, 16] on icon "publish" at bounding box center [887, 15] width 14 height 14
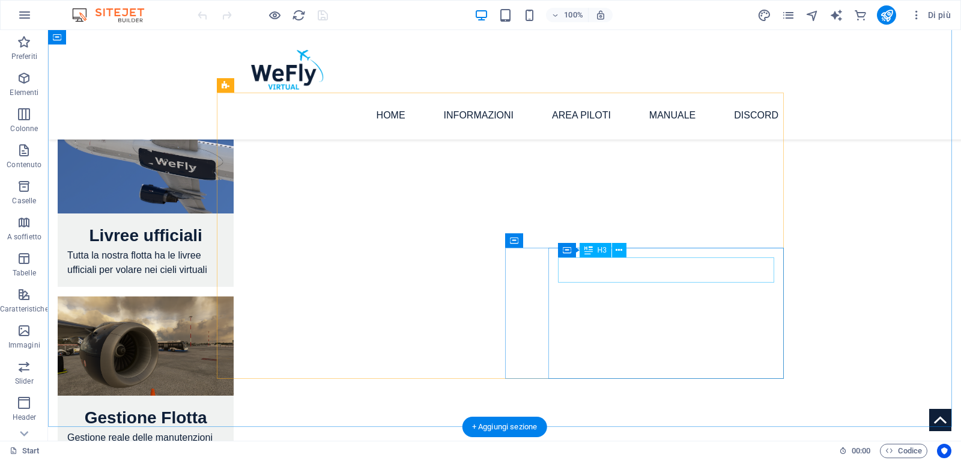
scroll to position [1426, 0]
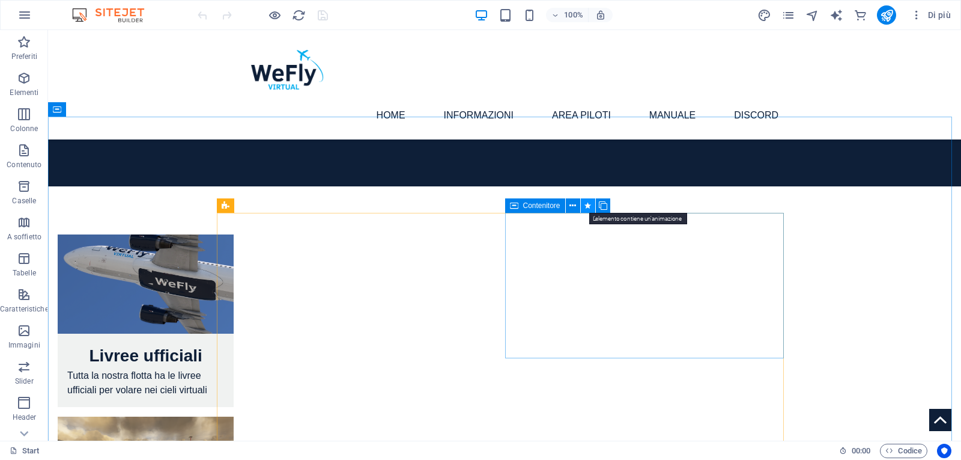
click at [584, 205] on button at bounding box center [588, 205] width 14 height 14
select select "move-bottom-to-top"
select select "s"
select select "scroll"
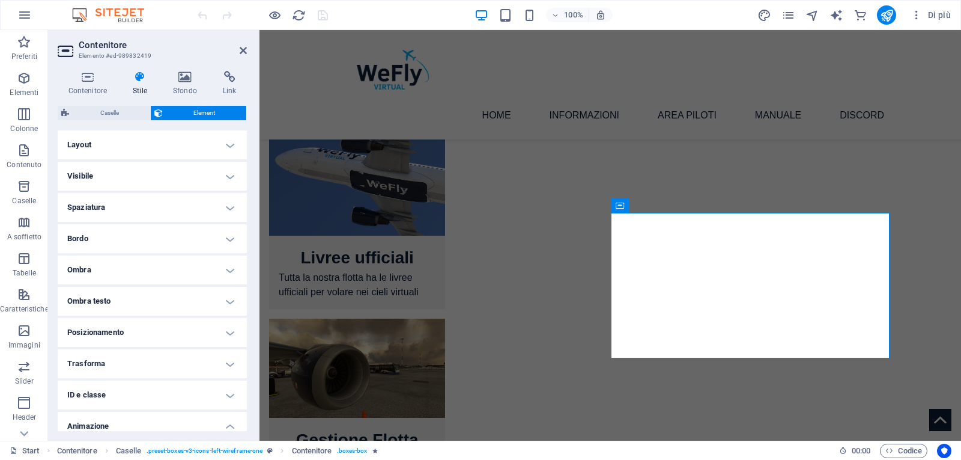
scroll to position [165, 0]
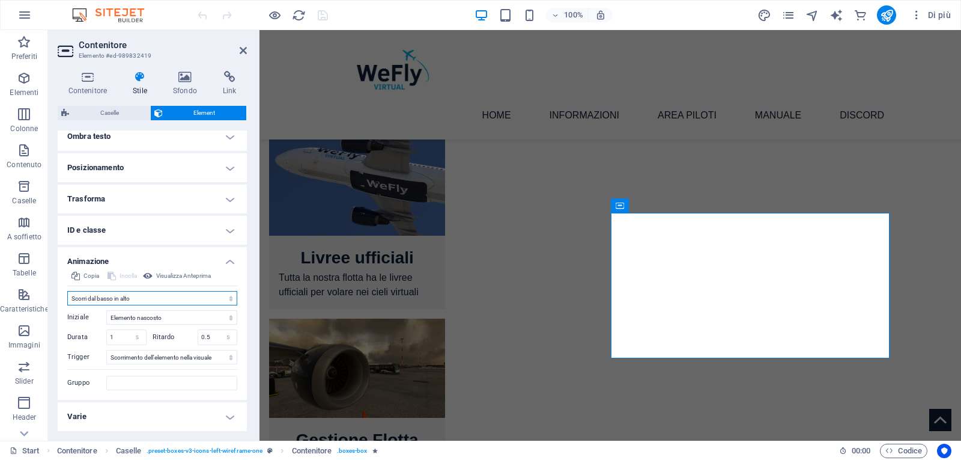
click at [112, 297] on select "Non animare Mostra/Nascondi Scorrimento verso l'alto/basso Zoom avanti/indietro…" at bounding box center [152, 298] width 170 height 14
select select "none"
click at [67, 305] on select "Non animare Mostra/Nascondi Scorrimento verso l'alto/basso Zoom avanti/indietro…" at bounding box center [152, 298] width 170 height 14
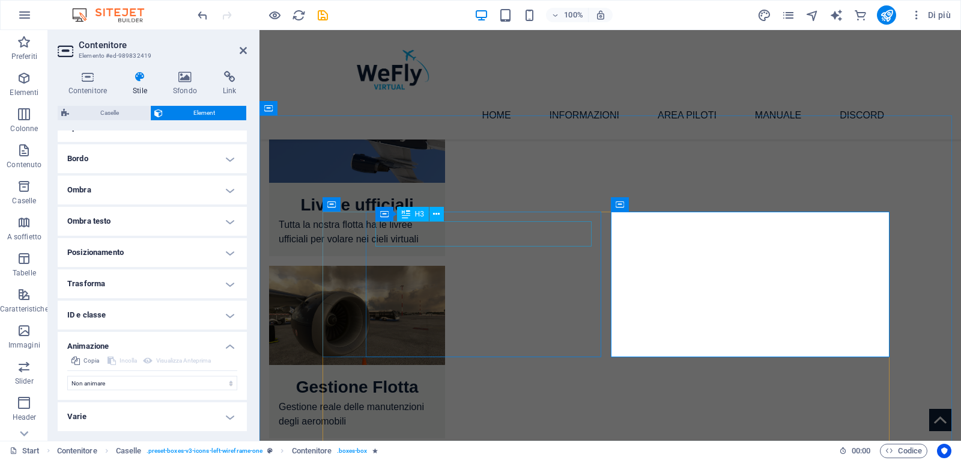
scroll to position [1546, 0]
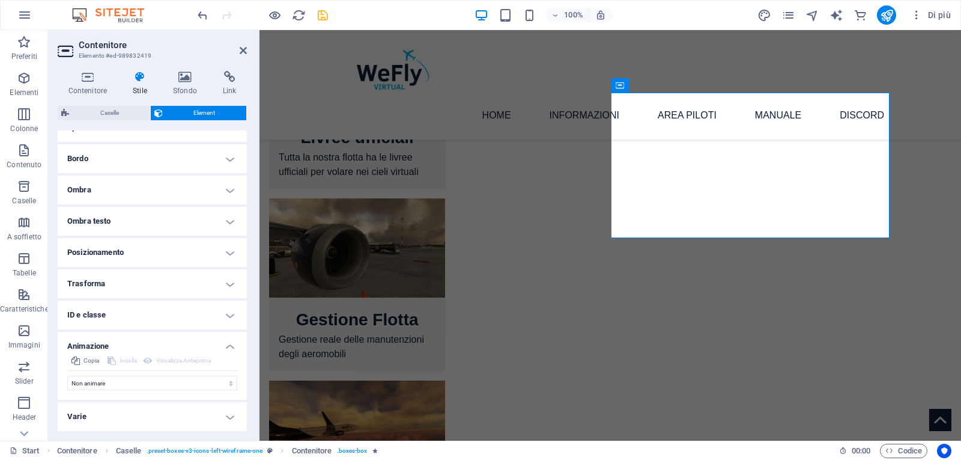
click at [326, 13] on icon "save" at bounding box center [323, 15] width 14 height 14
checkbox input "false"
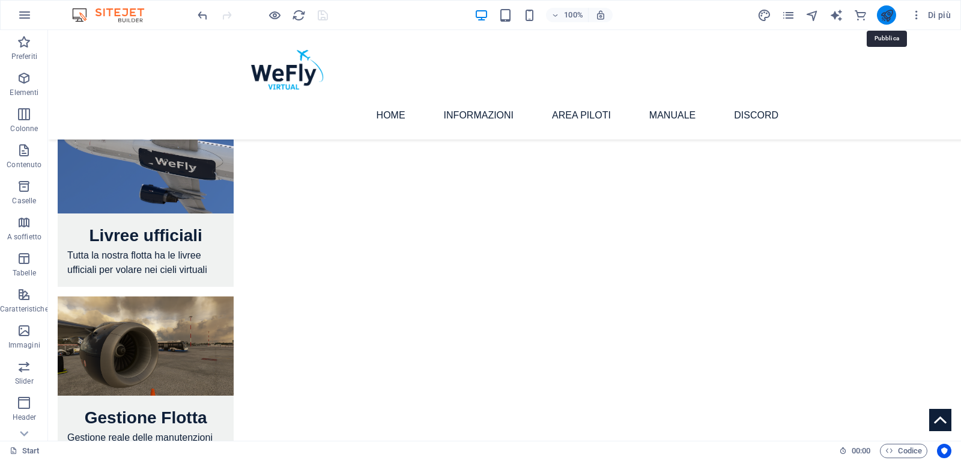
click at [885, 22] on icon "publish" at bounding box center [887, 15] width 14 height 14
